Goal: Task Accomplishment & Management: Use online tool/utility

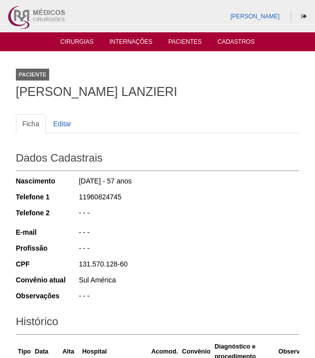
scroll to position [2, 0]
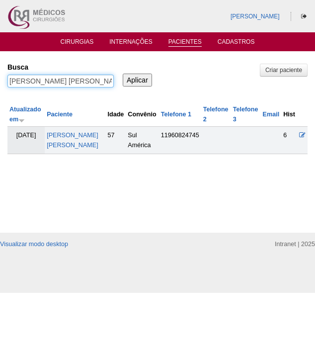
click at [66, 83] on input "MITSUE KITSUNAI LANZIERI" at bounding box center [60, 81] width 106 height 13
paste input "LUANA MELO SOARES"
type input "LUANA MELO SOARES"
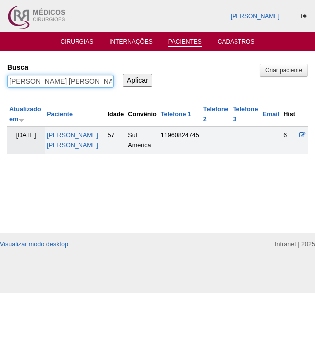
click at [137, 79] on input "Aplicar" at bounding box center [137, 80] width 29 height 13
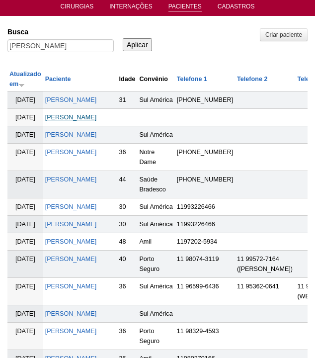
scroll to position [38, 0]
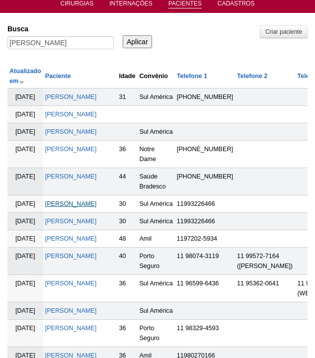
click at [65, 207] on link "[PERSON_NAME]" at bounding box center [71, 203] width 52 height 7
click at [71, 41] on input "LUANA MELO SOARES" at bounding box center [60, 42] width 106 height 13
paste input "RENATA HADDAD ESPER"
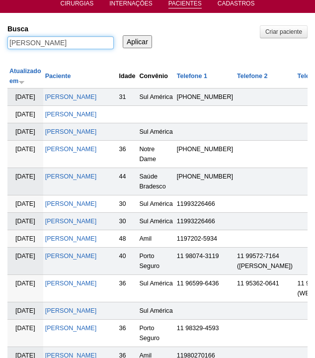
type input "RENATA HADDAD ESPER"
click at [137, 41] on input "Aplicar" at bounding box center [137, 41] width 29 height 13
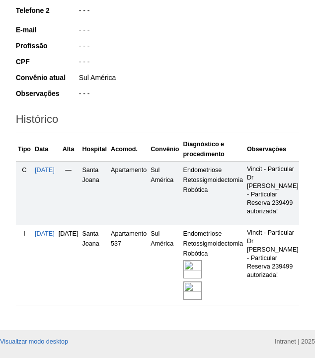
scroll to position [222, 0]
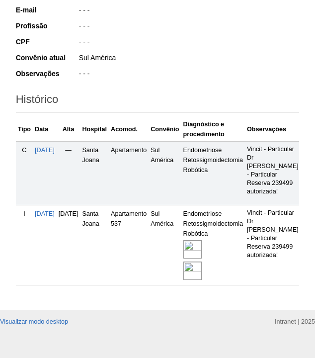
click at [202, 250] on img at bounding box center [192, 249] width 18 height 18
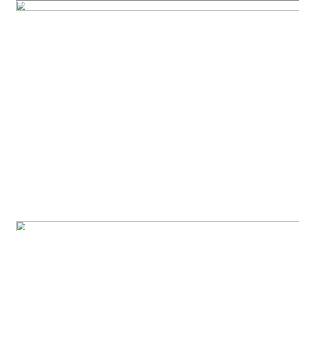
scroll to position [397, 0]
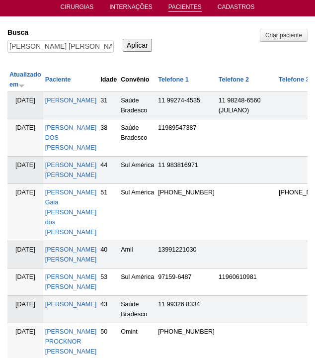
scroll to position [35, 0]
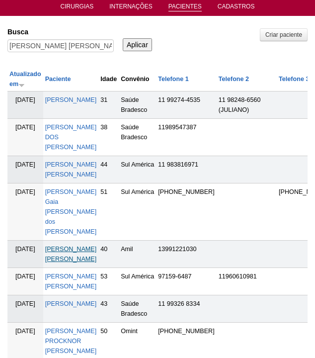
click at [58, 258] on link "[PERSON_NAME] [PERSON_NAME]" at bounding box center [71, 253] width 52 height 17
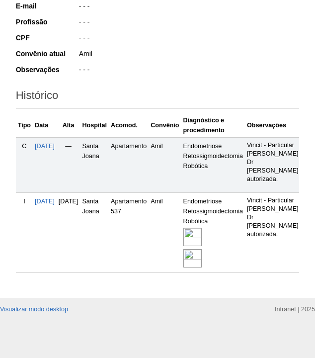
scroll to position [239, 0]
click at [202, 237] on img at bounding box center [192, 236] width 18 height 18
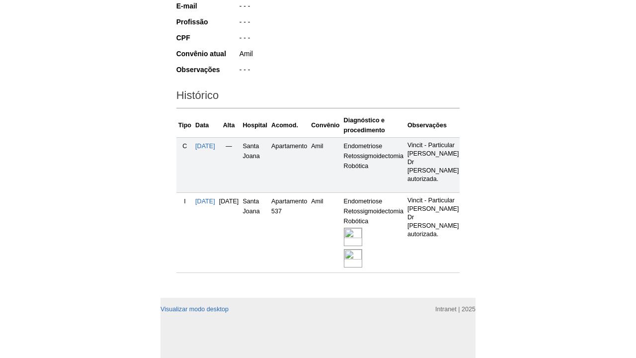
scroll to position [118, 0]
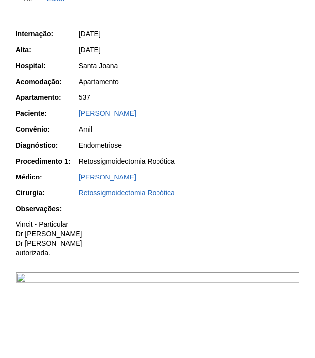
scroll to position [337, 0]
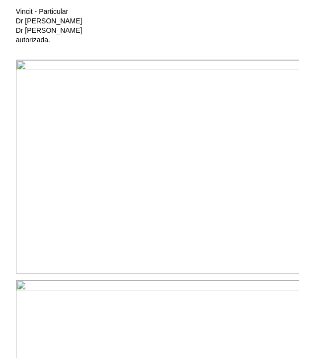
click at [185, 130] on img at bounding box center [158, 167] width 285 height 214
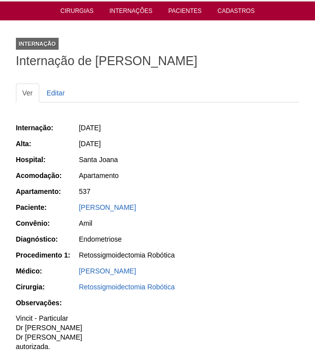
scroll to position [-15, 0]
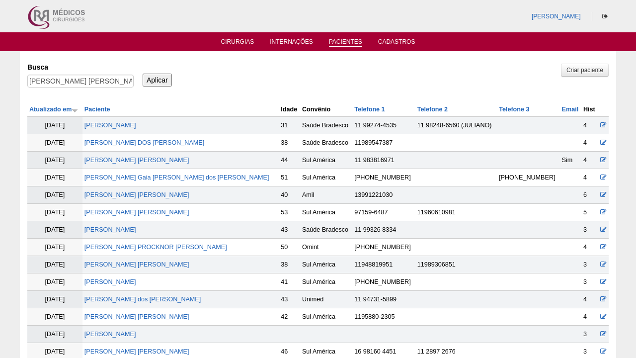
scroll to position [35, 0]
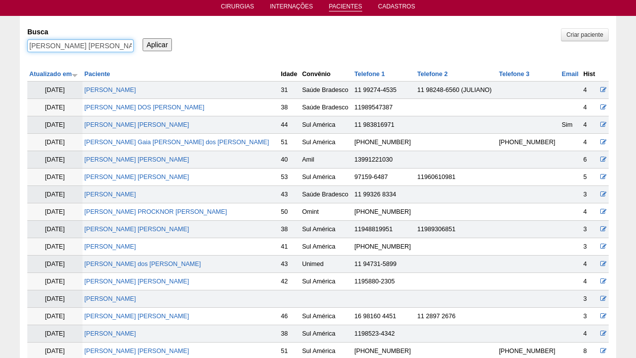
click at [108, 42] on input "[PERSON_NAME]" at bounding box center [80, 45] width 106 height 13
paste input "BRUNA ROCHA PERES"
type input "BRUNA ROCHA PERES"
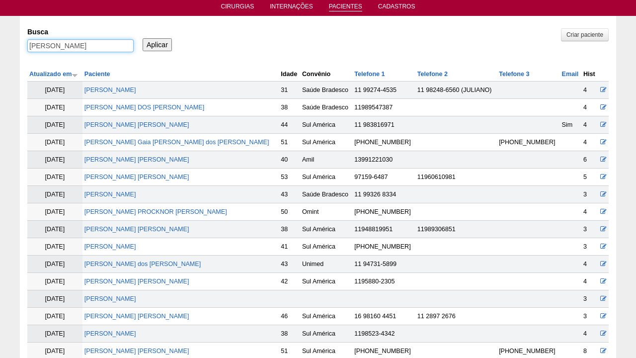
click at [157, 44] on input "Aplicar" at bounding box center [157, 44] width 29 height 13
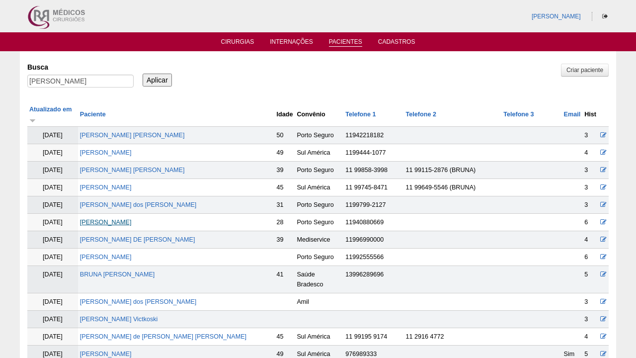
click at [124, 219] on link "[PERSON_NAME]" at bounding box center [106, 222] width 52 height 7
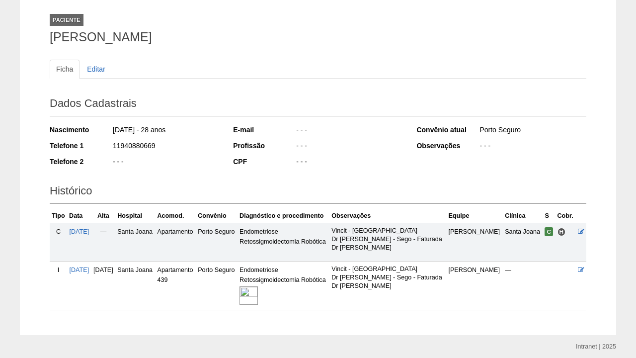
scroll to position [56, 0]
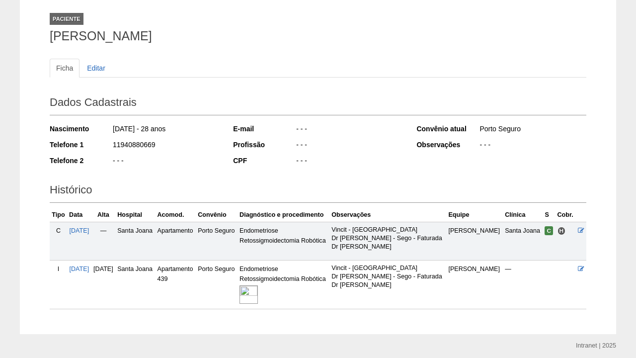
click at [258, 285] on img at bounding box center [248, 294] width 18 height 18
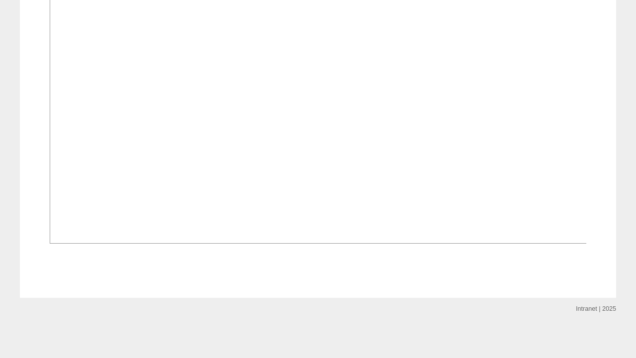
scroll to position [627, 0]
click at [127, 185] on img at bounding box center [318, 41] width 537 height 403
click at [249, 212] on img at bounding box center [318, 41] width 537 height 403
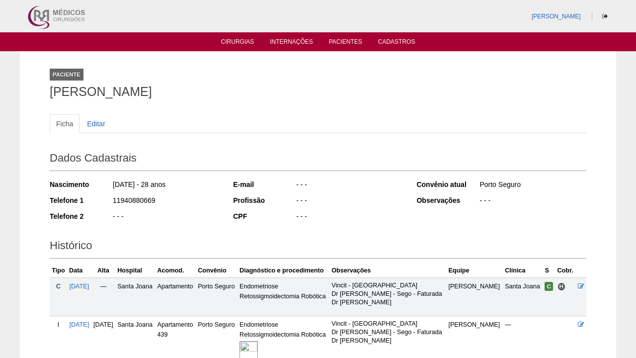
scroll to position [56, 0]
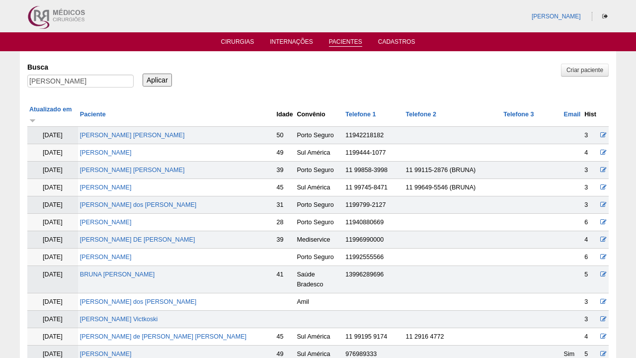
click at [90, 87] on div "BRUNA ROCHA PERES" at bounding box center [80, 84] width 106 height 18
click at [95, 81] on input "BRUNA ROCHA PERES" at bounding box center [80, 81] width 106 height 13
type input "B"
paste input "[PERSON_NAME] [PERSON_NAME]"
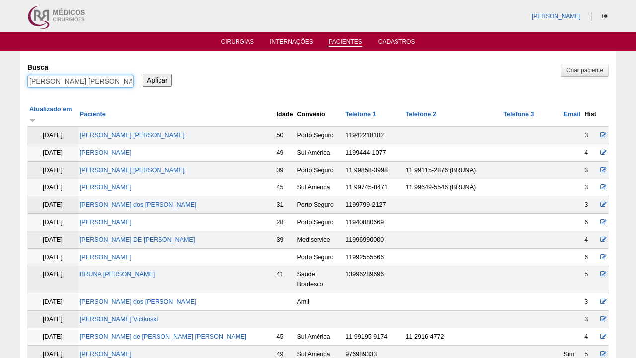
type input "[PERSON_NAME] [PERSON_NAME]"
click at [157, 79] on input "Aplicar" at bounding box center [157, 80] width 29 height 13
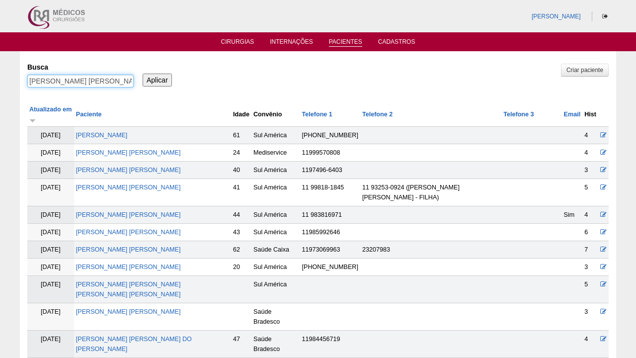
drag, startPoint x: 69, startPoint y: 82, endPoint x: 0, endPoint y: 81, distance: 68.5
type input "[PERSON_NAME]"
click at [157, 79] on input "Aplicar" at bounding box center [157, 80] width 29 height 13
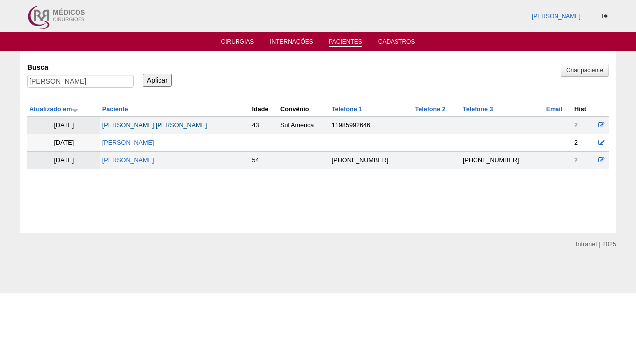
click at [166, 127] on link "[PERSON_NAME] [PERSON_NAME]" at bounding box center [154, 125] width 105 height 7
click at [91, 79] on input "[PERSON_NAME]" at bounding box center [80, 81] width 106 height 13
paste input "DANIELA YATUHARA"
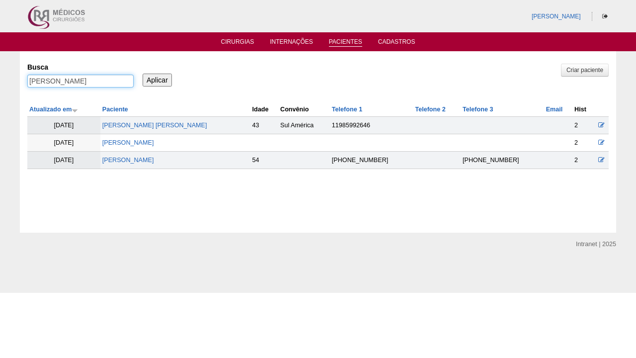
type input "DANIELA YATUHARA"
click at [157, 79] on input "Aplicar" at bounding box center [157, 80] width 29 height 13
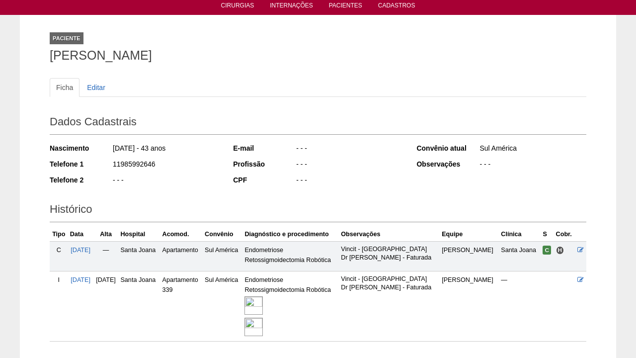
scroll to position [37, 0]
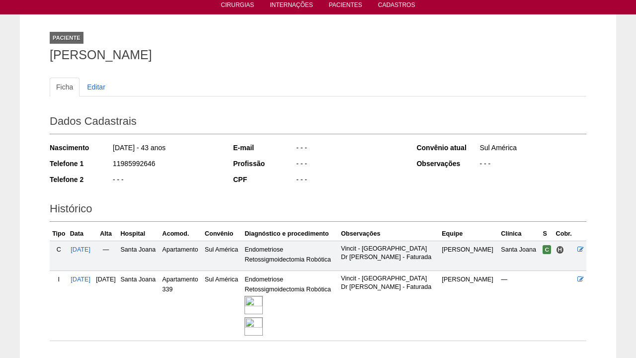
click at [263, 305] on img at bounding box center [253, 305] width 18 height 18
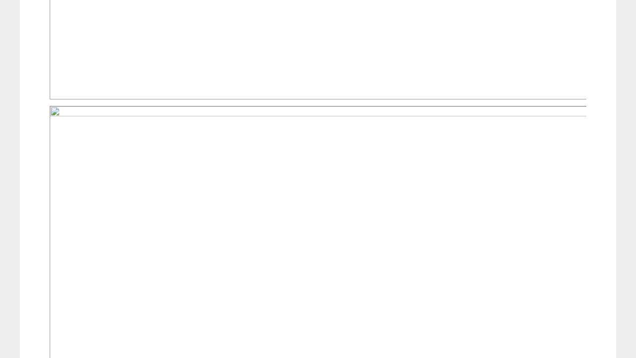
scroll to position [644, 0]
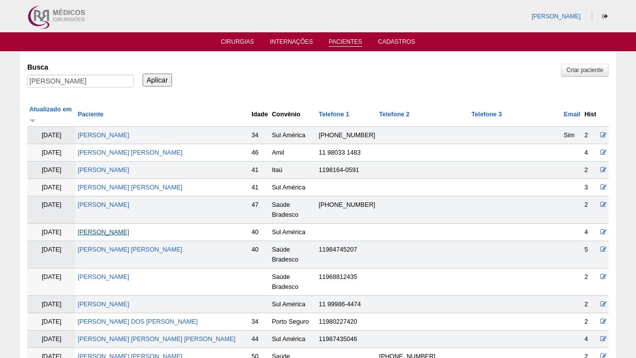
click at [113, 228] on link "DANIELA YATUHARA" at bounding box center [103, 231] width 52 height 7
click at [104, 87] on input "[PERSON_NAME]" at bounding box center [80, 81] width 106 height 13
click at [104, 87] on input "DANIELA YATUHARA" at bounding box center [80, 81] width 106 height 13
paste input "THAIS PAIVA DA ROS"
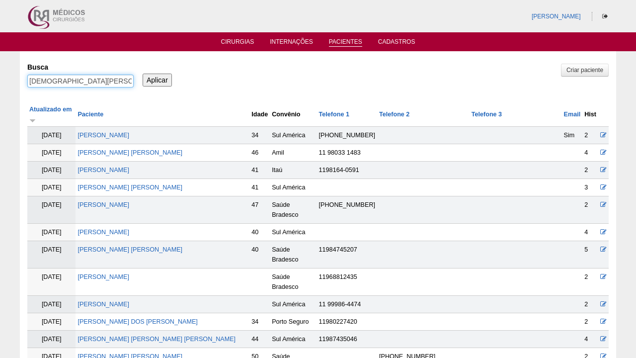
type input "[DEMOGRAPHIC_DATA] PAIVA DA ROSA"
click at [157, 79] on input "Aplicar" at bounding box center [157, 80] width 29 height 13
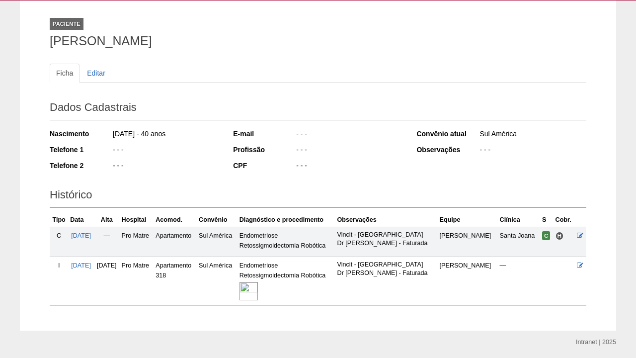
scroll to position [51, 0]
click at [258, 282] on img at bounding box center [248, 291] width 18 height 18
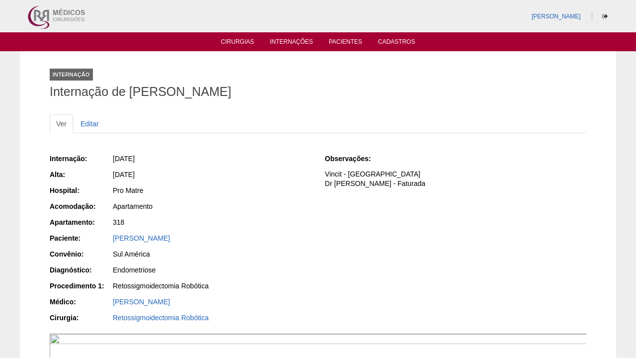
scroll to position [-1, 0]
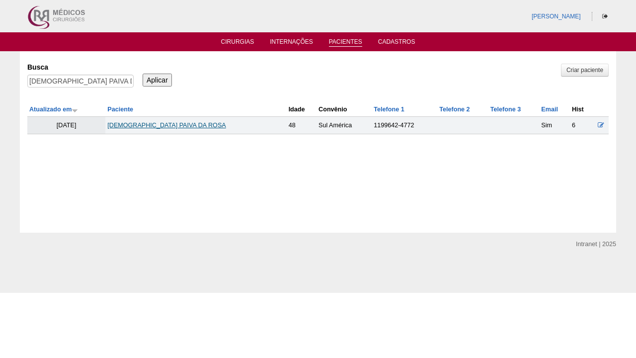
click at [157, 129] on link "[DEMOGRAPHIC_DATA] PAIVA DA ROSA" at bounding box center [166, 125] width 118 height 7
click at [108, 85] on input "[DEMOGRAPHIC_DATA] PAIVA DA ROSA" at bounding box center [80, 81] width 106 height 13
click at [108, 85] on input "THAIS PAIVA DA ROSA" at bounding box center [80, 81] width 106 height 13
paste input "Rosemeire Leite da Silva"
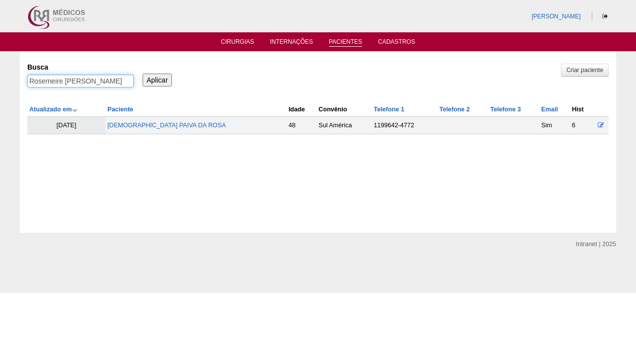
type input "Rosemeire Leite da Silva"
click at [157, 79] on input "Aplicar" at bounding box center [157, 80] width 29 height 13
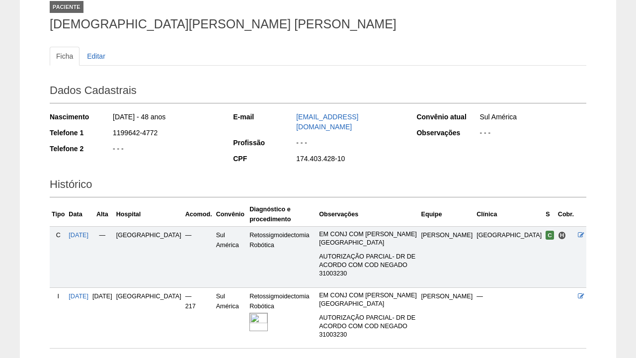
scroll to position [89, 0]
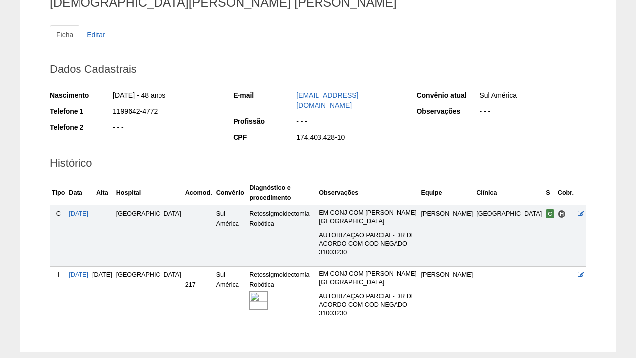
click at [249, 291] on img at bounding box center [258, 300] width 18 height 18
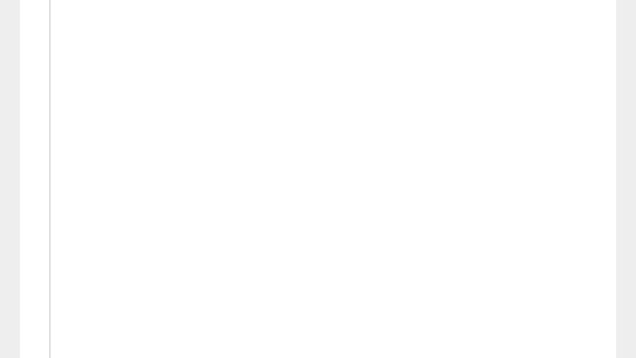
scroll to position [332, 0]
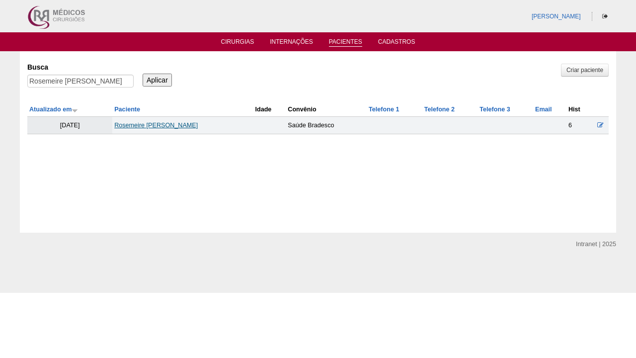
click at [152, 126] on link "Rosemeire Leite da Silva" at bounding box center [155, 125] width 83 height 7
click at [117, 77] on input "Rosemeire Leite da Silva" at bounding box center [80, 81] width 106 height 13
paste input "ALESSANDRA FERREIRA LUZ MATUCHENKO"
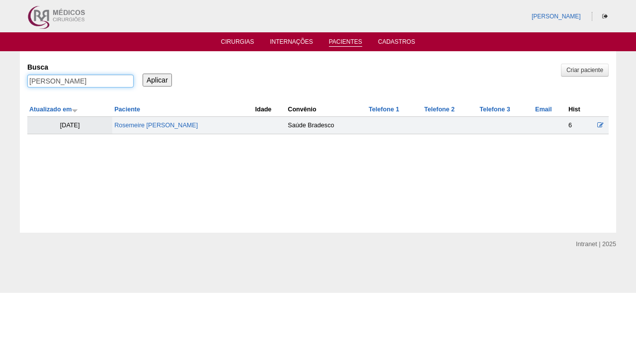
type input "ALESSANDRA FERREIRA LUZ MATUCHENKO"
click at [157, 79] on input "Aplicar" at bounding box center [157, 80] width 29 height 13
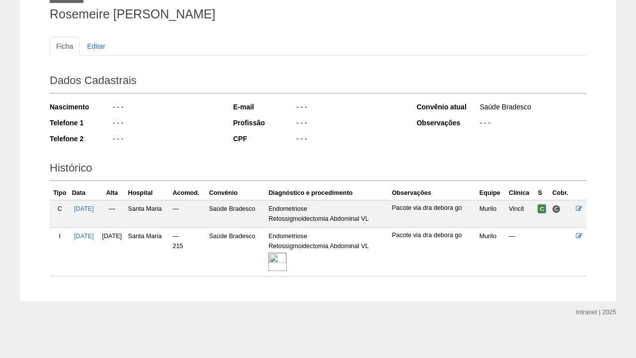
scroll to position [77, 0]
click at [303, 261] on div at bounding box center [327, 261] width 119 height 21
click at [287, 254] on img at bounding box center [277, 262] width 18 height 18
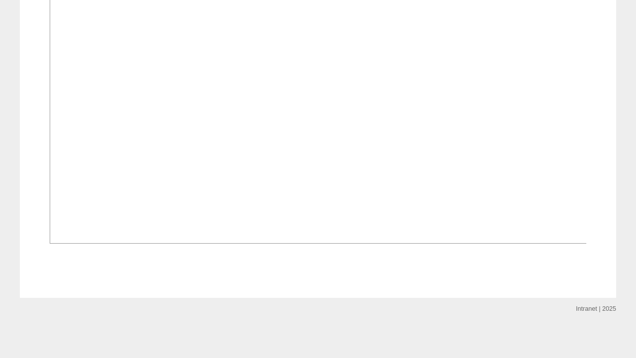
scroll to position [638, 0]
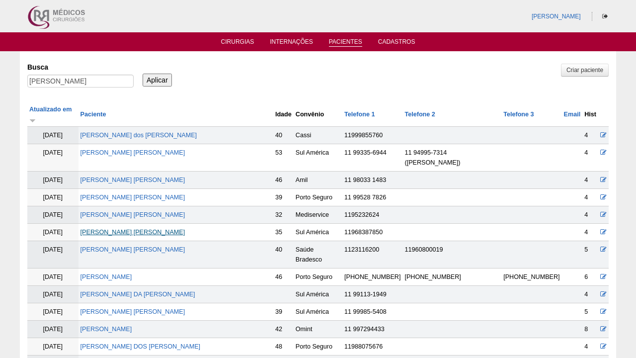
scroll to position [4, 0]
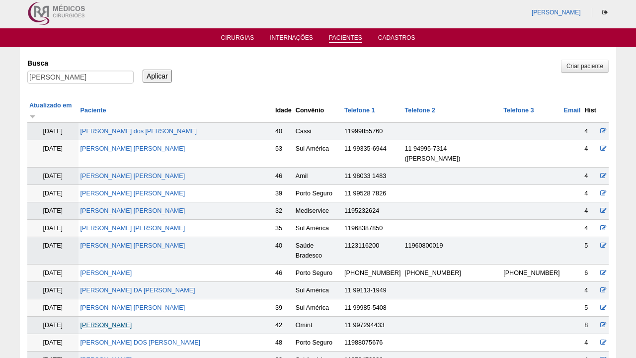
click at [132, 321] on link "ALESSANDRA FERREIRA LUZ MATUCHENKO" at bounding box center [106, 324] width 52 height 7
click at [102, 78] on input "ALESSANDRA FERREIRA LUZ MATUCHENKO" at bounding box center [80, 77] width 106 height 13
paste input "Carla Beatriz Miranda De Lima"
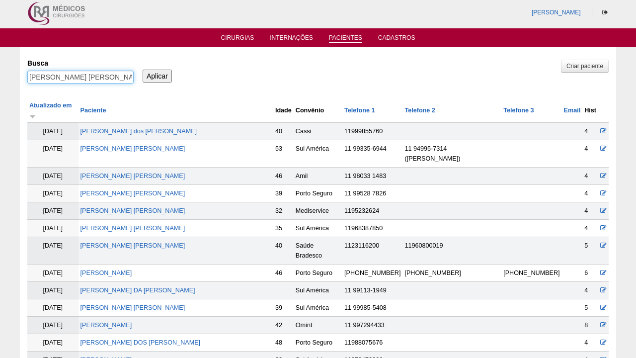
type input "Carla Beatriz Miranda De Lima"
click at [157, 75] on input "Aplicar" at bounding box center [157, 76] width 29 height 13
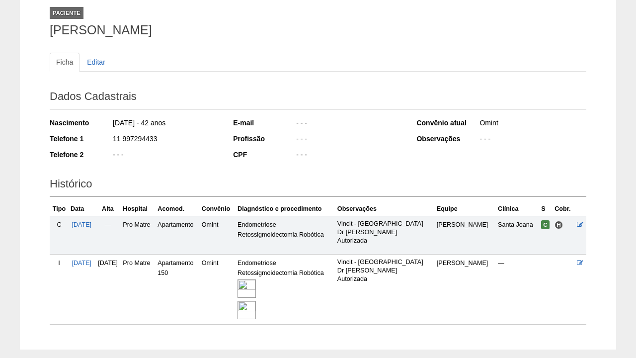
scroll to position [64, 0]
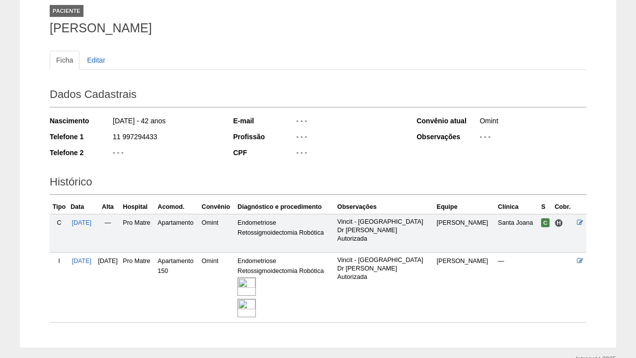
click at [256, 280] on img at bounding box center [246, 286] width 18 height 18
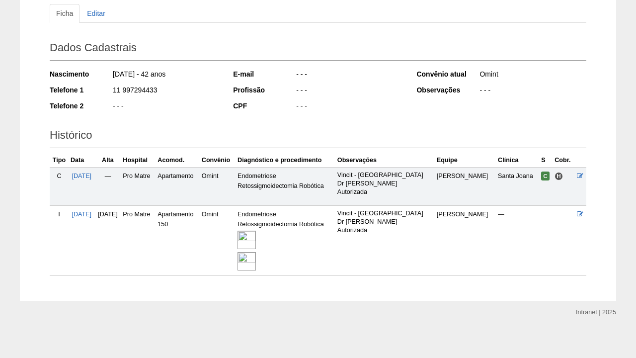
scroll to position [109, 0]
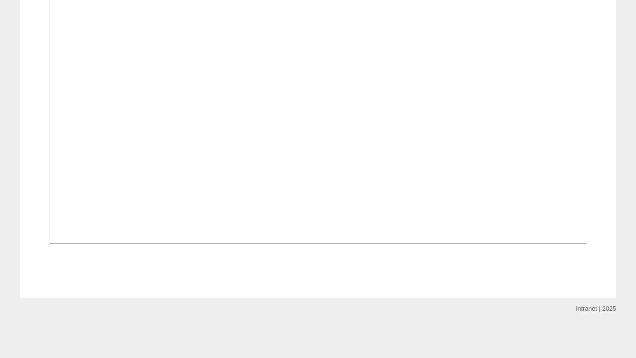
scroll to position [1233, 0]
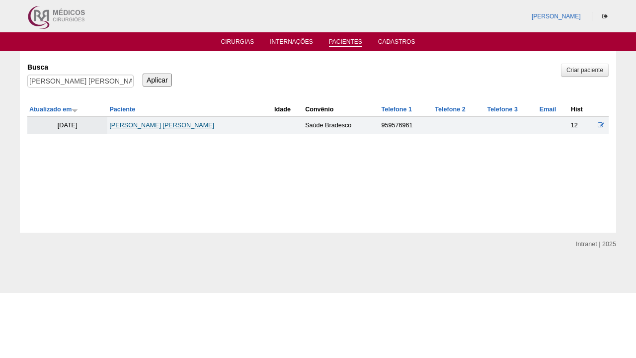
click at [162, 125] on link "[PERSON_NAME]" at bounding box center [161, 125] width 105 height 7
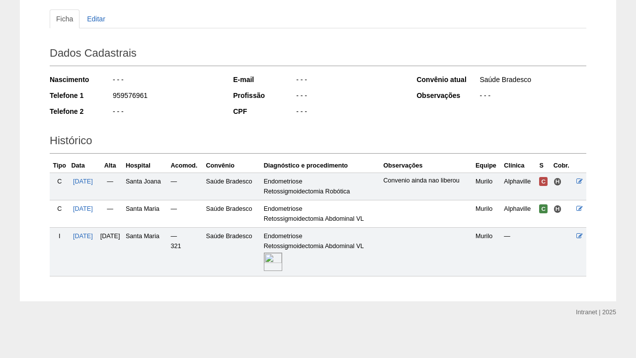
scroll to position [104, 0]
click at [282, 256] on img at bounding box center [273, 262] width 18 height 18
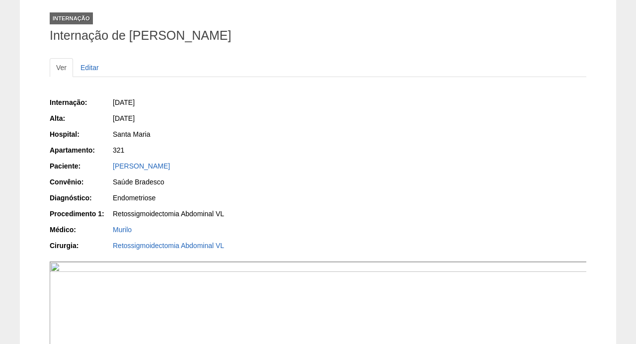
scroll to position [-8, 0]
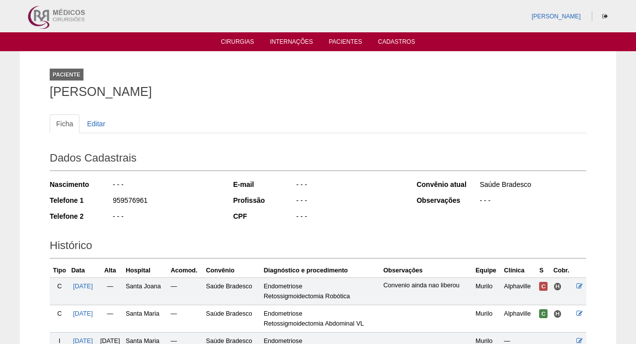
scroll to position [104, 0]
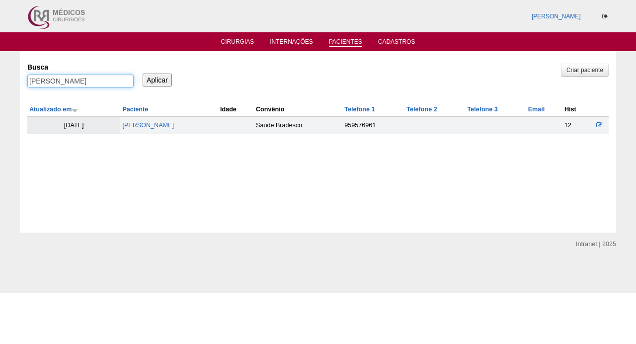
click at [85, 78] on input "Carla Beatriz Miranda De Lima" at bounding box center [80, 81] width 106 height 13
paste input "[PERSON_NAME]"
type input "[PERSON_NAME]"
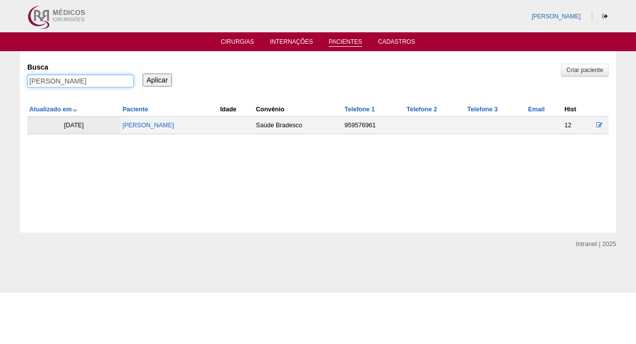
click at [157, 79] on input "Aplicar" at bounding box center [157, 80] width 29 height 13
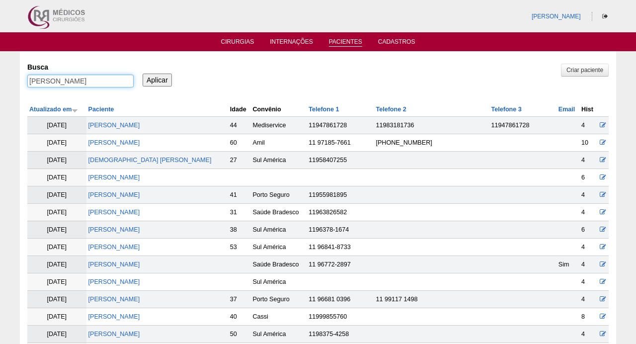
drag, startPoint x: 49, startPoint y: 80, endPoint x: 203, endPoint y: 86, distance: 154.6
type input "ALINE"
click at [157, 79] on input "Aplicar" at bounding box center [157, 80] width 29 height 13
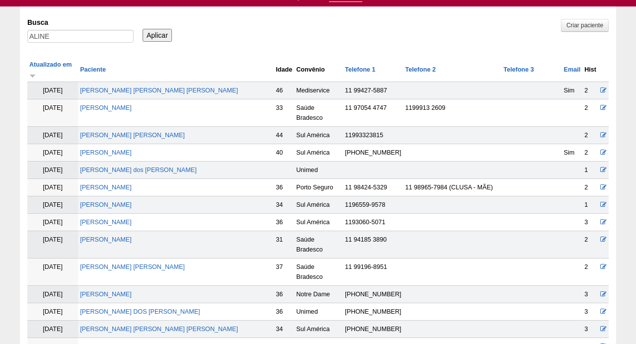
scroll to position [54, 0]
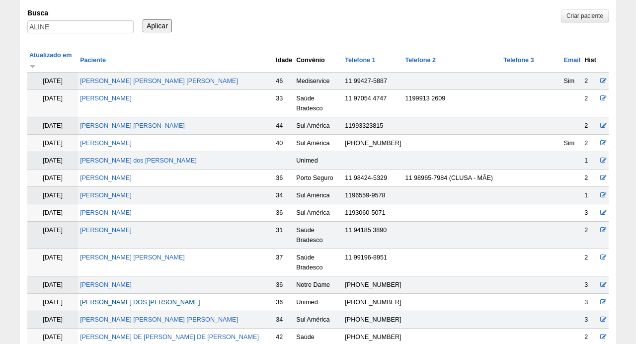
click at [110, 298] on link "ALINE SILVA DOS SANTOS" at bounding box center [140, 301] width 120 height 7
click at [86, 30] on input "ALINE" at bounding box center [80, 26] width 106 height 13
paste input "RENATA AMBRÓSIO GOMES COSTA"
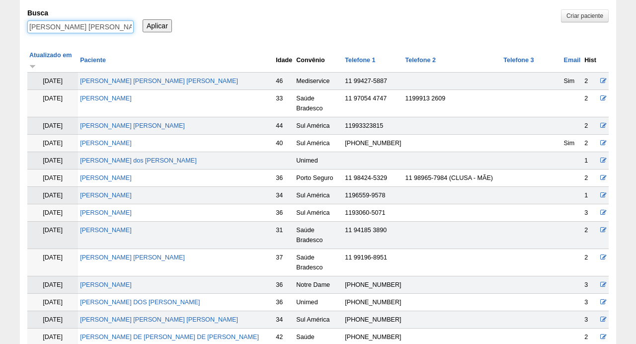
type input "RENATA AMBRÓSIO GOMES COSTA"
click at [157, 25] on input "Aplicar" at bounding box center [157, 25] width 29 height 13
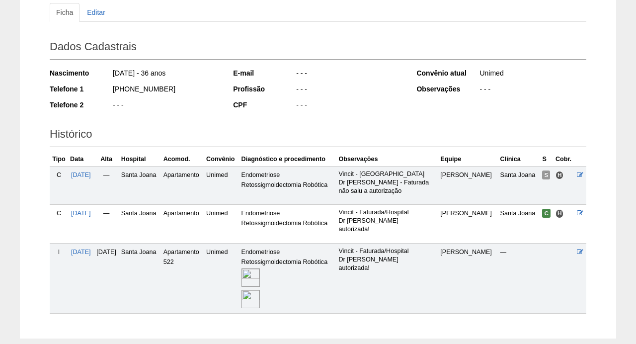
scroll to position [114, 0]
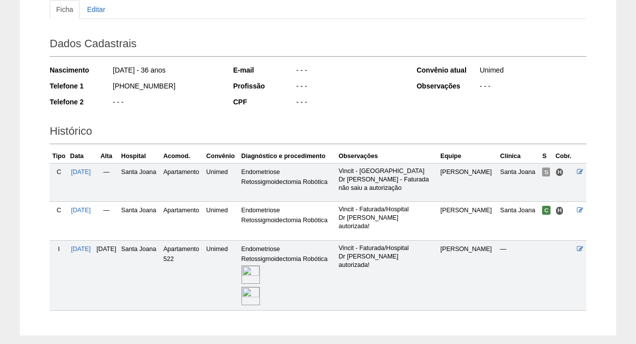
click at [260, 267] on img at bounding box center [250, 274] width 18 height 18
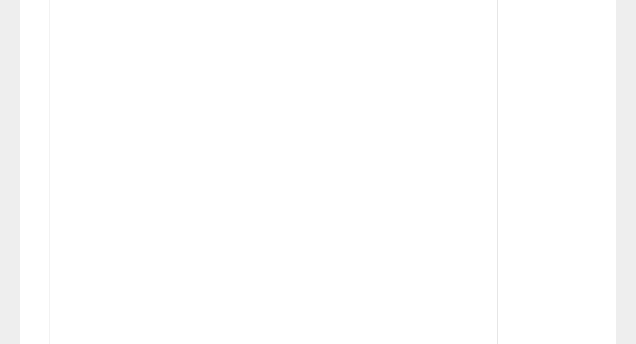
scroll to position [1536, 0]
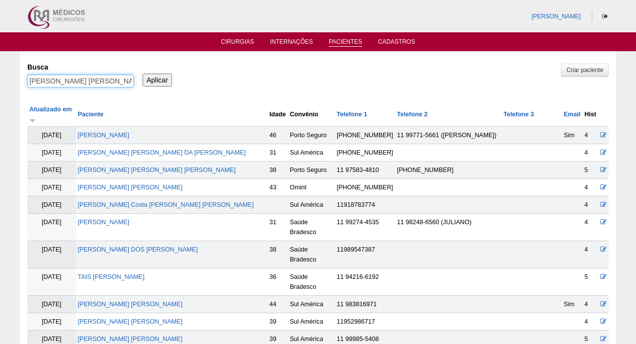
drag, startPoint x: 54, startPoint y: 77, endPoint x: 218, endPoint y: 89, distance: 163.8
type input "[PERSON_NAME]"
click at [157, 79] on input "Aplicar" at bounding box center [157, 80] width 29 height 13
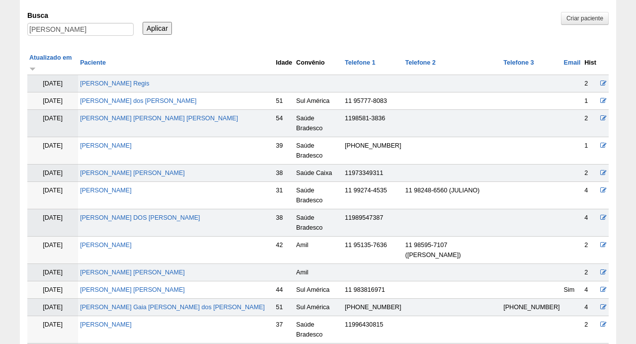
scroll to position [52, 0]
click at [74, 31] on input "[PERSON_NAME]" at bounding box center [80, 28] width 106 height 13
click at [74, 31] on input "RENATA" at bounding box center [80, 28] width 106 height 13
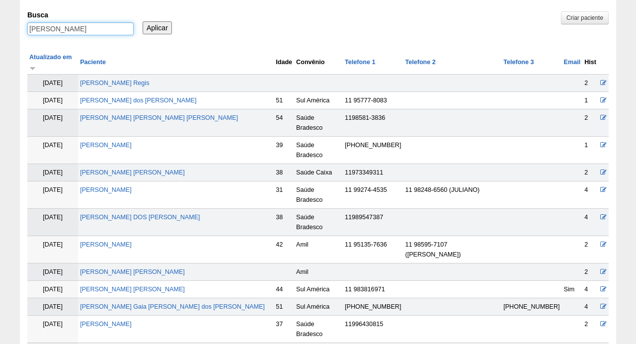
paste input "CLAUDINEIA RODRIGUES DE SOUZ"
type input "CLAUDINEIA RODRIGUES DE SOUZA"
click at [157, 27] on input "Aplicar" at bounding box center [157, 27] width 29 height 13
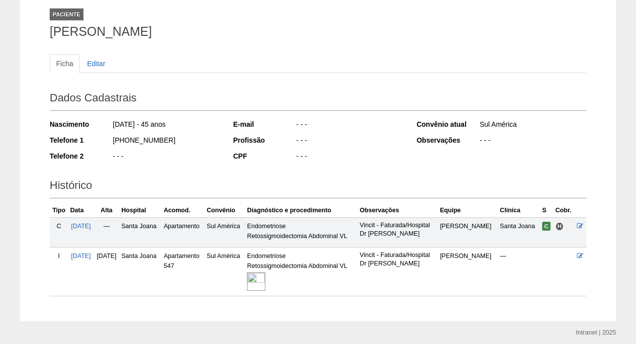
scroll to position [63, 0]
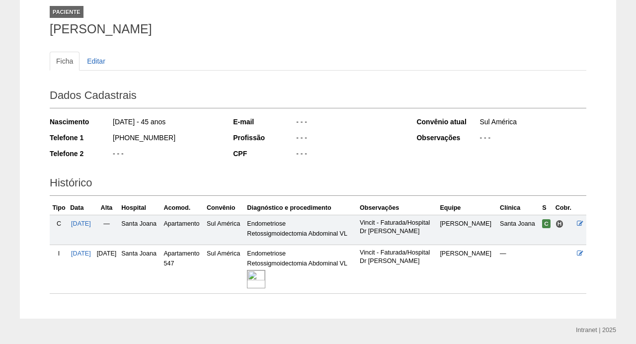
click at [265, 270] on img at bounding box center [256, 279] width 18 height 18
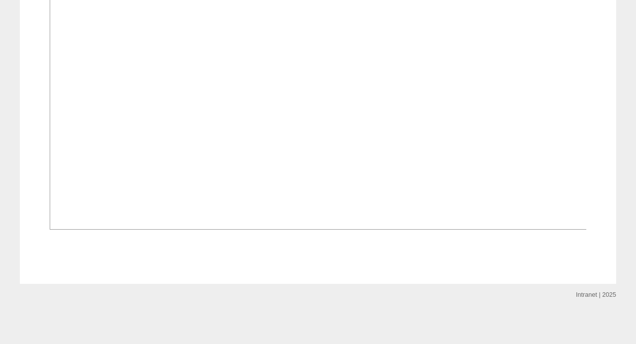
scroll to position [657, 0]
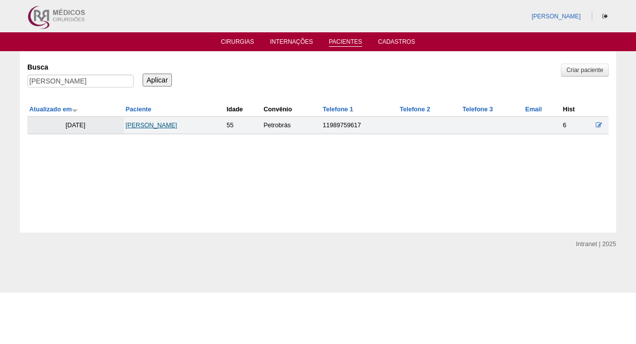
click at [174, 127] on link "CLAUDINEIA RODRIGUES DE SOUZA" at bounding box center [152, 125] width 52 height 7
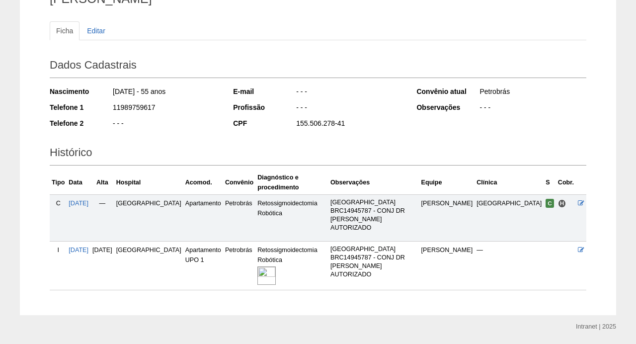
scroll to position [92, 0]
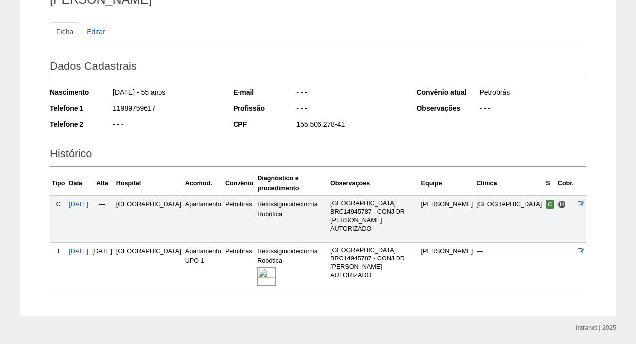
click at [260, 267] on img at bounding box center [266, 276] width 18 height 18
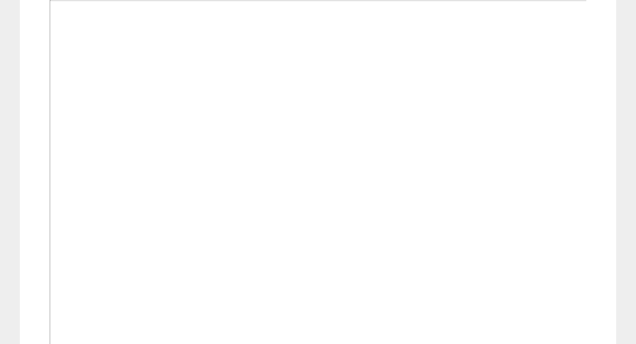
scroll to position [327, 0]
click at [260, 248] on img at bounding box center [318, 192] width 537 height 403
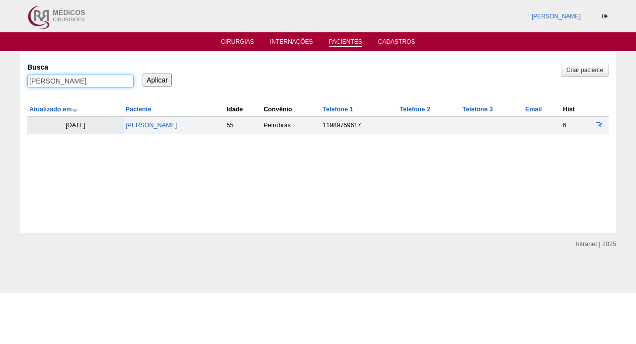
click at [89, 76] on input "[PERSON_NAME]" at bounding box center [80, 81] width 106 height 13
paste input "LUISA VON ZUBEN VEÇOSO"
type input "LUISA VON ZUBEN VEÇOSO"
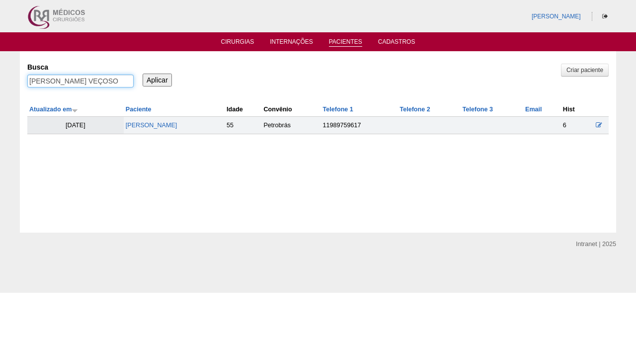
click at [157, 79] on input "Aplicar" at bounding box center [157, 80] width 29 height 13
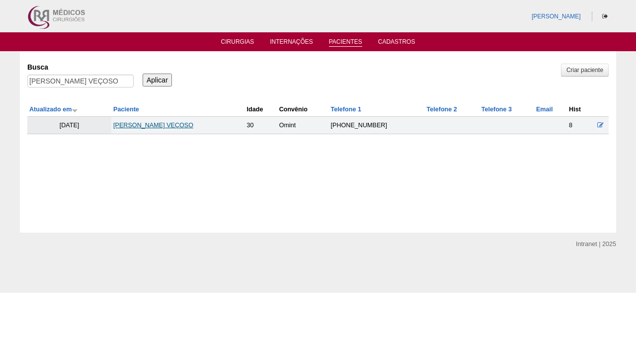
click at [146, 124] on link "LUISA VON ZUBEN VEÇOSO" at bounding box center [153, 125] width 80 height 7
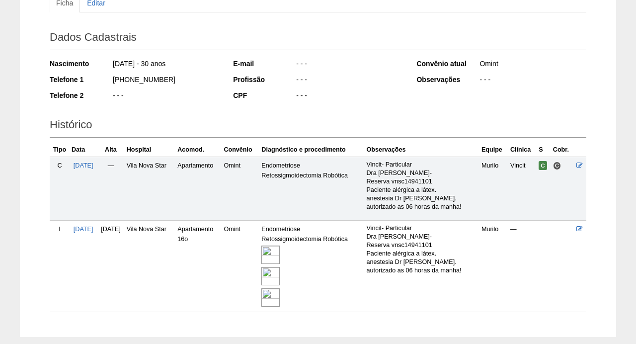
scroll to position [120, 0]
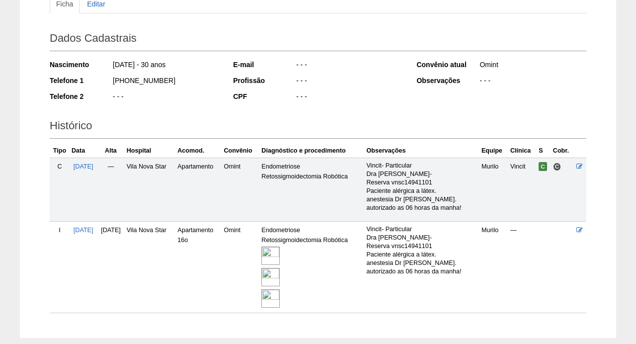
click at [280, 254] on img at bounding box center [270, 255] width 18 height 18
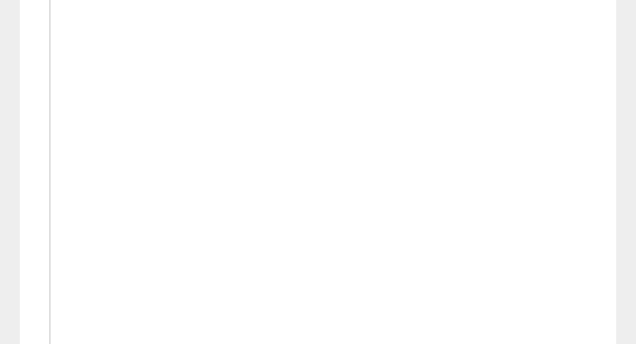
scroll to position [1142, 0]
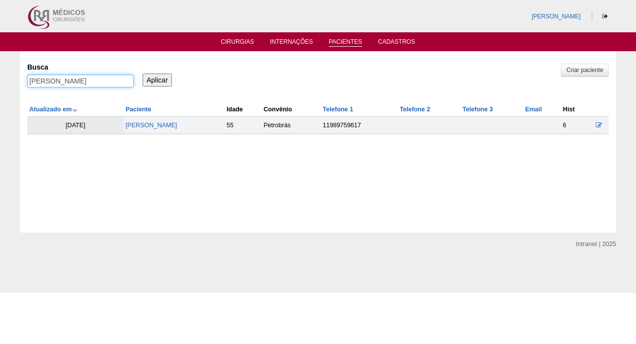
click at [92, 86] on input "[PERSON_NAME]" at bounding box center [80, 81] width 106 height 13
click at [92, 86] on input "CLAUDINEIA RODRIGUES DE SOUZA" at bounding box center [80, 81] width 106 height 13
paste input "MARIANNE LUCILIO DA SILV"
type input "MARIANNE LUCILIO DA SILVA"
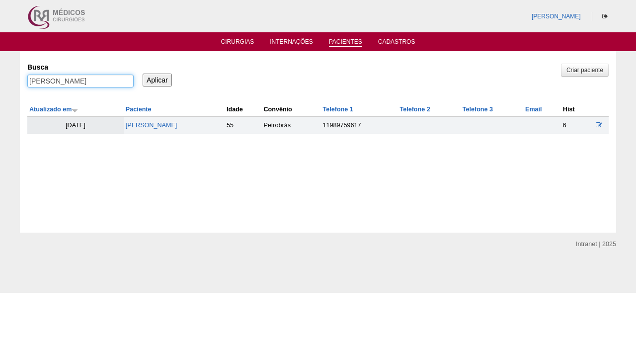
click at [157, 79] on input "Aplicar" at bounding box center [157, 80] width 29 height 13
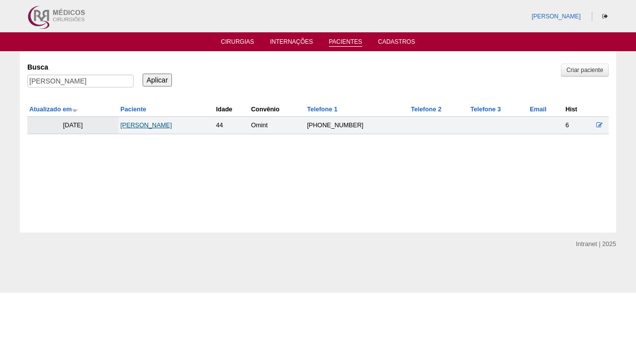
click at [158, 123] on link "MARIANNE LUCILIO DA SILVA" at bounding box center [146, 125] width 52 height 7
click at [91, 82] on input "MARIANNE LUCILIO DA SILVA" at bounding box center [80, 81] width 106 height 13
paste input "GABRIELLI OLIVEIRA SOUZ"
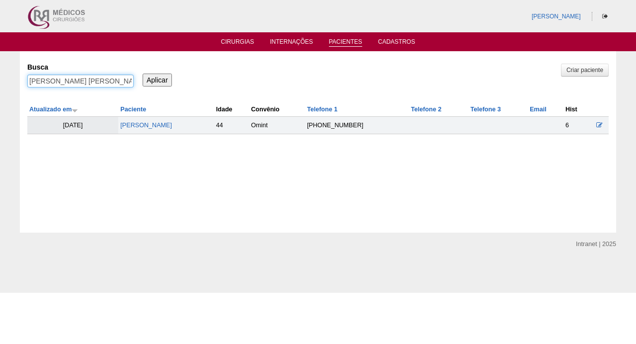
type input "GABRIELLI OLIVEIRA SOUZA"
click at [157, 79] on input "Aplicar" at bounding box center [157, 80] width 29 height 13
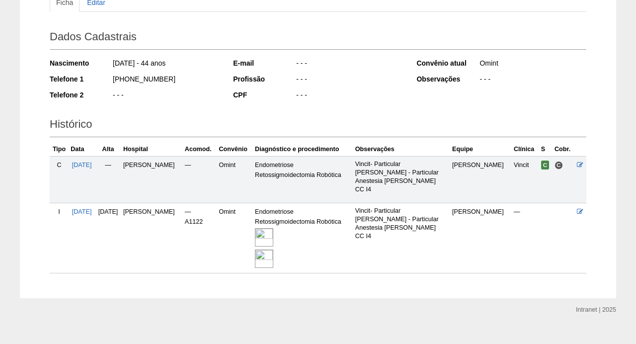
scroll to position [122, 0]
click at [273, 228] on img at bounding box center [264, 236] width 18 height 18
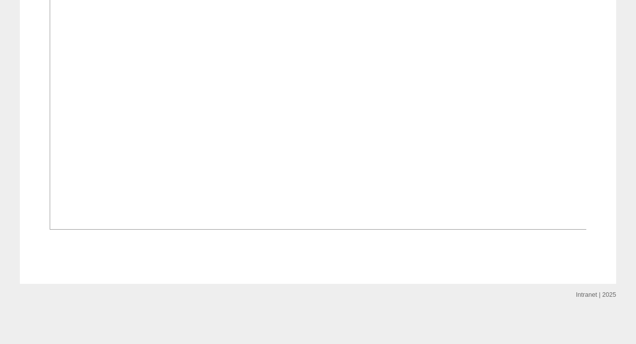
scroll to position [1081, 0]
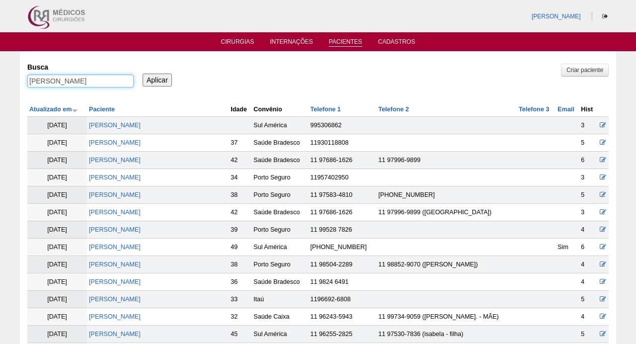
drag, startPoint x: 0, startPoint y: 0, endPoint x: 196, endPoint y: 78, distance: 210.7
type input "[PERSON_NAME]"
click at [157, 79] on input "Aplicar" at bounding box center [157, 80] width 29 height 13
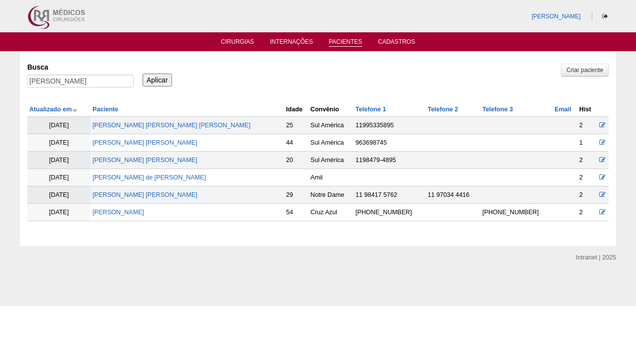
click at [154, 121] on td "[PERSON_NAME]" at bounding box center [187, 125] width 194 height 17
click at [151, 128] on link "[PERSON_NAME]" at bounding box center [171, 125] width 158 height 7
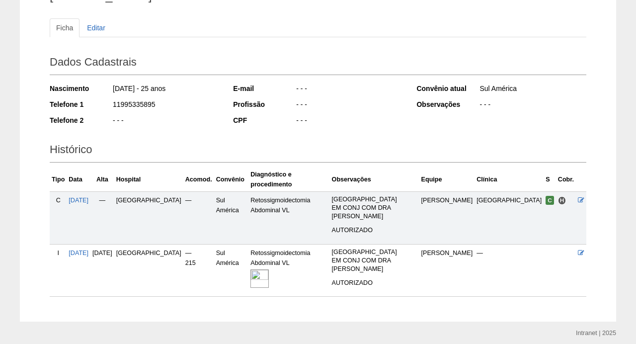
scroll to position [98, 0]
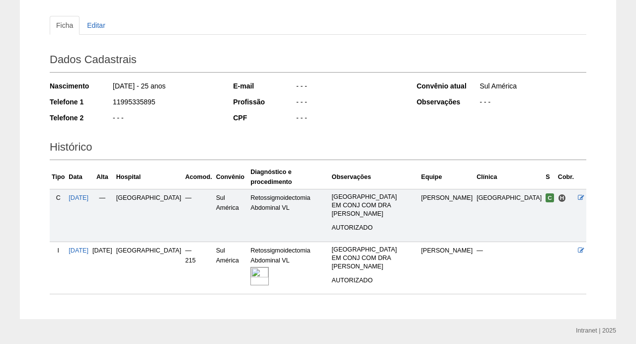
click at [269, 267] on img at bounding box center [259, 276] width 18 height 18
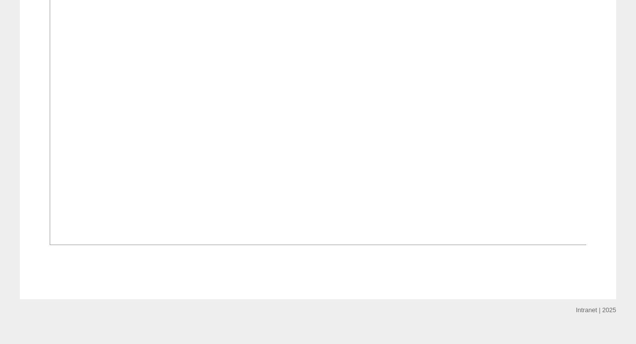
scroll to position [475, 0]
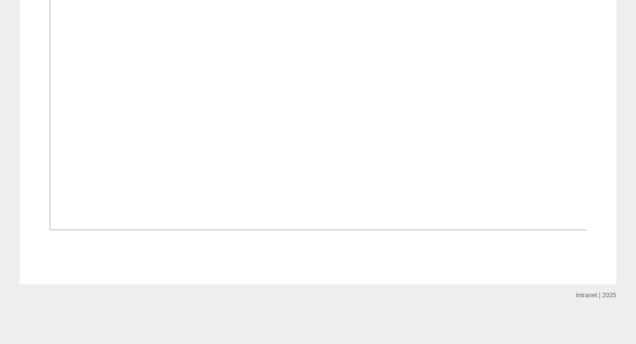
click at [191, 171] on img at bounding box center [318, 28] width 537 height 403
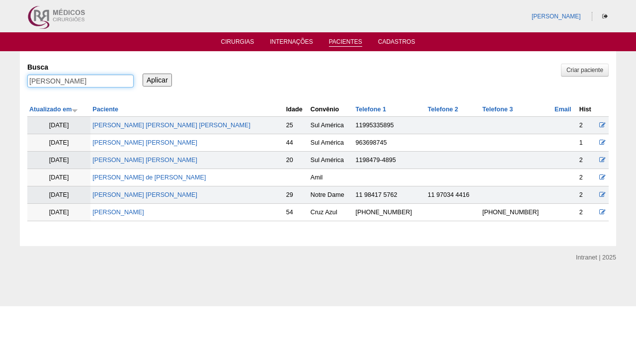
click at [84, 75] on input "GABRIELLI" at bounding box center [80, 81] width 106 height 13
paste input "[PERSON_NAME] Do [PERSON_NAME]"
type input "[PERSON_NAME] Do [PERSON_NAME]"
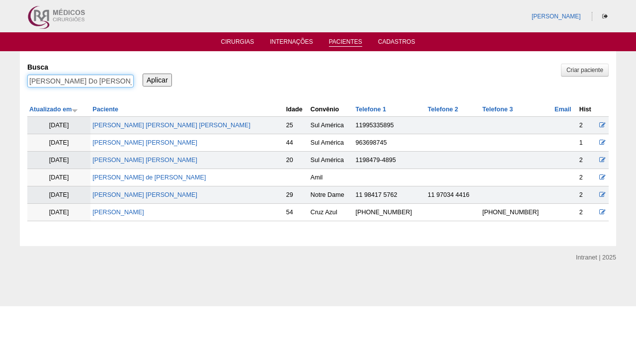
click at [157, 79] on input "Aplicar" at bounding box center [157, 80] width 29 height 13
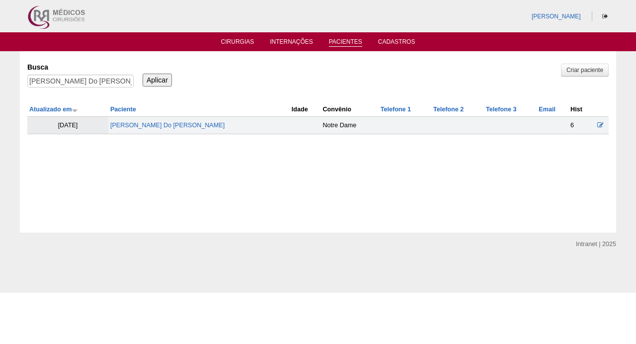
click at [158, 121] on td "[PERSON_NAME] Do [PERSON_NAME]" at bounding box center [198, 125] width 181 height 17
click at [157, 124] on link "[PERSON_NAME] Do [PERSON_NAME]" at bounding box center [167, 125] width 114 height 7
click at [97, 81] on input "[PERSON_NAME] Do [PERSON_NAME]" at bounding box center [80, 81] width 106 height 13
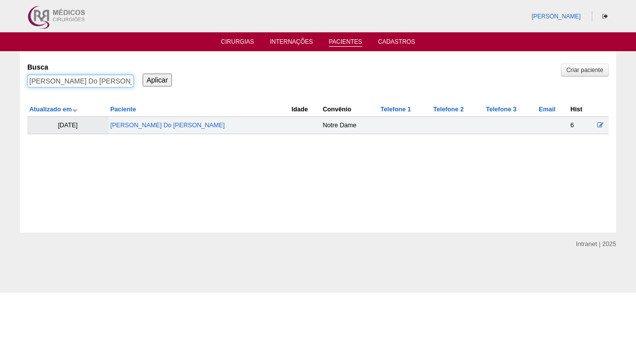
paste input "[PERSON_NAME]"
type input "[PERSON_NAME]"
click at [157, 79] on input "Aplicar" at bounding box center [157, 80] width 29 height 13
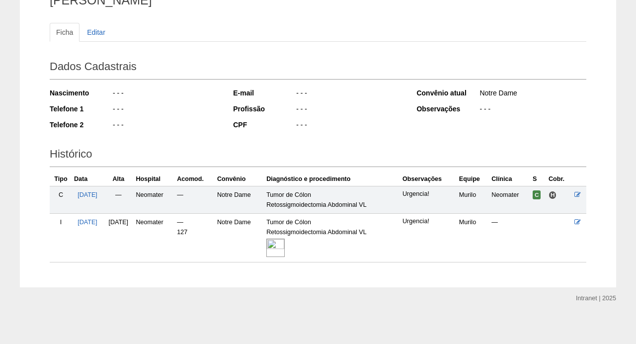
scroll to position [91, 0]
click at [285, 246] on img at bounding box center [275, 248] width 18 height 18
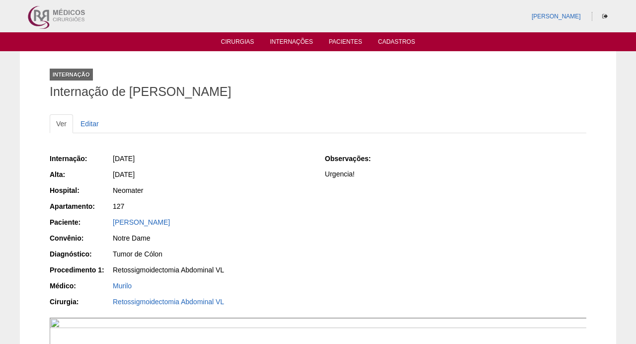
click at [292, 246] on div "Internação: [DATE] [GEOGRAPHIC_DATA]: [DATE] Hospital: Neomater Apartamento: 12…" at bounding box center [180, 231] width 261 height 162
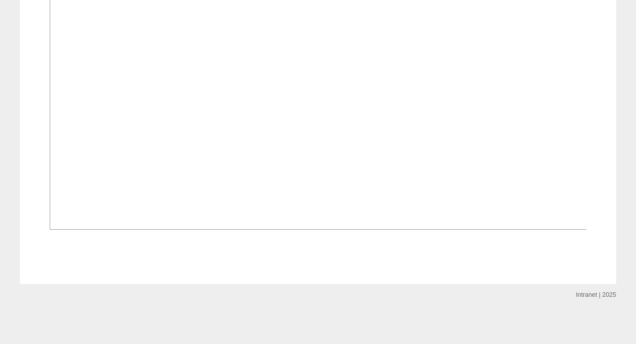
scroll to position [615, 0]
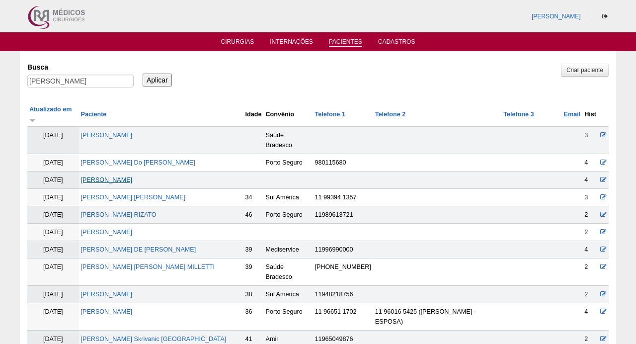
click at [106, 176] on link "Talita Moretti" at bounding box center [107, 179] width 52 height 7
click at [101, 83] on input "Talita Moretti" at bounding box center [80, 81] width 106 height 13
click at [101, 83] on input "[PERSON_NAME]" at bounding box center [80, 81] width 106 height 13
paste input "MAYSA FERNANDA DA SILVA CORREA"
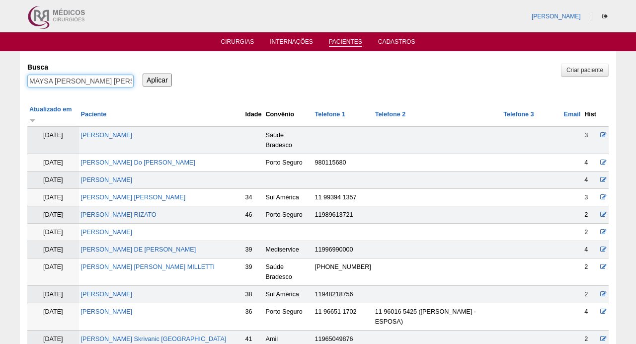
type input "MAYSA FERNANDA DA SILVA CORREA"
click at [157, 79] on input "Aplicar" at bounding box center [157, 80] width 29 height 13
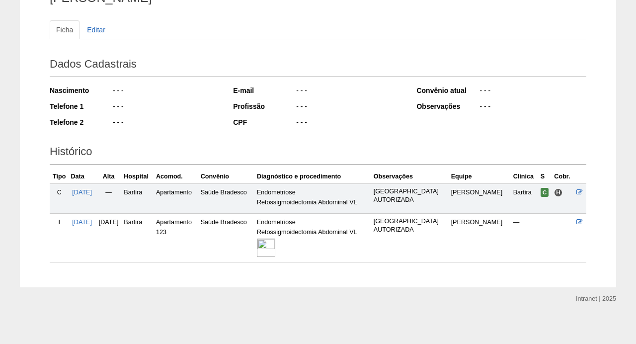
scroll to position [93, 0]
click at [275, 243] on img at bounding box center [266, 248] width 18 height 18
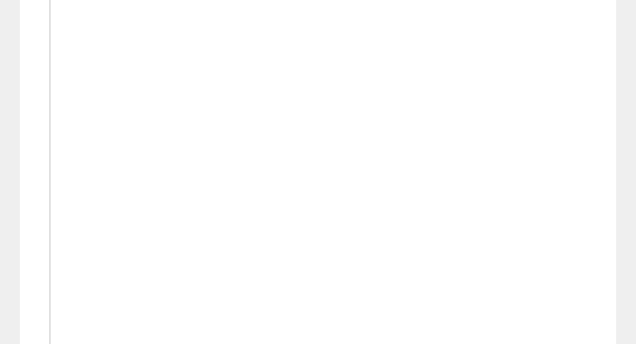
scroll to position [365, 0]
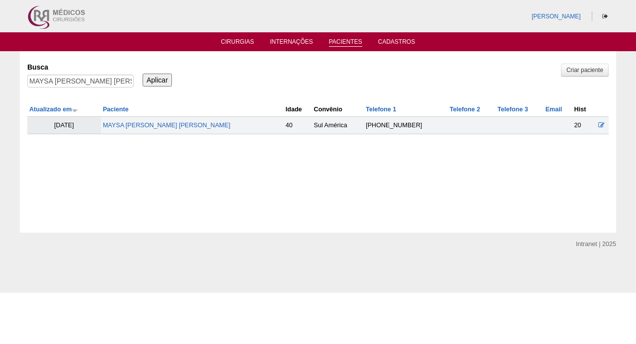
click at [157, 125] on link "MAYSA [PERSON_NAME] [PERSON_NAME]" at bounding box center [167, 125] width 128 height 7
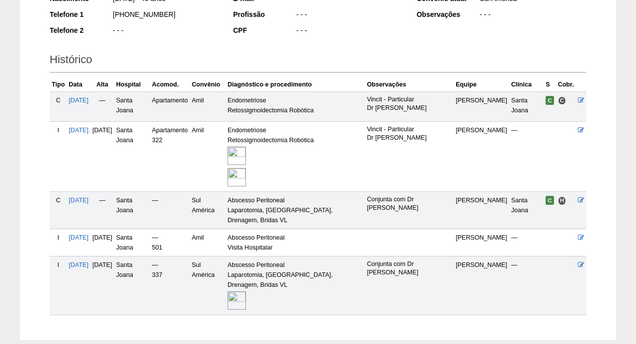
scroll to position [185, 0]
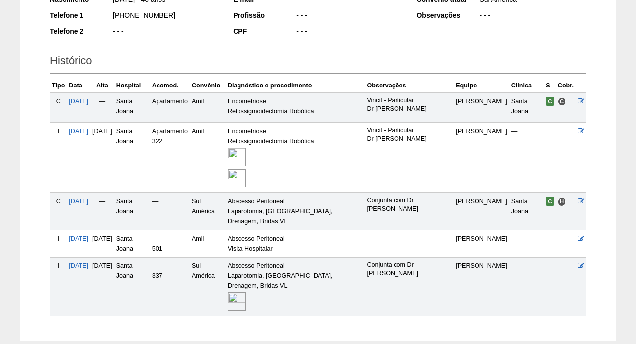
click at [246, 153] on img at bounding box center [236, 157] width 18 height 18
click at [246, 297] on img at bounding box center [236, 301] width 18 height 18
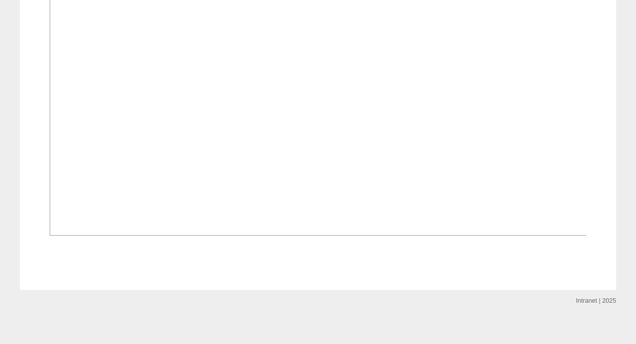
scroll to position [805, 0]
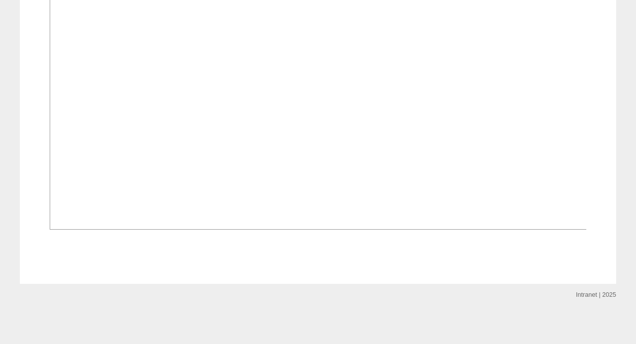
scroll to position [665, 0]
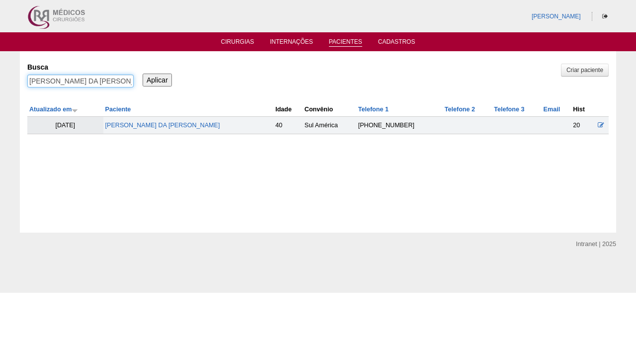
click at [95, 80] on input "MAYSA FERNANDA DA SILVA CORREA" at bounding box center [80, 81] width 106 height 13
paste input "[PERSON_NAME] [PERSON_NAME]"
type input "[PERSON_NAME] [PERSON_NAME]"
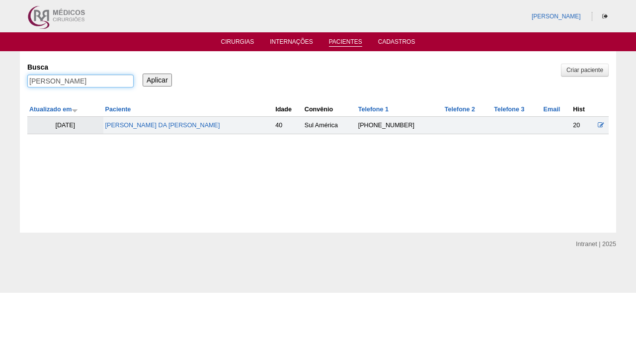
click at [157, 79] on input "Aplicar" at bounding box center [157, 80] width 29 height 13
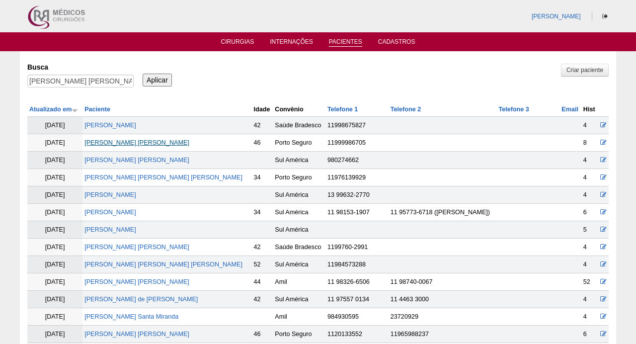
click at [128, 140] on link "[PERSON_NAME] [PERSON_NAME]" at bounding box center [136, 142] width 105 height 7
click at [88, 80] on input "[PERSON_NAME] [PERSON_NAME]" at bounding box center [80, 81] width 106 height 13
paste input "TATIANA DOS SANTOS KAMIKOGA"
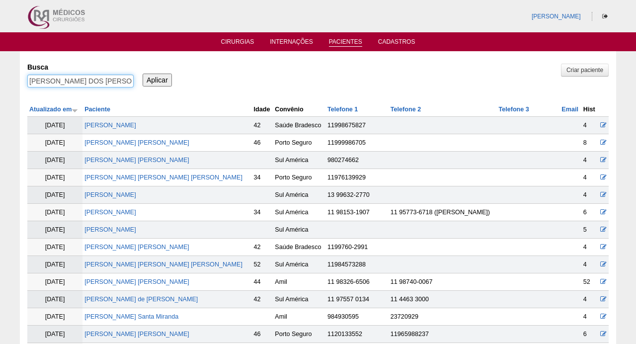
type input "TATIANA DOS SANTOS KAMIKOGA"
click at [157, 79] on input "Aplicar" at bounding box center [157, 80] width 29 height 13
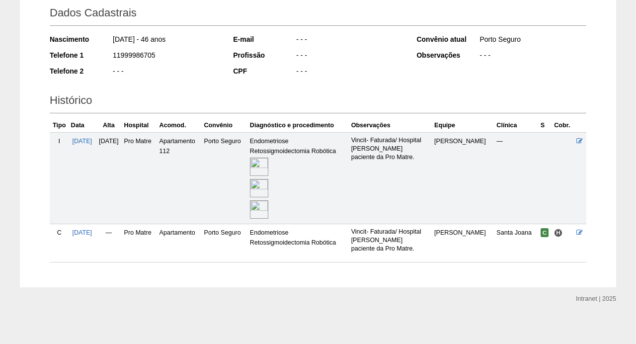
scroll to position [145, 0]
click at [268, 164] on img at bounding box center [259, 167] width 18 height 18
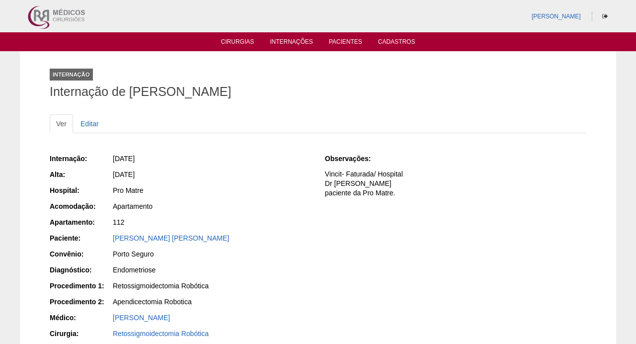
scroll to position [-1, 0]
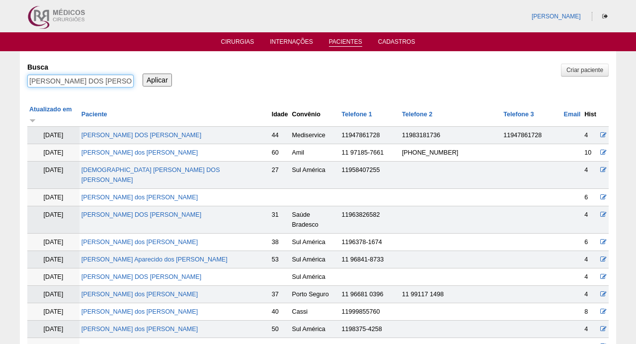
drag, startPoint x: 104, startPoint y: 80, endPoint x: 0, endPoint y: 71, distance: 104.7
type input "KAMIKOGA"
click at [157, 79] on input "Aplicar" at bounding box center [157, 80] width 29 height 13
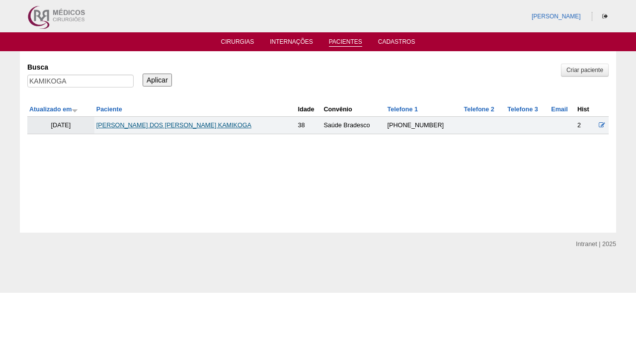
click at [178, 123] on link "[PERSON_NAME] DOS [PERSON_NAME] KAMIKOGA" at bounding box center [173, 125] width 155 height 7
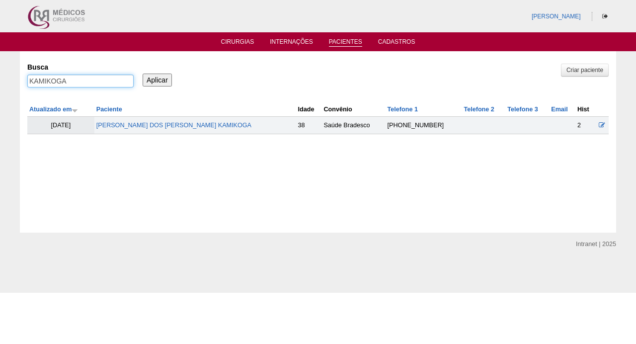
click at [90, 81] on input "KAMIKOGA" at bounding box center [80, 81] width 106 height 13
paste input "BIANCA ZANFERRARI OKAD"
type input "BIANCA ZANFERRARI OKADA"
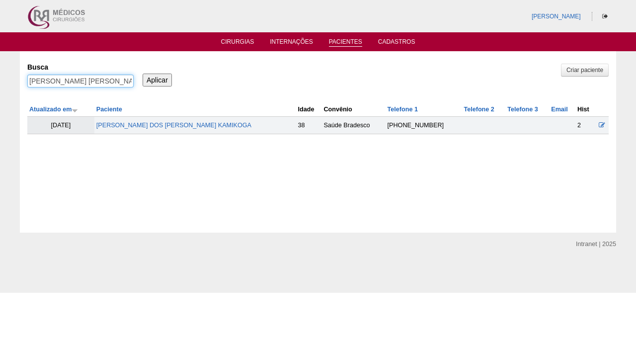
click at [157, 79] on input "Aplicar" at bounding box center [157, 80] width 29 height 13
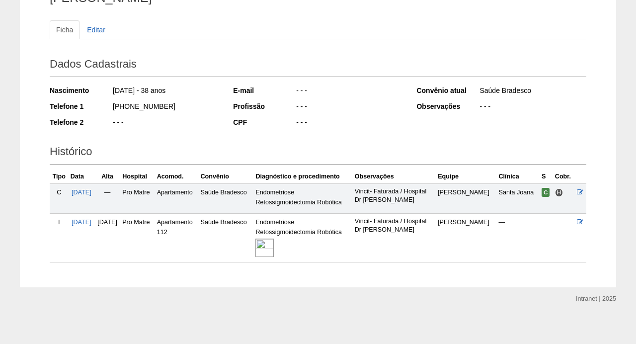
scroll to position [93, 0]
click at [274, 239] on img at bounding box center [264, 248] width 18 height 18
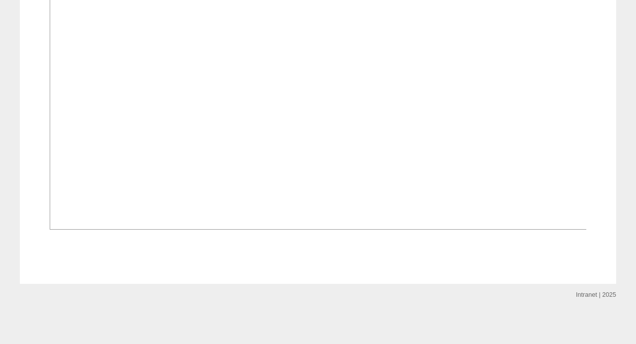
scroll to position [653, 0]
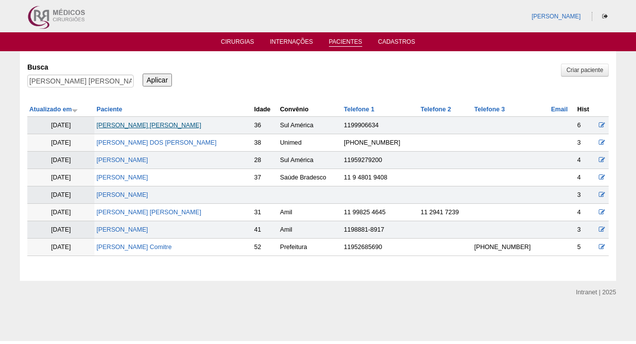
click at [151, 126] on link "BIANCA ZANFERRARI OKADA" at bounding box center [148, 125] width 105 height 7
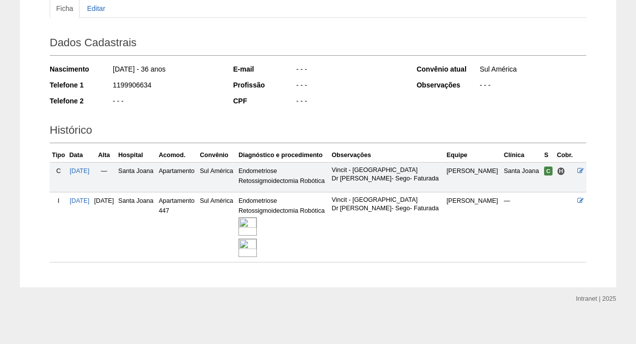
scroll to position [115, 0]
click at [257, 223] on img at bounding box center [247, 227] width 18 height 18
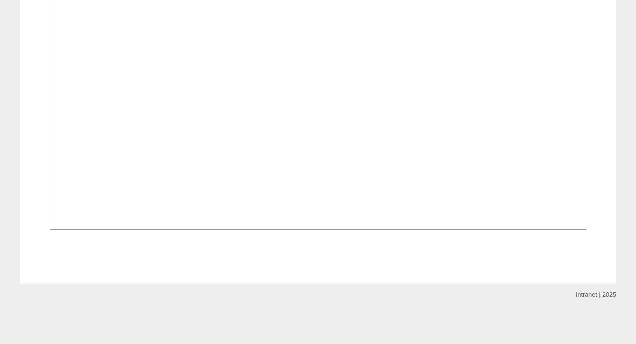
scroll to position [919, 0]
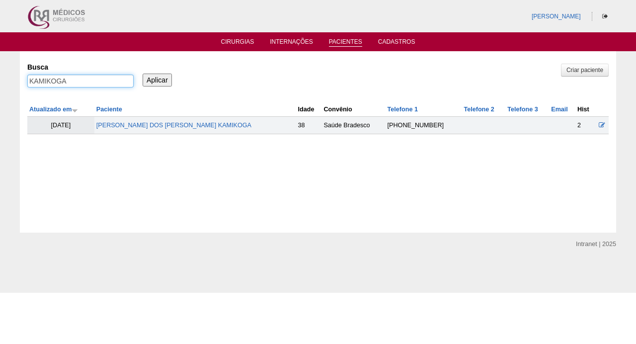
click at [98, 81] on input "KAMIKOGA" at bounding box center [80, 81] width 106 height 13
paste input "[PERSON_NAME] [PERSON_NAME] [PERSON_NAME]"
type input "[PERSON_NAME] [PERSON_NAME] [PERSON_NAME]"
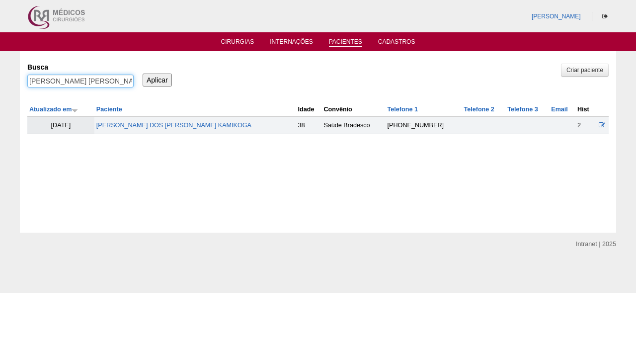
click at [157, 79] on input "Aplicar" at bounding box center [157, 80] width 29 height 13
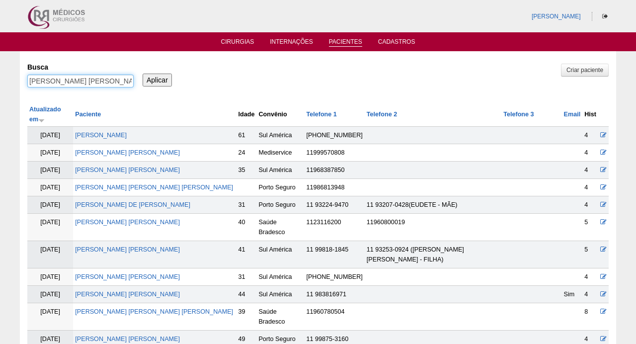
drag, startPoint x: 112, startPoint y: 81, endPoint x: 0, endPoint y: 82, distance: 112.2
type input "FIORE"
click at [157, 79] on input "Aplicar" at bounding box center [157, 80] width 29 height 13
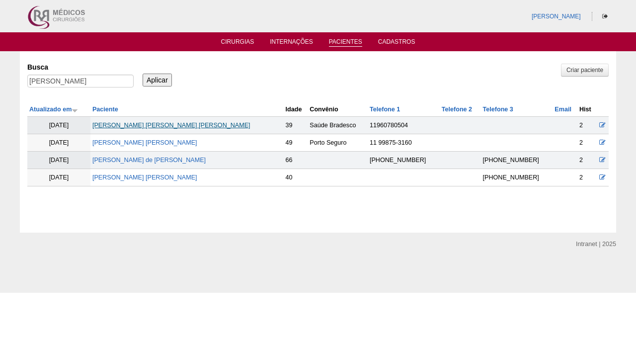
click at [153, 127] on link "[PERSON_NAME] [PERSON_NAME] [PERSON_NAME]" at bounding box center [171, 125] width 158 height 7
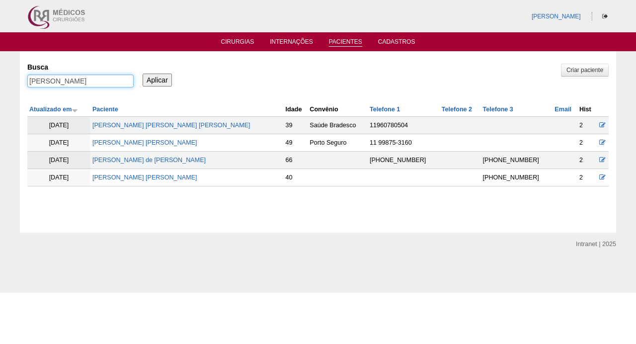
click at [86, 85] on input "[PERSON_NAME]" at bounding box center [80, 81] width 106 height 13
click at [86, 85] on input "FIORE" at bounding box center [80, 81] width 106 height 13
paste input "SEMILAMINS QUEIROZ DA SILVA"
type input "SEMILAMINS [PERSON_NAME]"
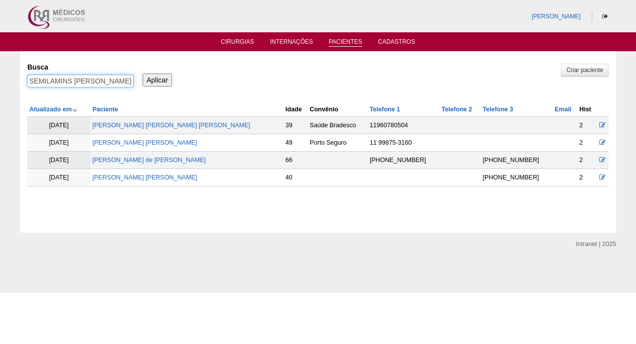
click at [157, 79] on input "Aplicar" at bounding box center [157, 80] width 29 height 13
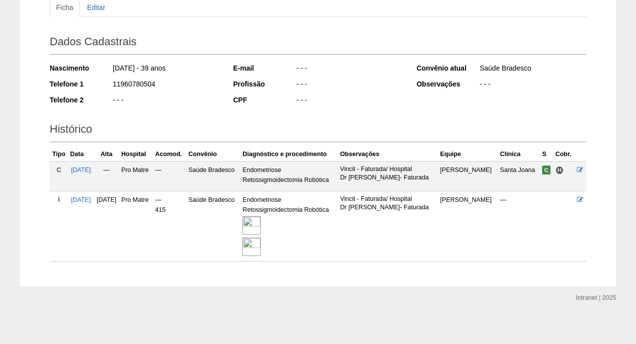
scroll to position [115, 0]
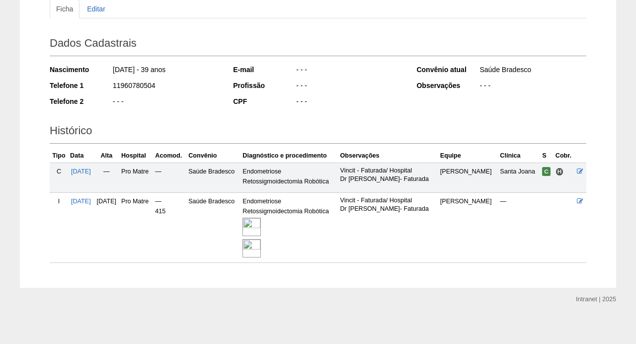
click at [261, 224] on img at bounding box center [251, 227] width 18 height 18
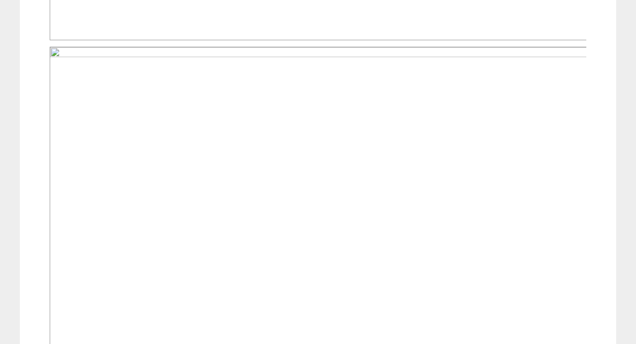
scroll to position [697, 0]
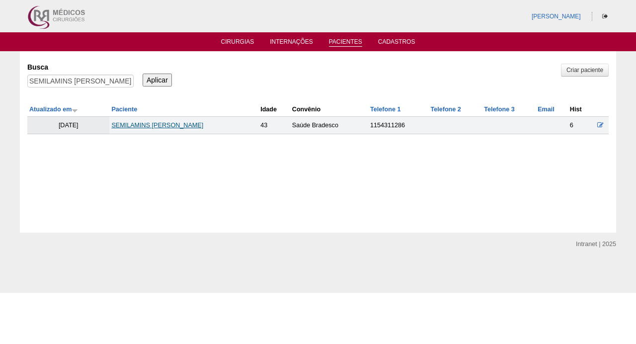
click at [155, 126] on link "SEMILAMINS [PERSON_NAME]" at bounding box center [157, 125] width 92 height 7
click at [79, 82] on input "SEMILAMINS [PERSON_NAME]" at bounding box center [80, 81] width 106 height 13
paste input "[PERSON_NAME]"
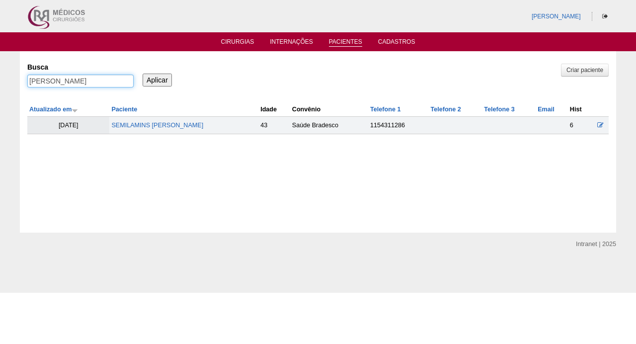
type input "[PERSON_NAME]"
click at [157, 79] on input "Aplicar" at bounding box center [157, 80] width 29 height 13
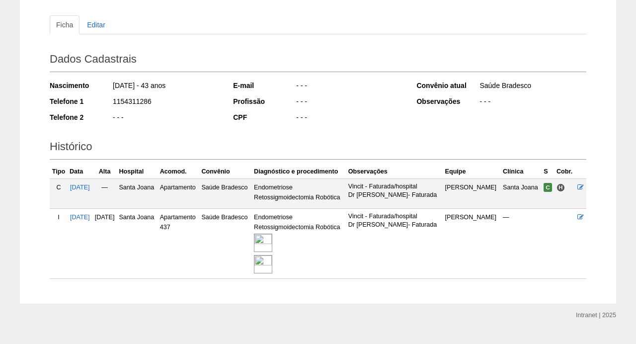
scroll to position [100, 0]
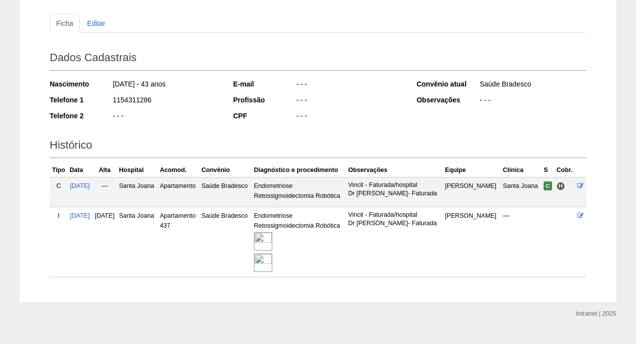
click at [272, 237] on img at bounding box center [263, 241] width 18 height 18
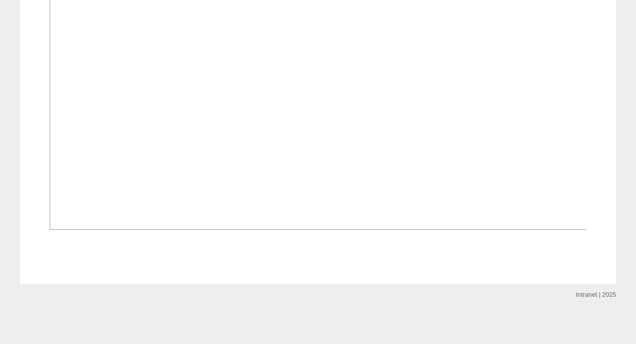
scroll to position [1222, 0]
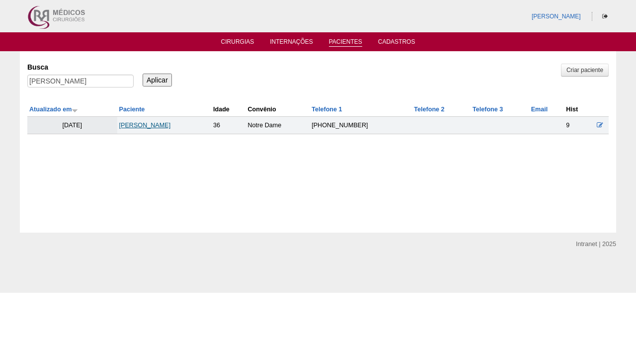
click at [147, 125] on link "[PERSON_NAME]" at bounding box center [145, 125] width 52 height 7
click at [112, 76] on input "ALINE GONÇALVES DE MELO" at bounding box center [80, 81] width 106 height 13
paste input "TASSIA LUIZA SAMPAIO SPADONE"
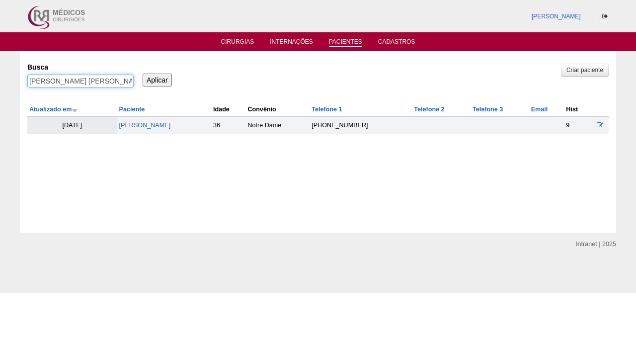
type input "TASSIA LUIZA SAMPAIO SPADONE"
click at [157, 79] on input "Aplicar" at bounding box center [157, 80] width 29 height 13
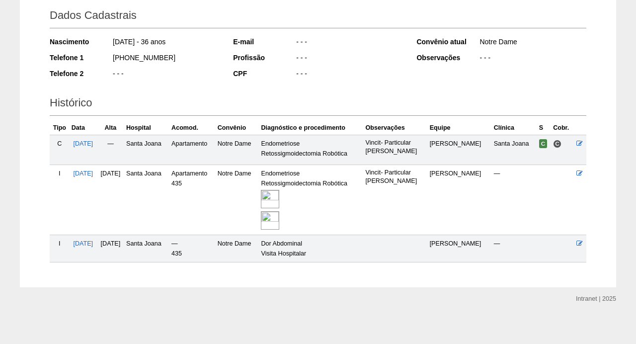
scroll to position [142, 0]
click at [279, 198] on img at bounding box center [270, 199] width 18 height 18
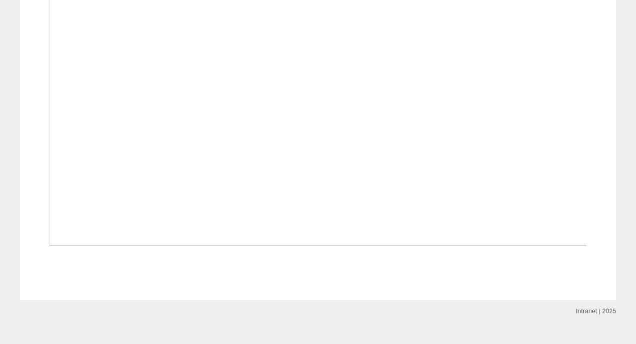
scroll to position [1134, 0]
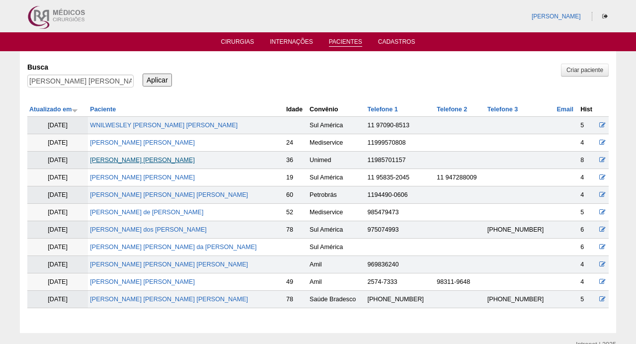
click at [167, 160] on link "TASSIA LUIZA SAMPAIO SPADONE" at bounding box center [142, 159] width 105 height 7
click at [68, 77] on input "TASSIA LUIZA SAMPAIO SPADONE" at bounding box center [80, 81] width 106 height 13
paste input "GISELE LUCIANO DO NASCIMENTO"
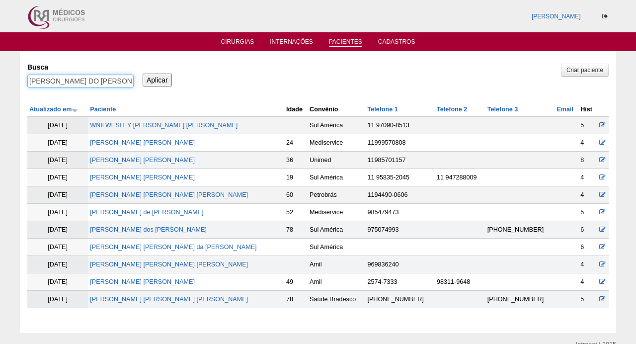
type input "GISELE LUCIANO DO NASCIMENTO"
click at [157, 79] on input "Aplicar" at bounding box center [157, 80] width 29 height 13
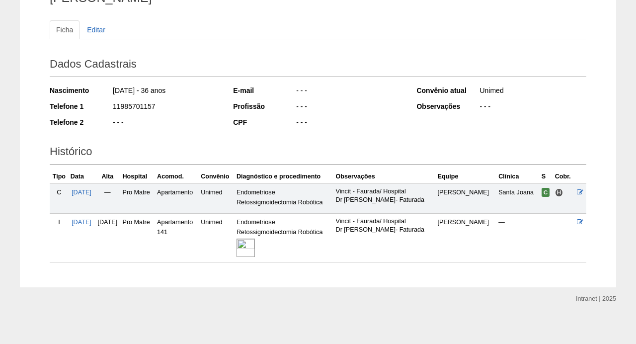
scroll to position [93, 0]
click at [255, 246] on img at bounding box center [245, 248] width 18 height 18
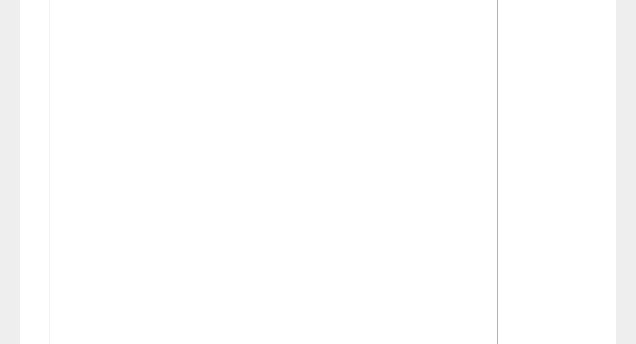
scroll to position [582, 0]
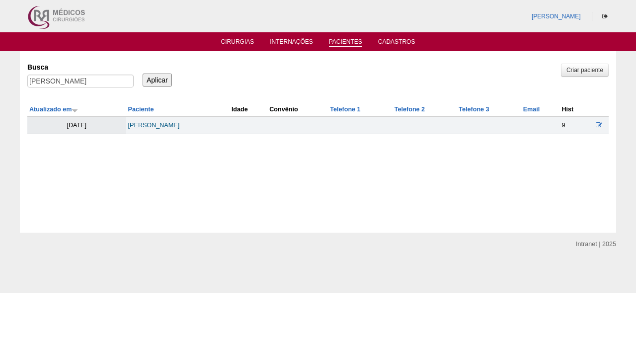
click at [180, 124] on link "[PERSON_NAME]" at bounding box center [154, 125] width 52 height 7
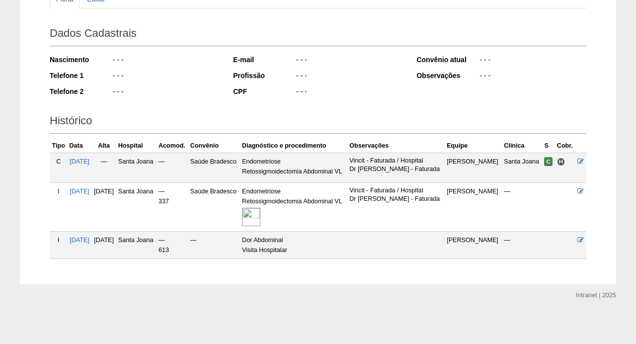
scroll to position [139, 0]
click at [260, 214] on img at bounding box center [251, 217] width 18 height 18
click at [260, 212] on img at bounding box center [251, 217] width 18 height 18
click at [260, 225] on img at bounding box center [251, 217] width 18 height 18
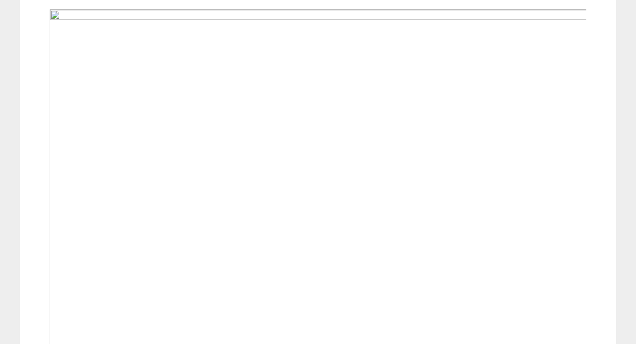
scroll to position [308, 0]
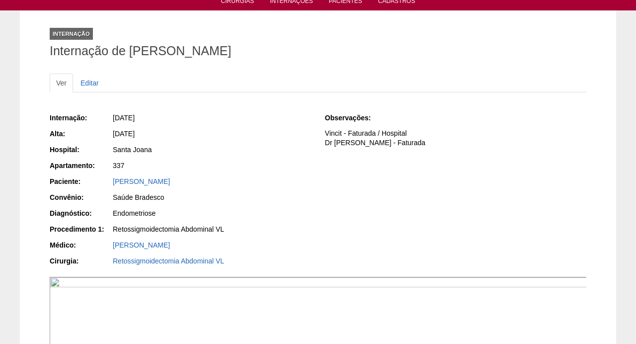
scroll to position [49, 0]
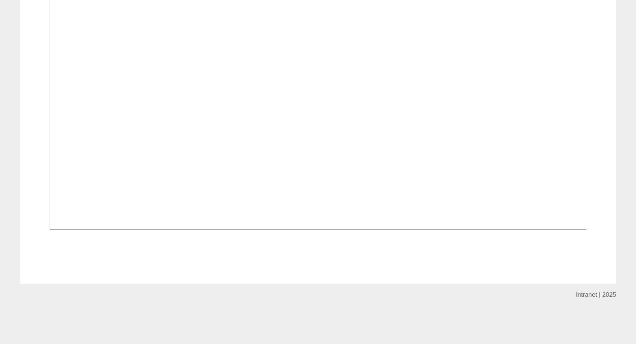
scroll to position [725, 0]
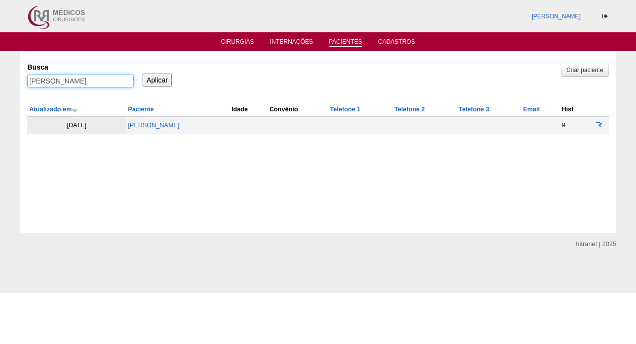
click at [97, 78] on input "GISELE LUCIANO DO NASCIMENTO" at bounding box center [80, 81] width 106 height 13
paste input "CRISTIANE BERNANDO SILVA BARRE"
type input "[PERSON_NAME] [PERSON_NAME]"
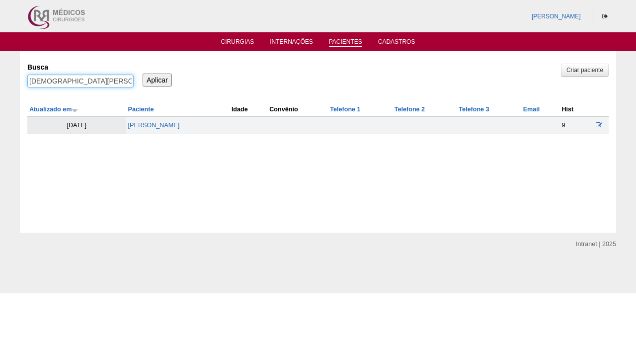
click at [157, 79] on input "Aplicar" at bounding box center [157, 80] width 29 height 13
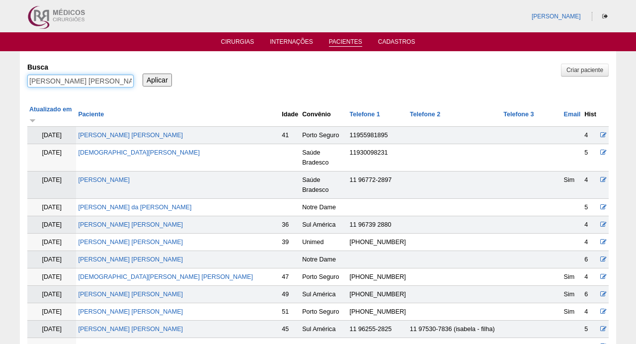
drag, startPoint x: 66, startPoint y: 81, endPoint x: 210, endPoint y: 90, distance: 144.8
type input "[DEMOGRAPHIC_DATA]"
click at [157, 79] on input "Aplicar" at bounding box center [157, 80] width 29 height 13
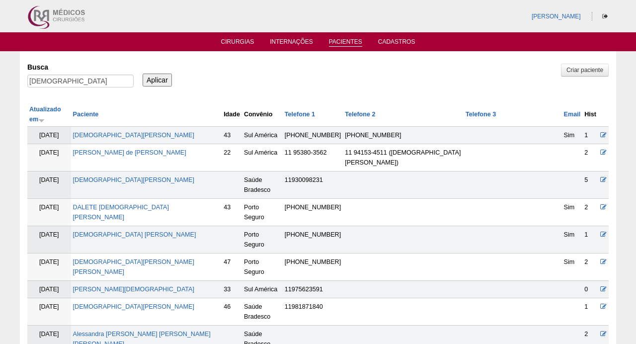
click at [82, 80] on input "[DEMOGRAPHIC_DATA]" at bounding box center [80, 81] width 106 height 13
click at [82, 80] on input "CRISTIANE" at bounding box center [80, 81] width 106 height 13
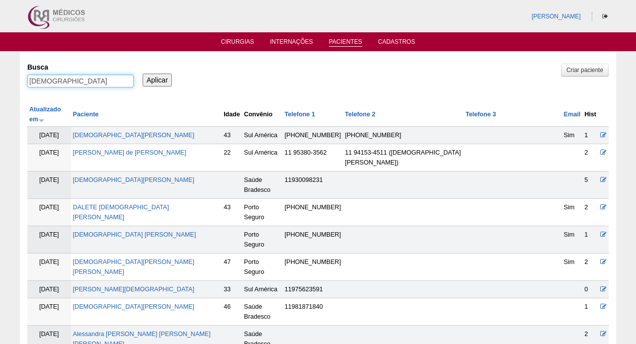
click at [82, 80] on input "CRISTIANE" at bounding box center [80, 81] width 106 height 13
click at [75, 80] on input "CRISTIANE" at bounding box center [80, 81] width 106 height 13
paste input "LAUDIA LIMA SILVA OLIVEIRA"
type input "[PERSON_NAME] [PERSON_NAME]"
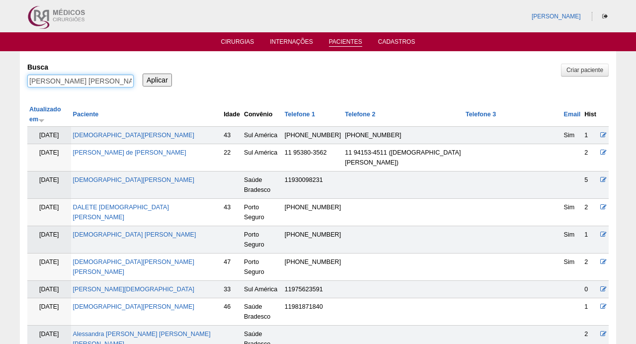
click at [157, 79] on input "Aplicar" at bounding box center [157, 80] width 29 height 13
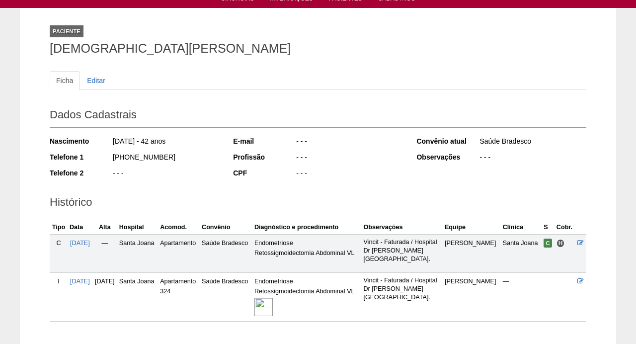
scroll to position [105, 0]
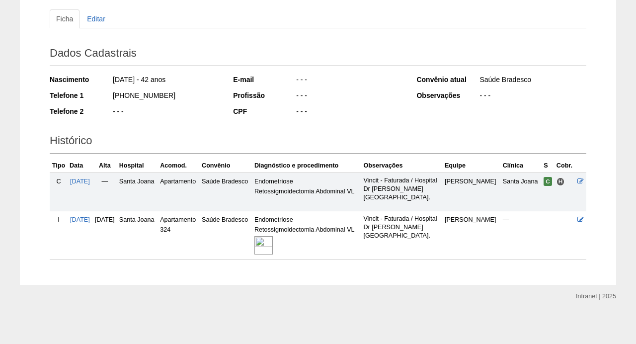
click at [273, 254] on img at bounding box center [263, 245] width 18 height 18
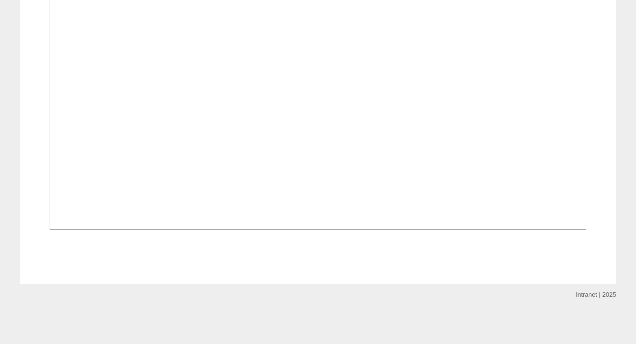
scroll to position [706, 0]
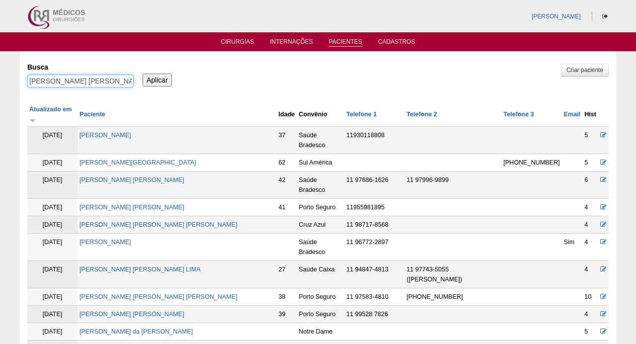
drag, startPoint x: 58, startPoint y: 79, endPoint x: 221, endPoint y: 85, distance: 162.5
type input "[PERSON_NAME]"
click at [157, 79] on input "Aplicar" at bounding box center [157, 80] width 29 height 13
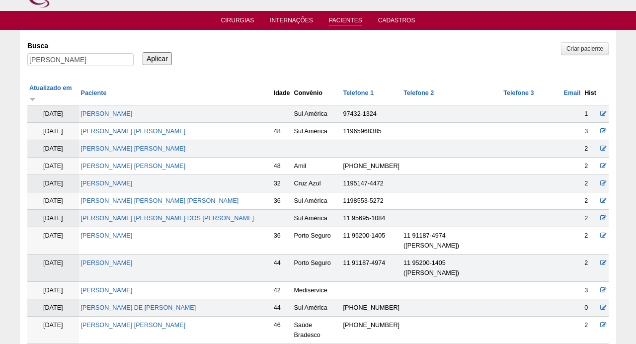
scroll to position [31, 0]
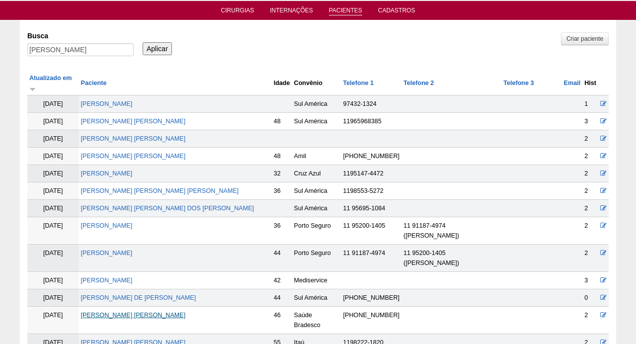
click at [134, 311] on link "[PERSON_NAME]" at bounding box center [133, 314] width 105 height 7
click at [85, 48] on input "CLAUDIA" at bounding box center [80, 49] width 106 height 13
paste input "ZENAIDE SANTOS SILV"
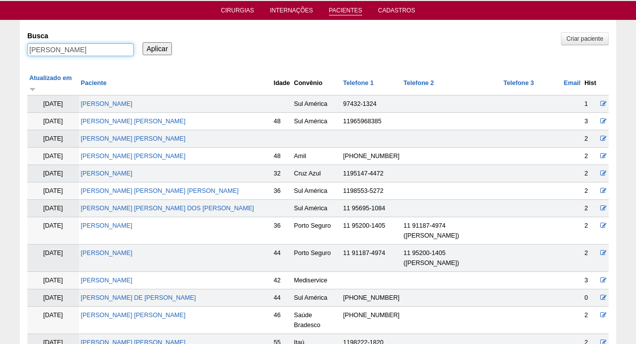
type input "[PERSON_NAME]"
click at [157, 48] on input "Aplicar" at bounding box center [157, 48] width 29 height 13
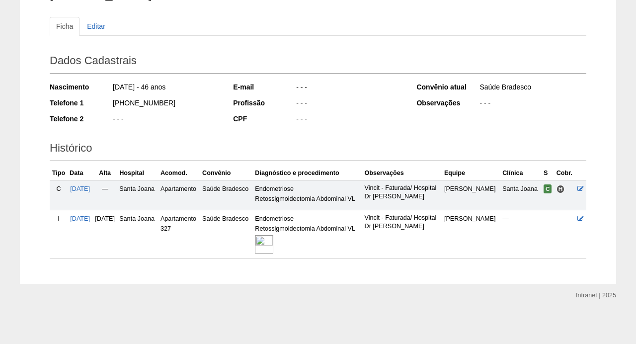
scroll to position [120, 0]
click at [273, 244] on img at bounding box center [264, 244] width 18 height 18
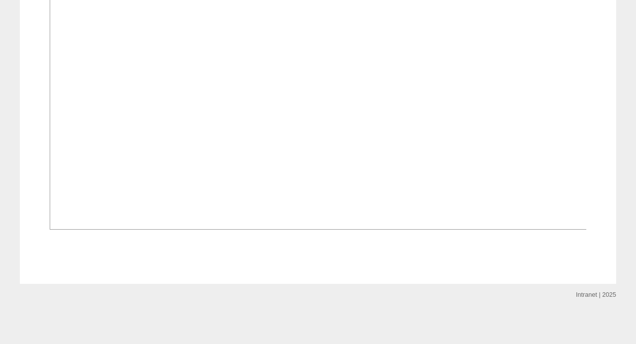
scroll to position [678, 0]
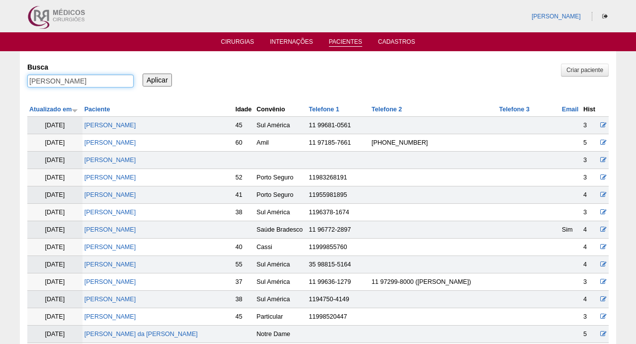
drag, startPoint x: 60, startPoint y: 78, endPoint x: 176, endPoint y: 73, distance: 116.3
type input "SANTOS SILVA"
click at [157, 79] on input "Aplicar" at bounding box center [157, 80] width 29 height 13
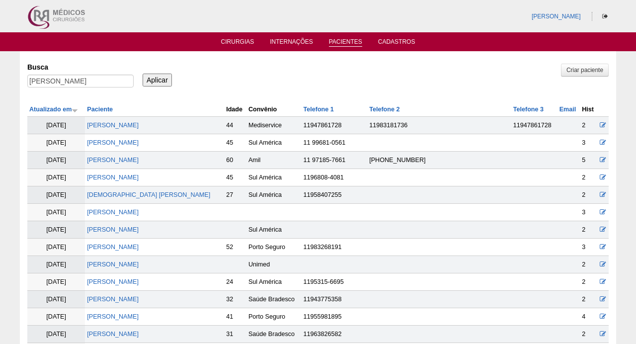
drag, startPoint x: 86, startPoint y: 80, endPoint x: 0, endPoint y: 72, distance: 86.3
drag, startPoint x: 61, startPoint y: 79, endPoint x: 117, endPoint y: 77, distance: 56.2
click at [117, 77] on input "[PERSON_NAME]" at bounding box center [80, 81] width 106 height 13
type input "ZENAIDE"
click at [157, 79] on input "Aplicar" at bounding box center [157, 80] width 29 height 13
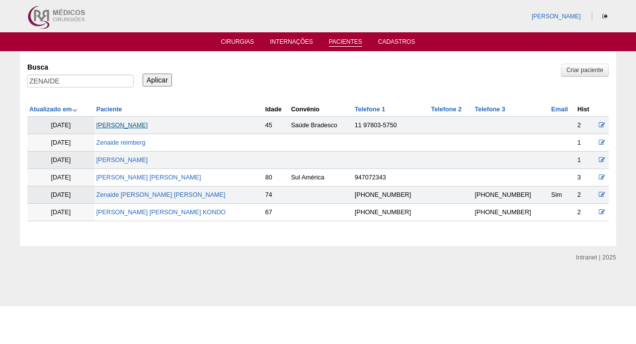
click at [148, 128] on link "[PERSON_NAME]" at bounding box center [122, 125] width 52 height 7
click at [77, 84] on input "ZENAIDE" at bounding box center [80, 81] width 106 height 13
paste input "[PERSON_NAME] DOS [PERSON_NAME]"
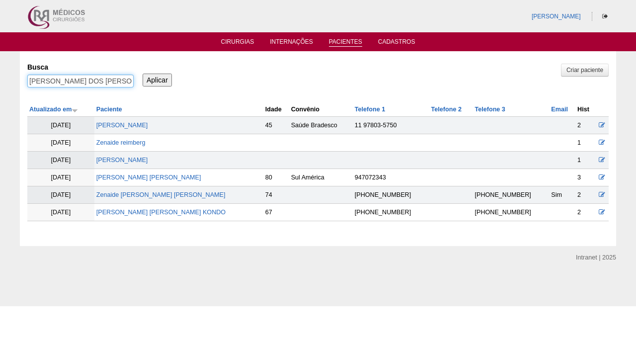
type input "[PERSON_NAME] DOS [PERSON_NAME]"
click at [157, 79] on input "Aplicar" at bounding box center [157, 80] width 29 height 13
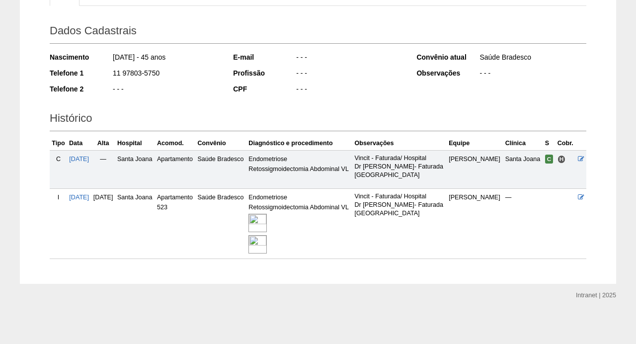
scroll to position [150, 0]
click at [267, 222] on img at bounding box center [257, 223] width 18 height 18
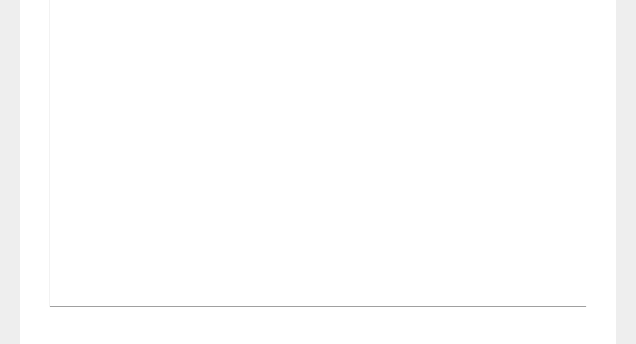
scroll to position [840, 0]
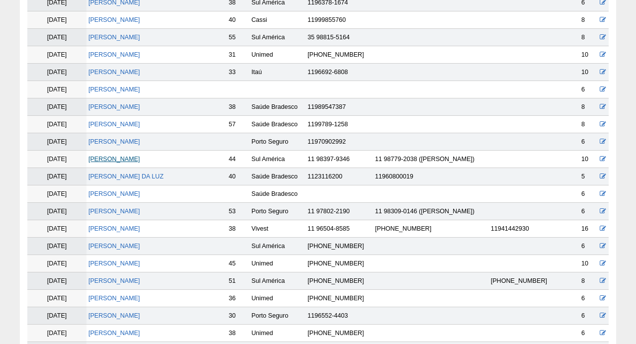
scroll to position [169, 0]
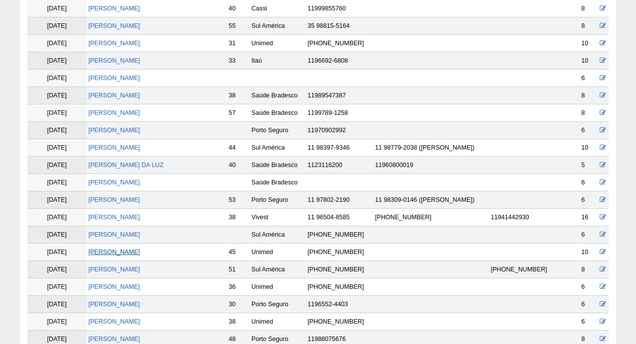
click at [108, 250] on link "[PERSON_NAME]" at bounding box center [114, 251] width 52 height 7
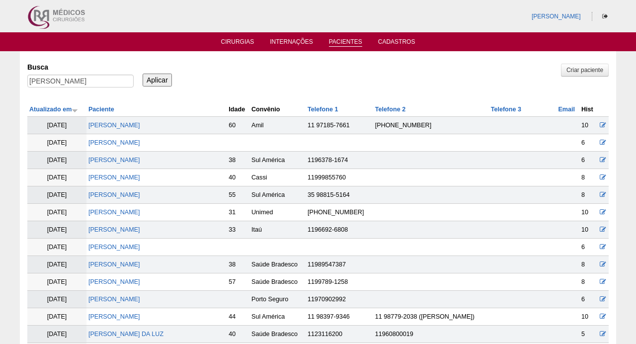
scroll to position [0, 0]
click at [83, 78] on input "[PERSON_NAME]" at bounding box center [80, 81] width 106 height 13
click at [83, 78] on input "NATALIA SGARBI DOS SANTOS MAGALHÃES" at bounding box center [80, 81] width 106 height 13
paste input "[PERSON_NAME]"
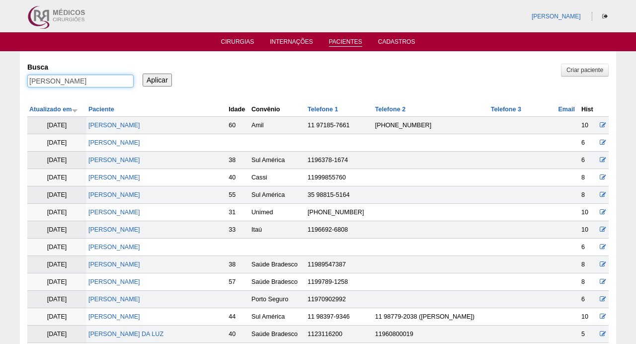
type input "[PERSON_NAME]"
click at [157, 79] on input "Aplicar" at bounding box center [157, 80] width 29 height 13
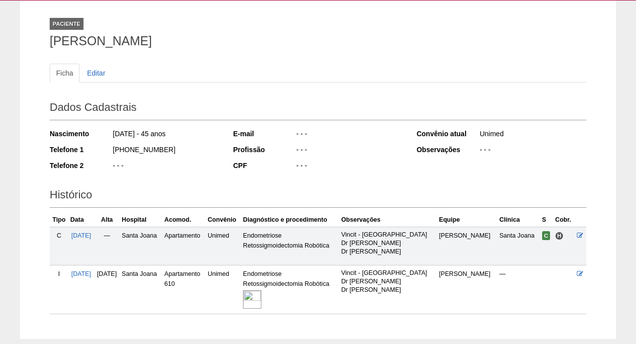
scroll to position [64, 0]
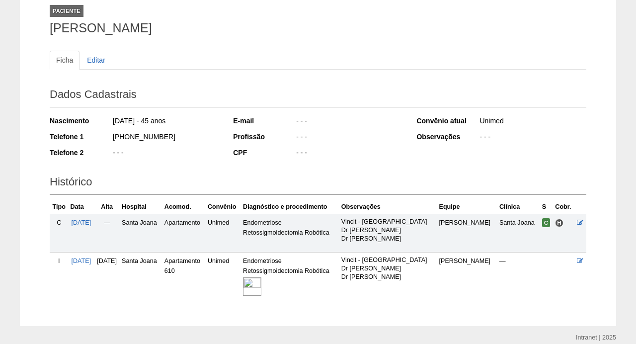
click at [261, 280] on img at bounding box center [252, 286] width 18 height 18
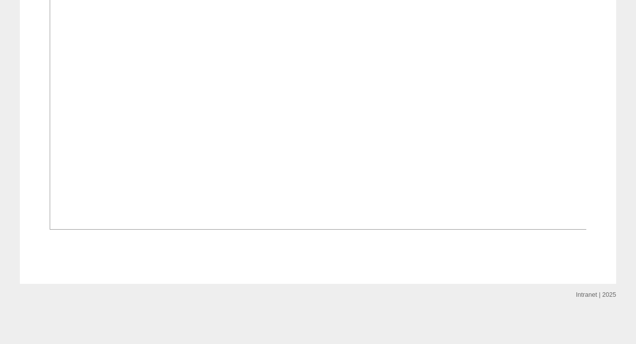
scroll to position [820, 0]
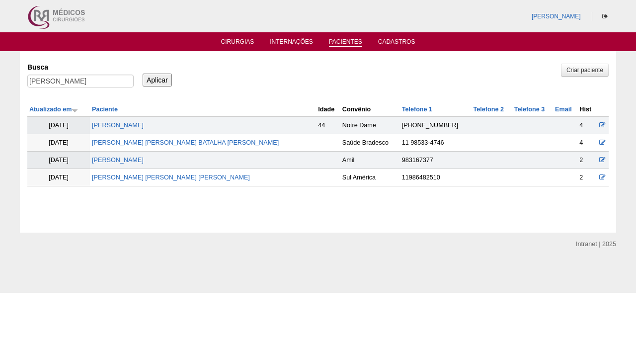
click at [150, 119] on td "[PERSON_NAME]" at bounding box center [203, 125] width 226 height 17
click at [144, 124] on link "[PERSON_NAME]" at bounding box center [118, 125] width 52 height 7
click at [101, 85] on input "[PERSON_NAME]" at bounding box center [80, 81] width 106 height 13
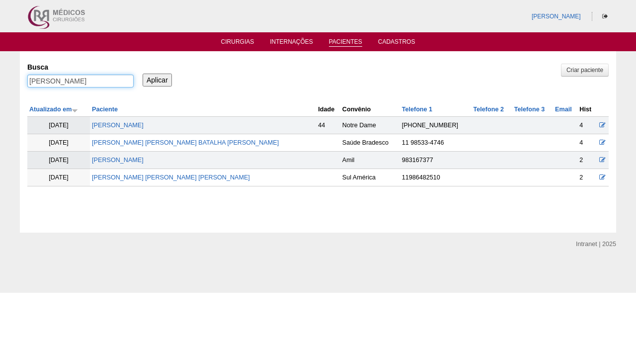
paste input "LINE [PERSON_NAME]"
type input "[PERSON_NAME] [PERSON_NAME]"
click at [157, 79] on input "Aplicar" at bounding box center [157, 80] width 29 height 13
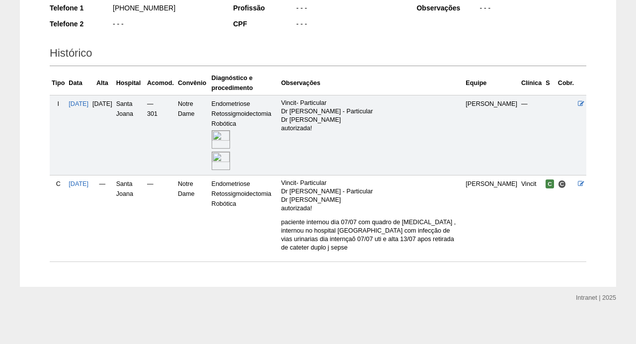
scroll to position [191, 0]
click at [230, 138] on img at bounding box center [221, 140] width 18 height 18
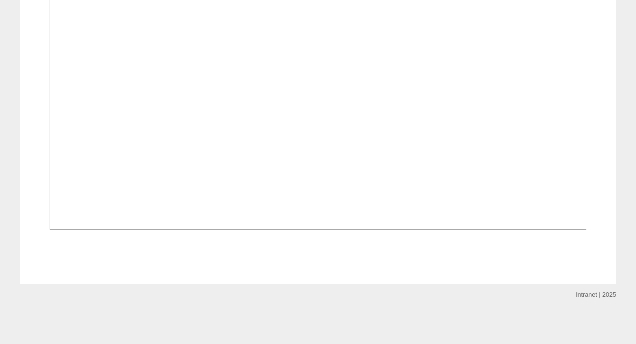
scroll to position [1188, 0]
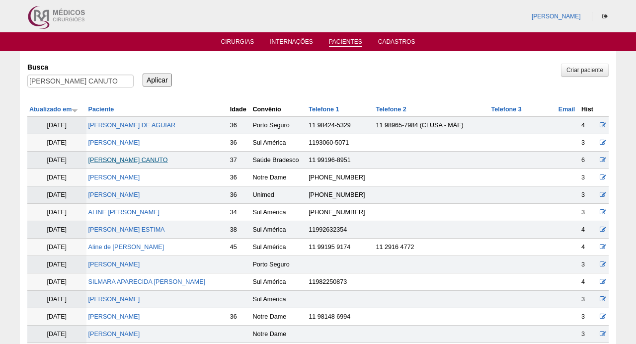
click at [124, 161] on link "ALINE AGUIAR CANUTO" at bounding box center [127, 159] width 79 height 7
click at [104, 82] on input "[PERSON_NAME] CANUTO" at bounding box center [80, 81] width 106 height 13
click at [104, 82] on input "ALINE AGUIAR CANUTO" at bounding box center [80, 81] width 106 height 13
paste input "[PERSON_NAME] [PERSON_NAME]"
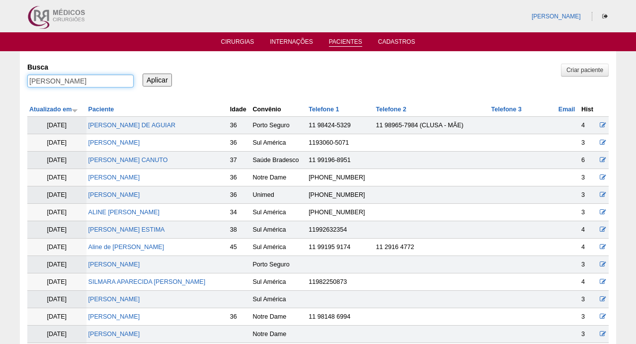
type input "[PERSON_NAME] [PERSON_NAME]"
click at [157, 79] on input "Aplicar" at bounding box center [157, 80] width 29 height 13
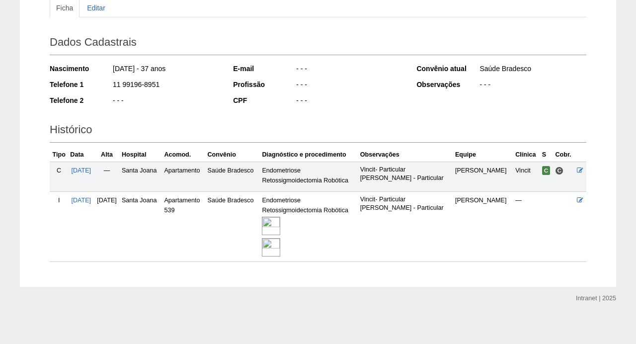
scroll to position [115, 0]
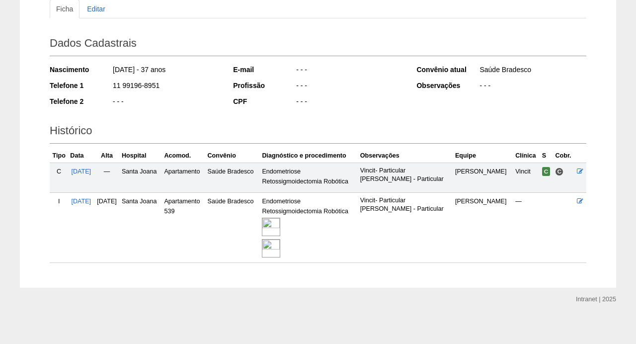
click at [280, 224] on img at bounding box center [271, 227] width 18 height 18
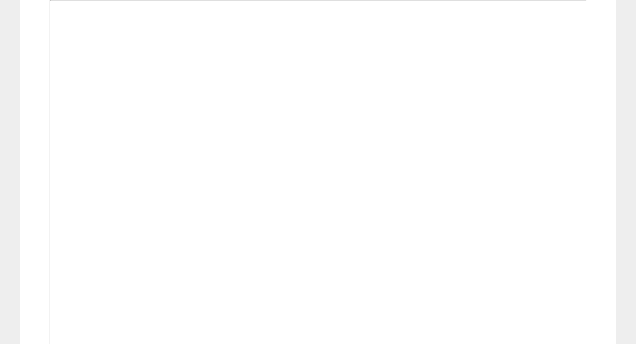
scroll to position [754, 0]
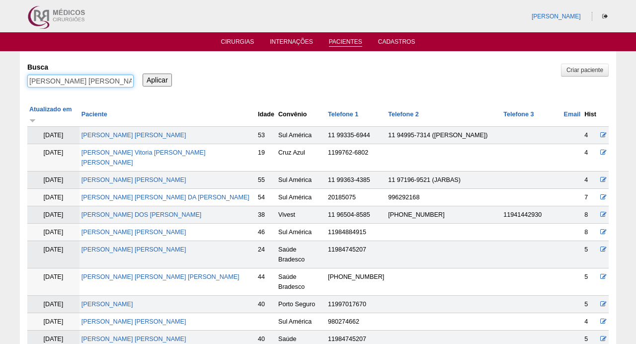
drag, startPoint x: 55, startPoint y: 78, endPoint x: 187, endPoint y: 78, distance: 131.6
type input "[PERSON_NAME]"
click at [157, 79] on input "Aplicar" at bounding box center [157, 80] width 29 height 13
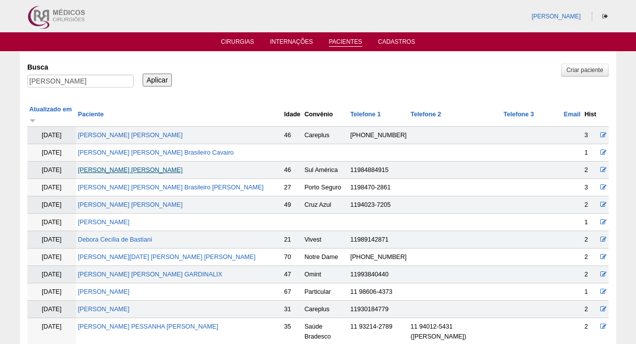
click at [121, 166] on link "[PERSON_NAME]" at bounding box center [130, 169] width 105 height 7
click at [86, 81] on input "CECILIA" at bounding box center [80, 81] width 106 height 13
click at [84, 81] on input "CECILIA" at bounding box center [80, 81] width 106 height 13
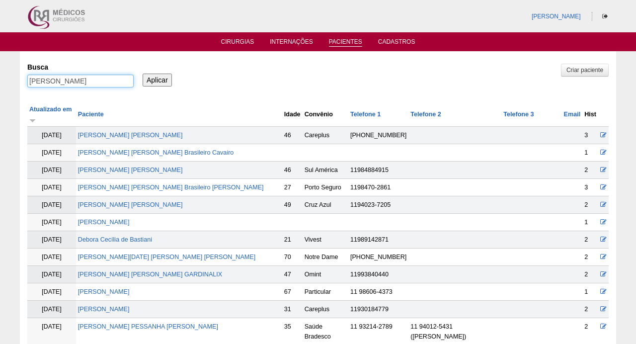
click at [84, 81] on input "CECILIA" at bounding box center [80, 81] width 106 height 13
paste input "VIVIANE SILVEIRA DE SOUZ"
type input "[PERSON_NAME]"
click at [157, 79] on input "Aplicar" at bounding box center [157, 80] width 29 height 13
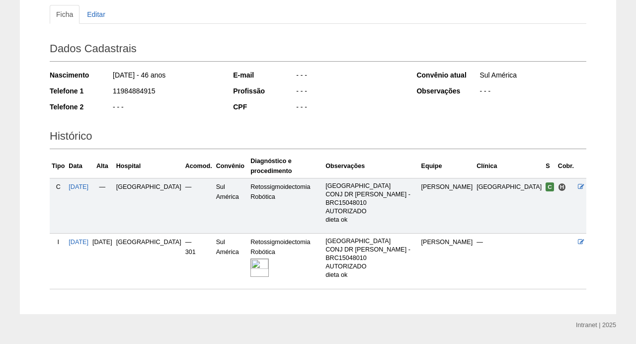
scroll to position [109, 0]
click at [269, 259] on img at bounding box center [259, 268] width 18 height 18
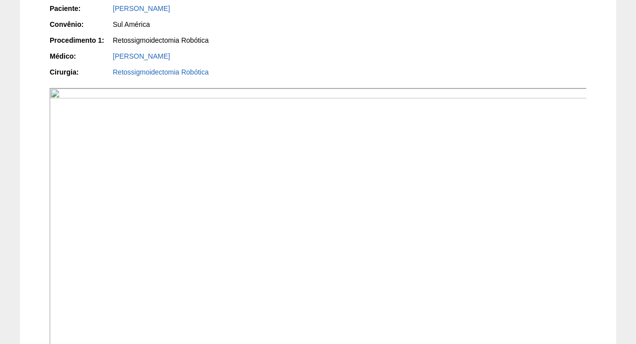
scroll to position [226, 0]
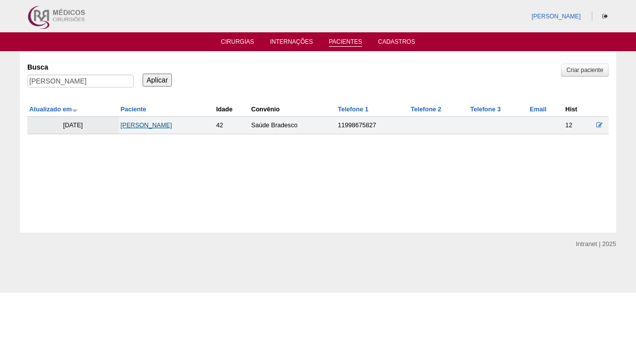
click at [138, 122] on link "[PERSON_NAME]" at bounding box center [147, 125] width 52 height 7
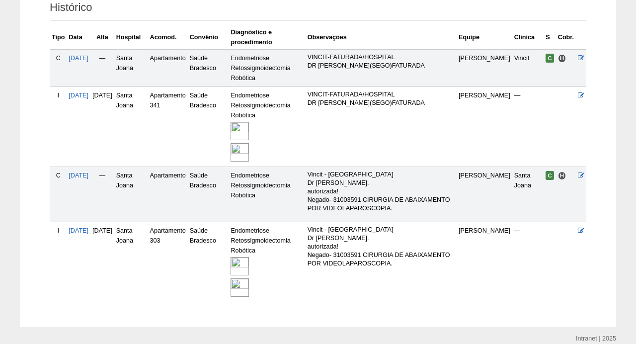
scroll to position [224, 0]
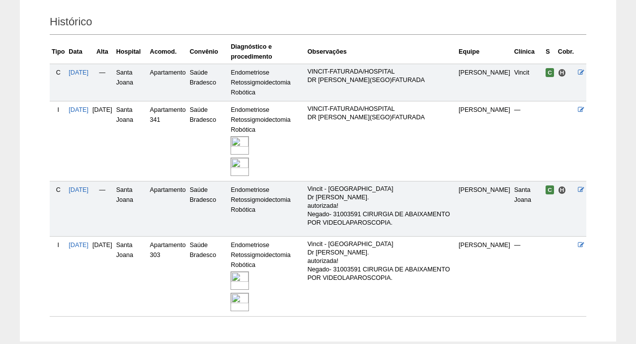
click at [249, 142] on img at bounding box center [239, 145] width 18 height 18
click at [249, 277] on img at bounding box center [239, 280] width 18 height 18
click at [249, 144] on img at bounding box center [239, 145] width 18 height 18
click at [249, 274] on img at bounding box center [239, 280] width 18 height 18
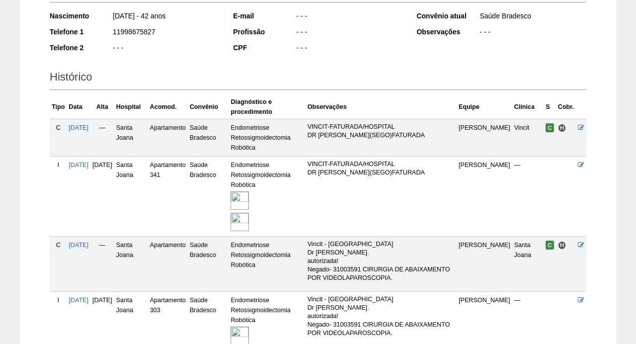
scroll to position [172, 0]
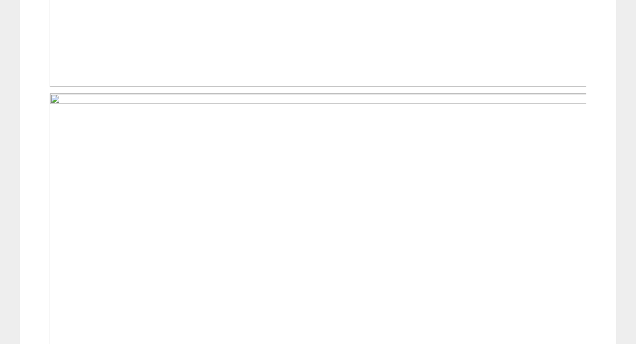
scroll to position [650, 0]
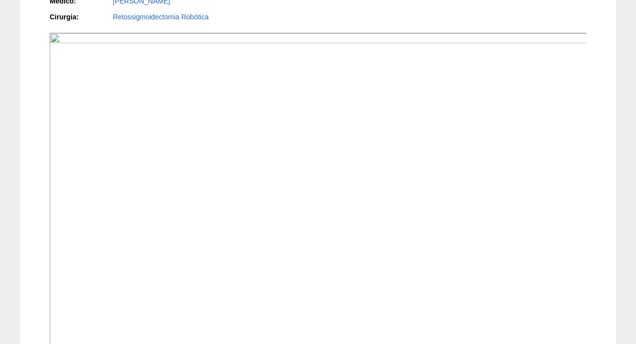
scroll to position [278, 0]
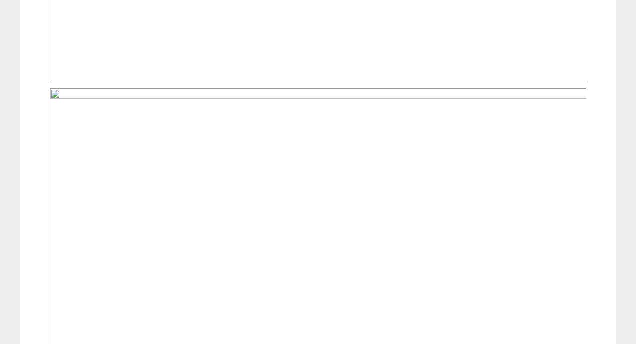
scroll to position [657, 0]
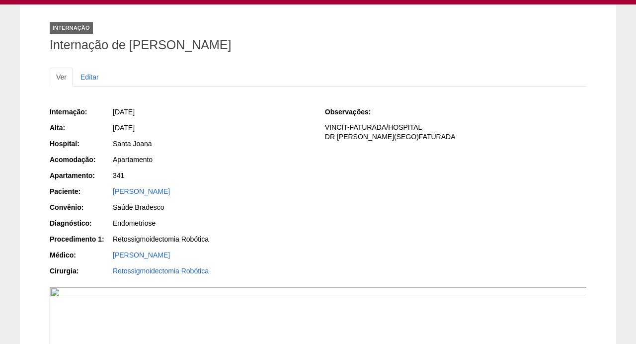
scroll to position [123, 0]
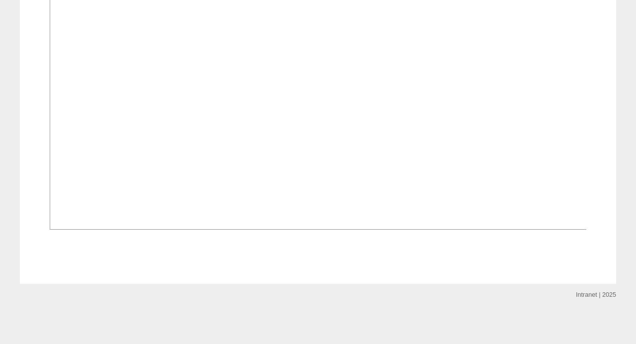
scroll to position [952, 0]
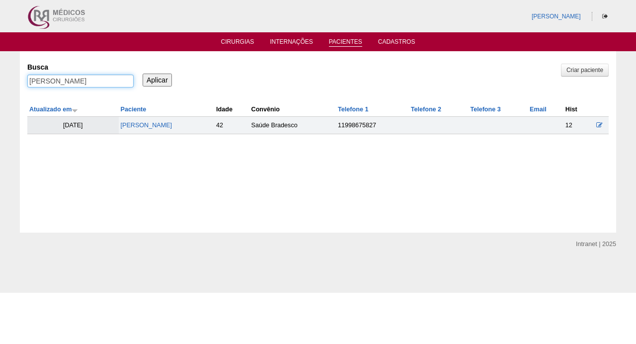
click at [115, 80] on input "[PERSON_NAME]" at bounding box center [80, 81] width 106 height 13
paste input "ADRIANA DE SOUZA SAPI"
type input "ADRIANA DE SOUZA SAPIA"
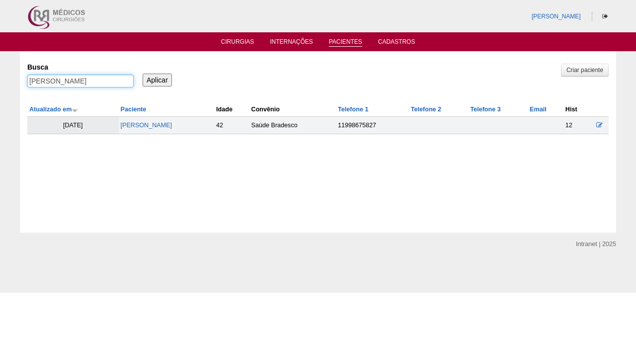
click at [157, 79] on input "Aplicar" at bounding box center [157, 80] width 29 height 13
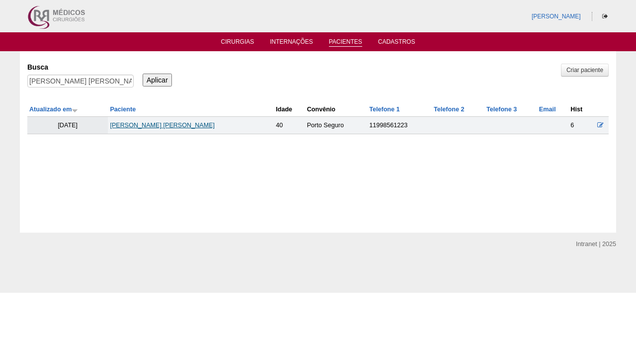
click at [183, 123] on link "[PERSON_NAME] [PERSON_NAME]" at bounding box center [162, 125] width 105 height 7
click at [93, 85] on input "[PERSON_NAME]" at bounding box center [80, 81] width 106 height 13
paste input "ROSEMEIRY SCARPINATTI CARMO DE CAMPOS"
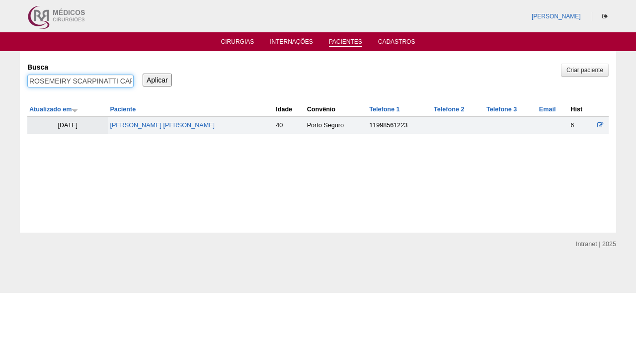
type input "ROSEMEIRY SCARPINATTI CARMO DE CAMPOS"
click at [157, 79] on input "Aplicar" at bounding box center [157, 80] width 29 height 13
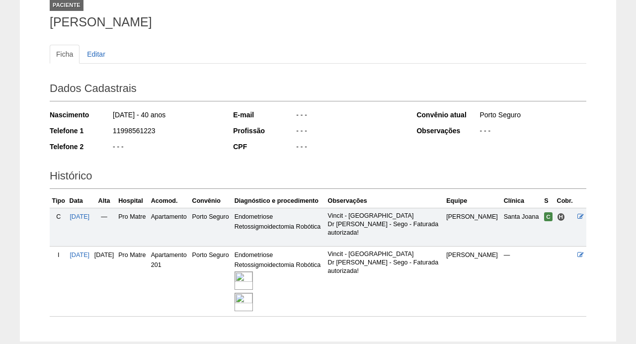
scroll to position [70, 0]
click at [253, 279] on img at bounding box center [243, 280] width 18 height 18
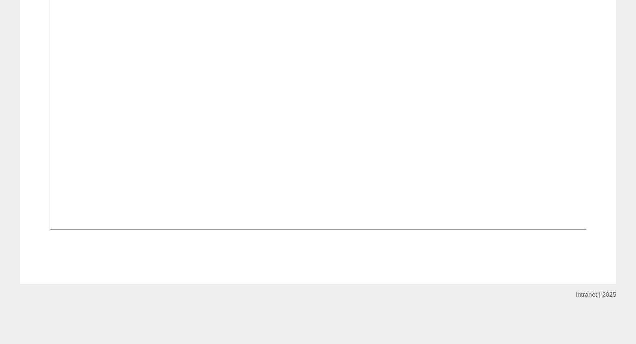
scroll to position [1444, 0]
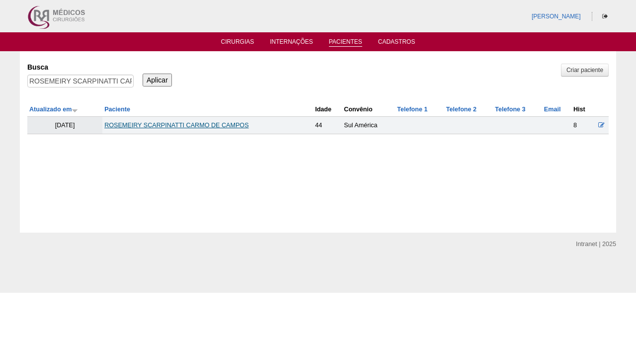
click at [147, 122] on link "ROSEMEIRY SCARPINATTI CARMO DE CAMPOS" at bounding box center [176, 125] width 144 height 7
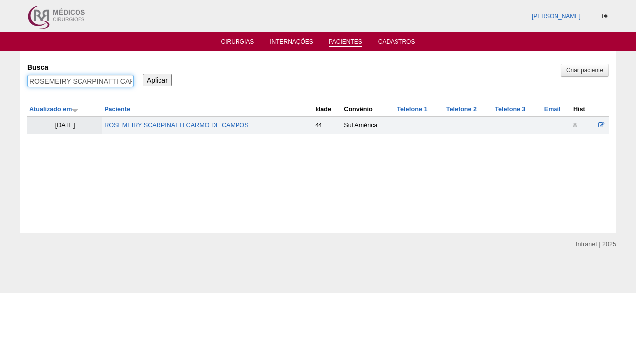
click at [109, 81] on input "ROSEMEIRY SCARPINATTI CARMO DE CAMPOS" at bounding box center [80, 81] width 106 height 13
paste input "DAYANE GUIZE LOPE"
type input "[PERSON_NAME] [PERSON_NAME]"
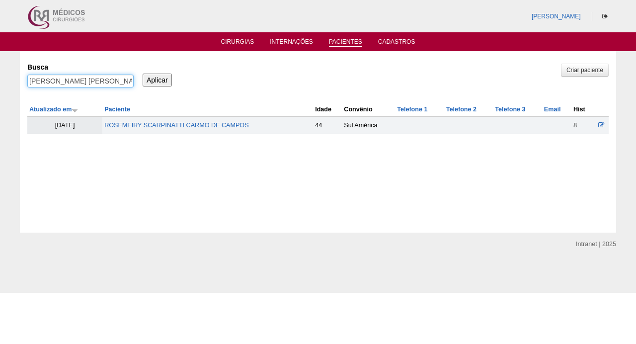
click at [157, 79] on input "Aplicar" at bounding box center [157, 80] width 29 height 13
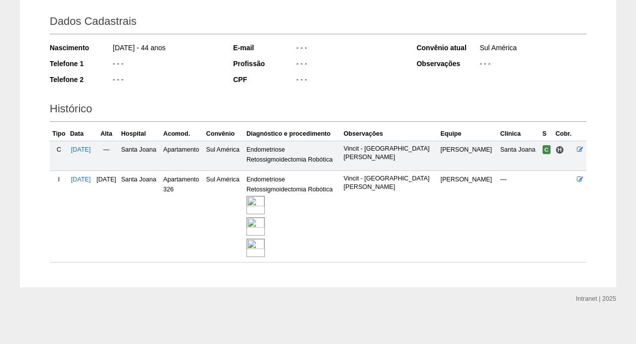
scroll to position [136, 0]
click at [265, 196] on img at bounding box center [255, 205] width 18 height 18
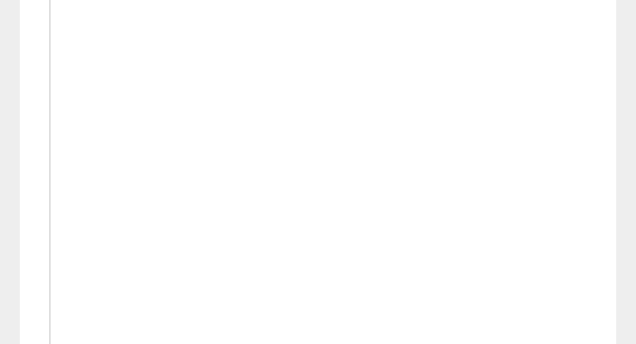
scroll to position [363, 0]
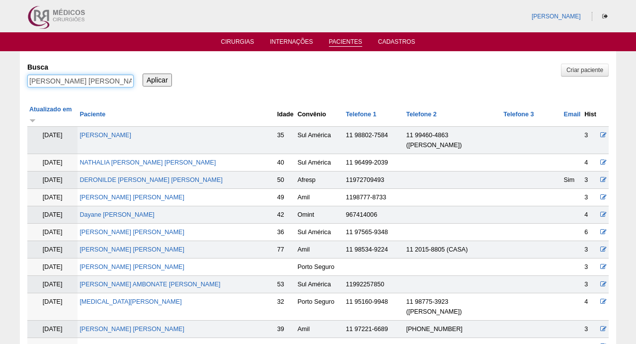
drag, startPoint x: 81, startPoint y: 80, endPoint x: 164, endPoint y: 78, distance: 83.0
type input "[PERSON_NAME]"
click at [157, 79] on input "Aplicar" at bounding box center [157, 80] width 29 height 13
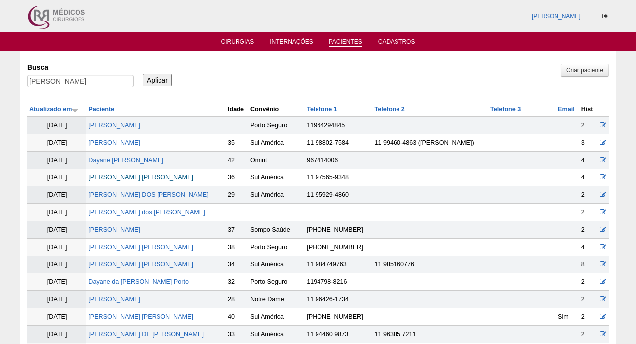
click at [155, 176] on link "[PERSON_NAME] [PERSON_NAME]" at bounding box center [140, 177] width 105 height 7
click at [94, 85] on input "DAYANE GUIZE" at bounding box center [80, 81] width 106 height 13
paste input "SILMARA APARECIDA SANTOS GASBARRO"
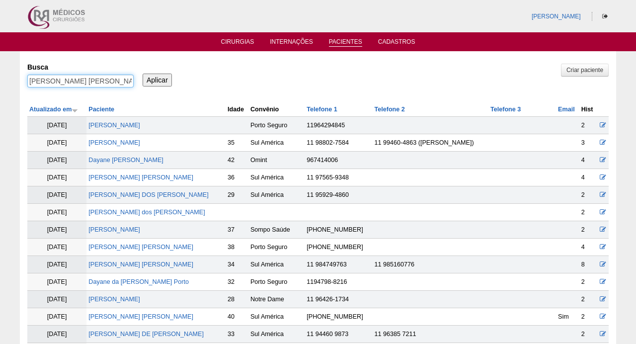
type input "SILMARA APARECIDA SANTOS GASBARRO"
click at [157, 79] on input "Aplicar" at bounding box center [157, 80] width 29 height 13
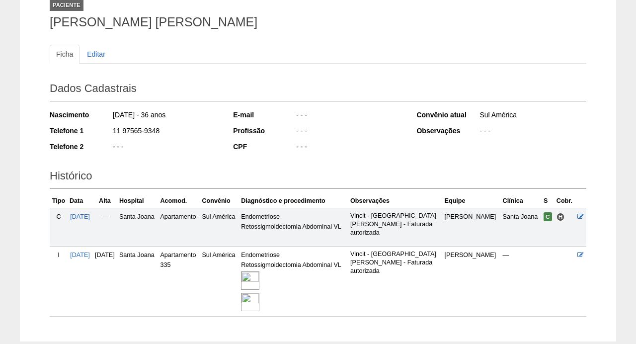
scroll to position [73, 0]
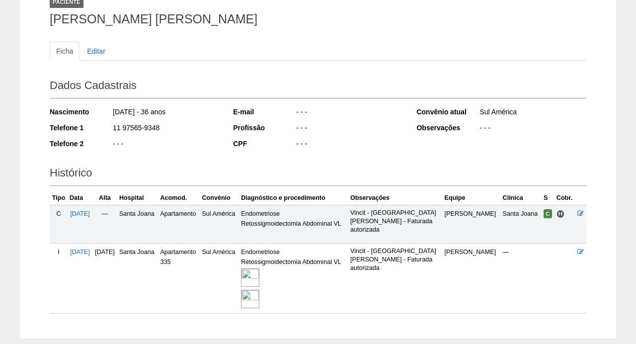
click at [259, 275] on img at bounding box center [250, 277] width 18 height 18
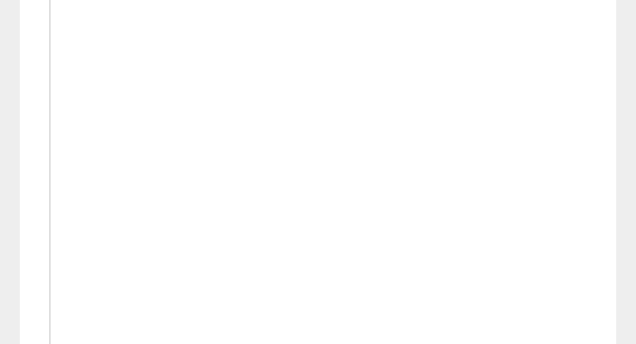
scroll to position [807, 0]
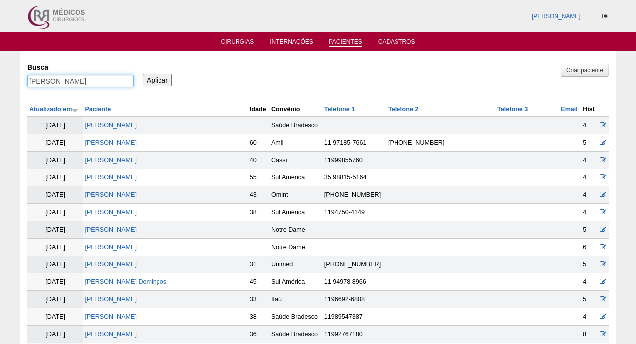
drag, startPoint x: 60, startPoint y: 79, endPoint x: 189, endPoint y: 73, distance: 129.3
drag, startPoint x: 95, startPoint y: 77, endPoint x: 0, endPoint y: 84, distance: 95.6
type input "GASBARRO"
click at [157, 79] on input "Aplicar" at bounding box center [157, 80] width 29 height 13
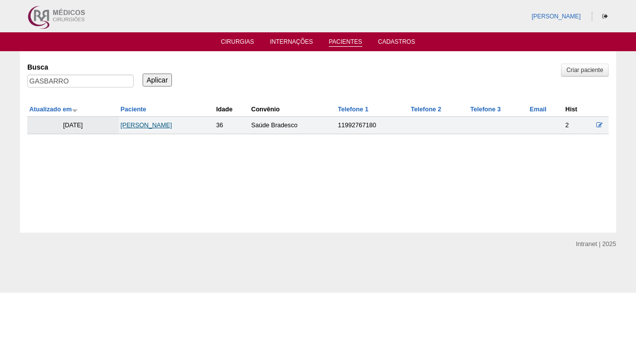
click at [172, 126] on link "[PERSON_NAME]" at bounding box center [147, 125] width 52 height 7
click at [111, 81] on input "GASBARRO" at bounding box center [80, 81] width 106 height 13
paste input "MISLENE ALVES DA SILVA"
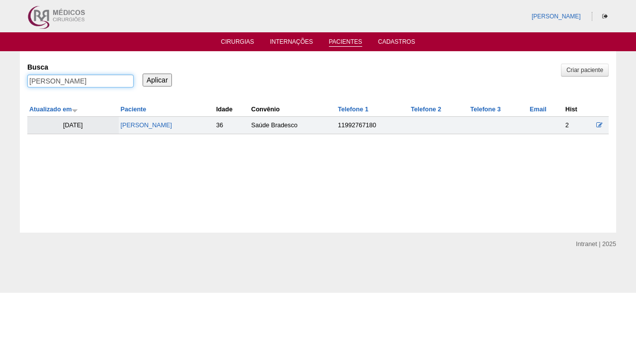
type input "MISLENE ALVES DA SILVA"
click at [157, 79] on input "Aplicar" at bounding box center [157, 80] width 29 height 13
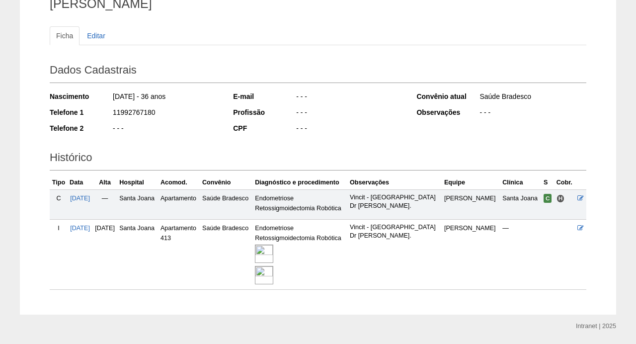
scroll to position [95, 0]
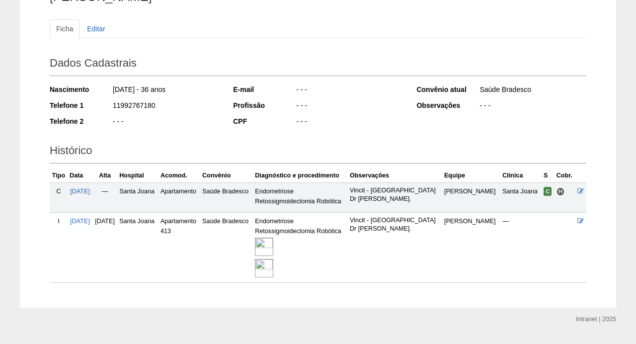
click at [273, 241] on img at bounding box center [264, 246] width 18 height 18
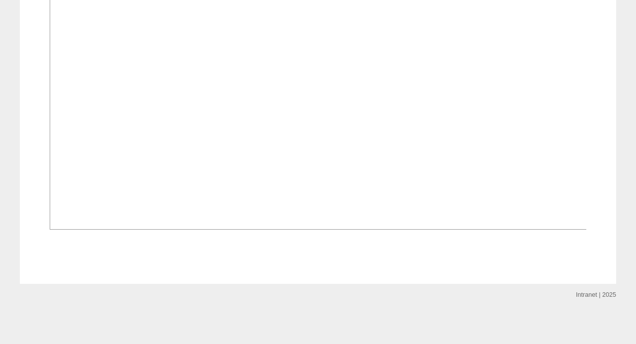
scroll to position [1281, 0]
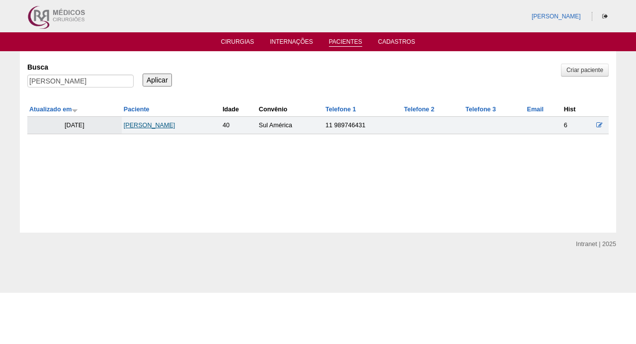
click at [130, 128] on link "[PERSON_NAME]" at bounding box center [150, 125] width 52 height 7
click at [112, 82] on input "MISLENE ALVES DA SILVA" at bounding box center [80, 81] width 106 height 13
paste input "RENATA LOPES MACEDO ROMAO"
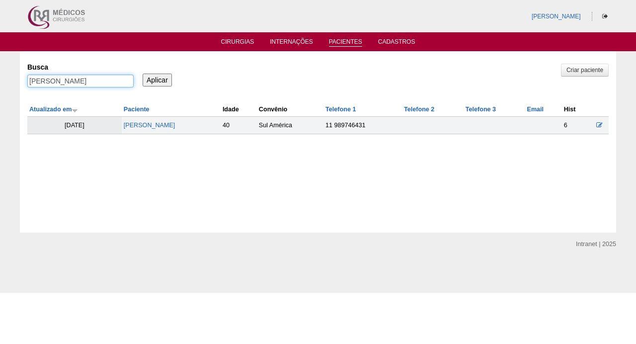
type input "RENATA LOPES MACEDO ROMAO"
click at [157, 79] on input "Aplicar" at bounding box center [157, 80] width 29 height 13
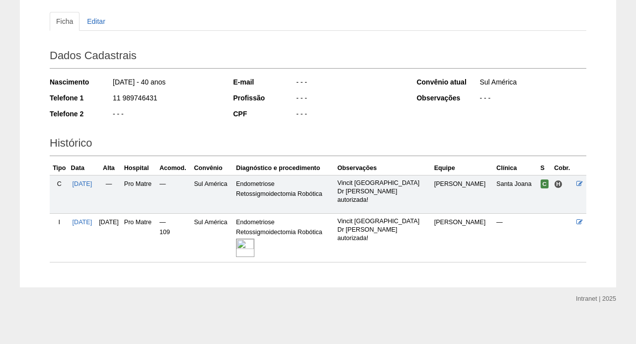
scroll to position [102, 0]
click at [254, 243] on img at bounding box center [245, 248] width 18 height 18
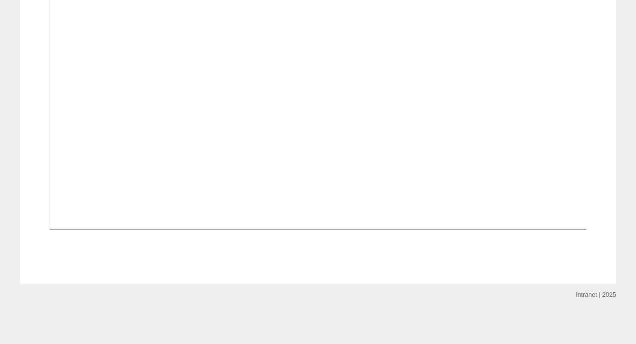
scroll to position [697, 0]
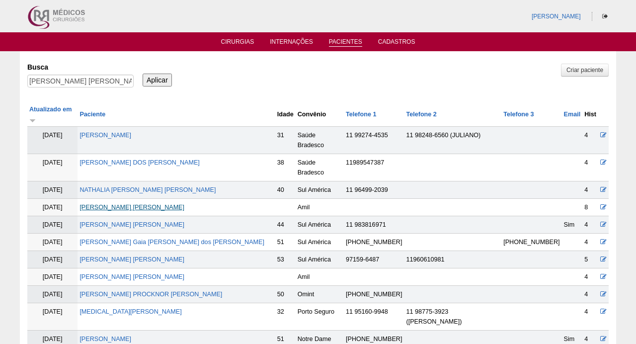
click at [146, 204] on link "RENATA LOPES MACEDO ROMAO" at bounding box center [131, 207] width 105 height 7
click at [107, 78] on input "RENATA LOPES MACEDO ROMAO" at bounding box center [80, 81] width 106 height 13
paste input "LUANA CAMPOS LEAL"
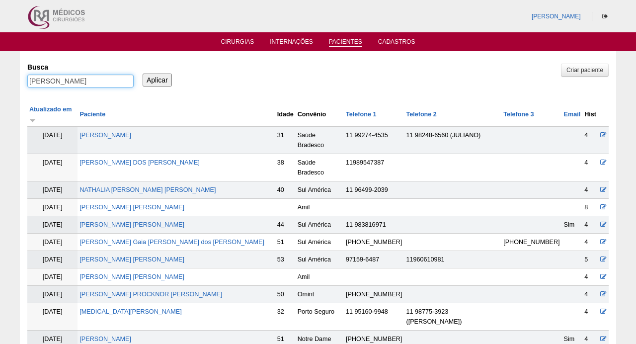
type input "LUANA CAMPOS LEAL"
click at [157, 79] on input "Aplicar" at bounding box center [157, 80] width 29 height 13
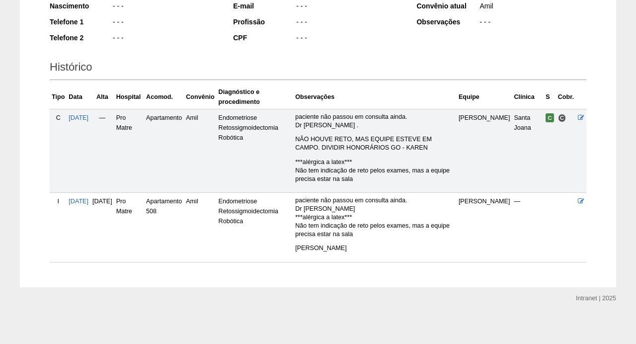
scroll to position [178, 0]
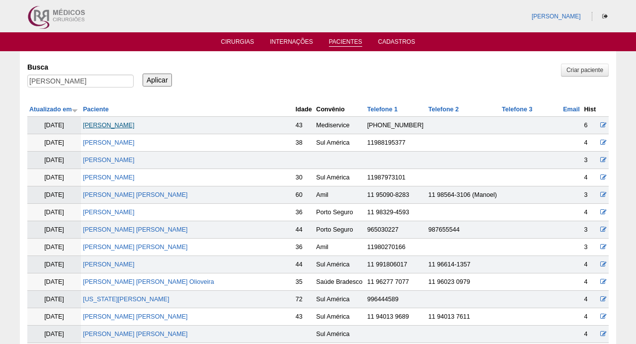
click at [135, 125] on link "[PERSON_NAME]" at bounding box center [109, 125] width 52 height 7
click at [119, 81] on input "[PERSON_NAME]" at bounding box center [80, 81] width 106 height 13
click at [119, 81] on input "LUANA CAMPOS LEAL" at bounding box center [80, 81] width 106 height 13
paste input "ANA PAULA CRISTIANE CARDOSO DO AMAR"
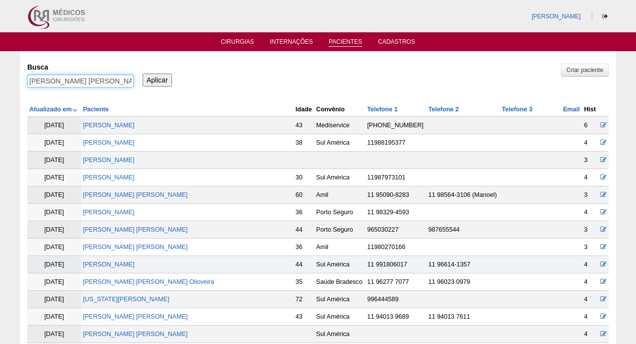
type input "[PERSON_NAME]"
click at [157, 79] on input "Aplicar" at bounding box center [157, 80] width 29 height 13
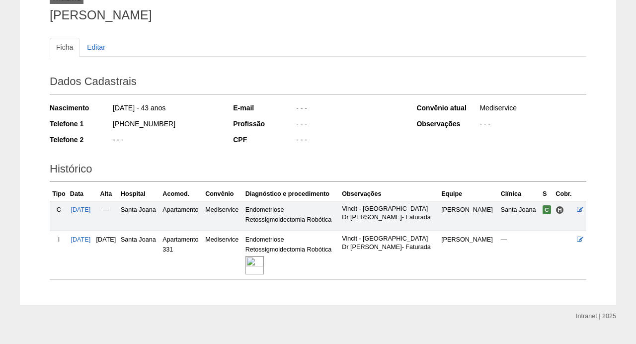
scroll to position [87, 0]
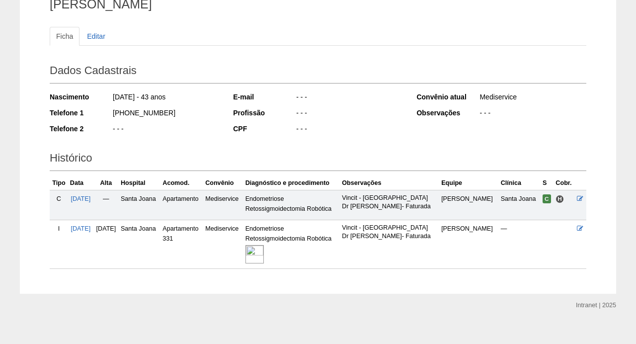
click at [264, 255] on img at bounding box center [254, 254] width 18 height 18
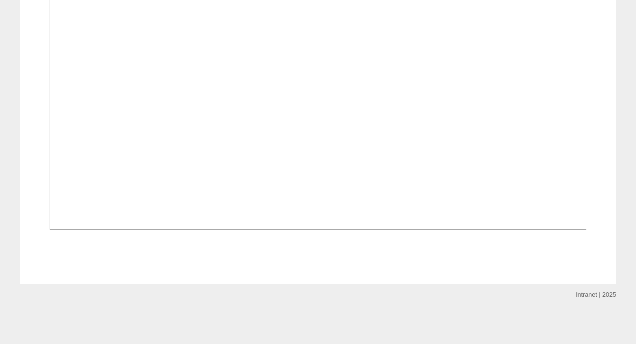
scroll to position [742, 0]
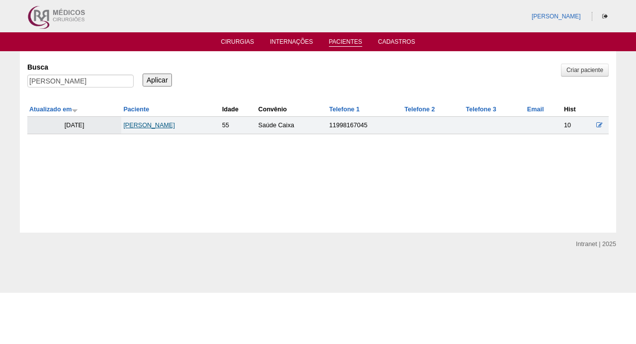
click at [152, 122] on link "[PERSON_NAME]" at bounding box center [149, 125] width 52 height 7
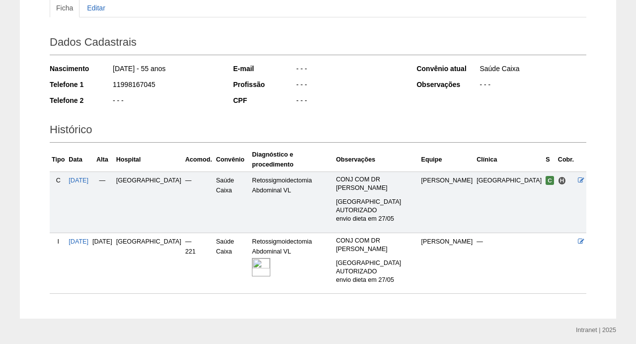
scroll to position [117, 0]
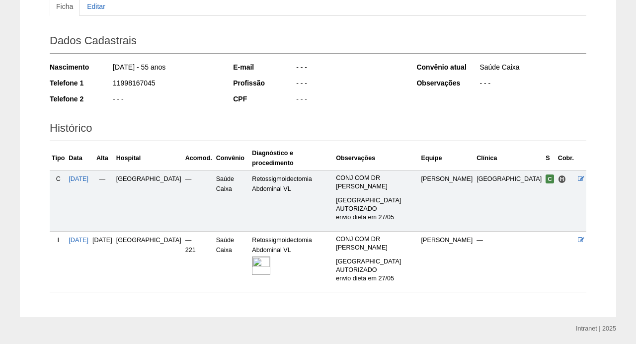
click at [270, 256] on img at bounding box center [261, 265] width 18 height 18
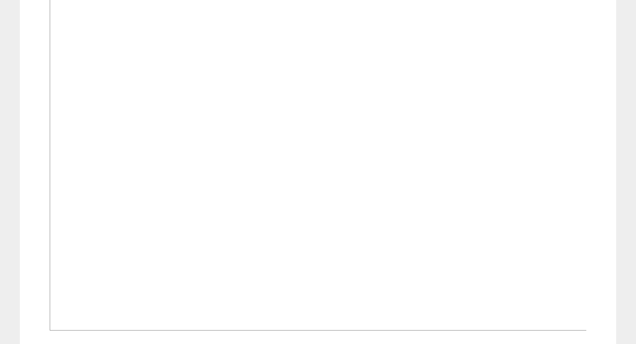
scroll to position [374, 0]
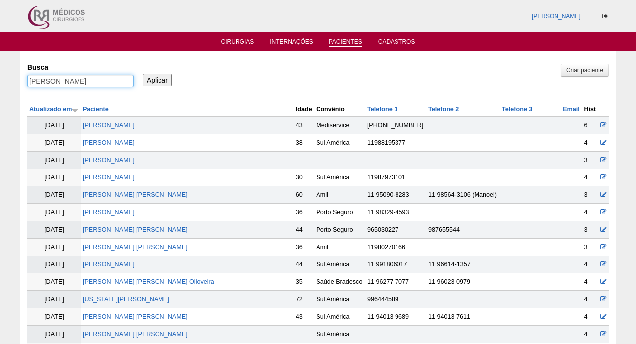
click at [117, 77] on input "LUANA CAMPOS LEAL" at bounding box center [80, 81] width 106 height 13
paste input "SUZANA LUCIA GERMANO"
type input "SUZANA LUCIA GERMANO"
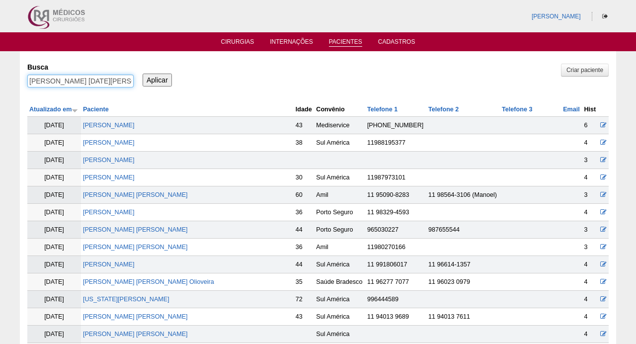
click at [157, 79] on input "Aplicar" at bounding box center [157, 80] width 29 height 13
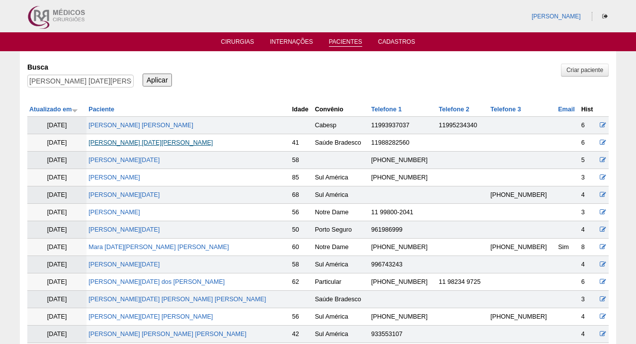
click at [144, 141] on link "[PERSON_NAME][DATE]" at bounding box center [150, 142] width 124 height 7
click at [121, 81] on input "[PERSON_NAME][DATE]" at bounding box center [80, 81] width 106 height 13
click at [121, 81] on input "SUZANA LUCIA GERMANO" at bounding box center [80, 81] width 106 height 13
paste input "[PERSON_NAME]"
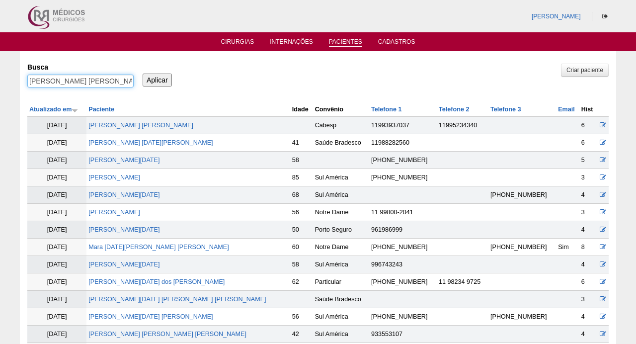
type input "[PERSON_NAME]"
click at [157, 79] on input "Aplicar" at bounding box center [157, 80] width 29 height 13
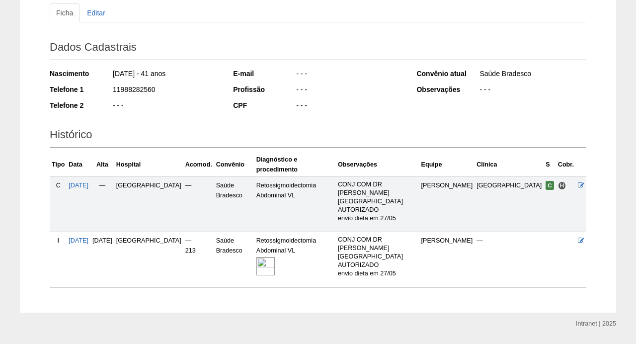
scroll to position [109, 0]
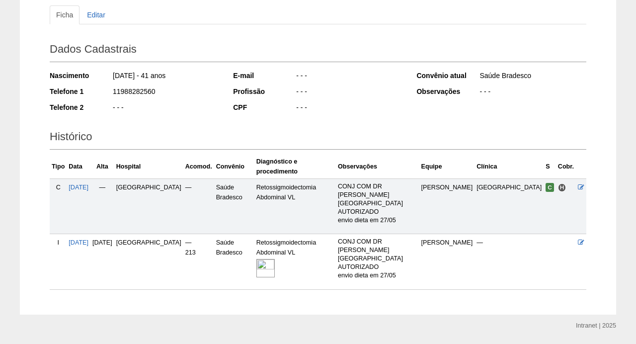
click at [275, 259] on img at bounding box center [265, 268] width 18 height 18
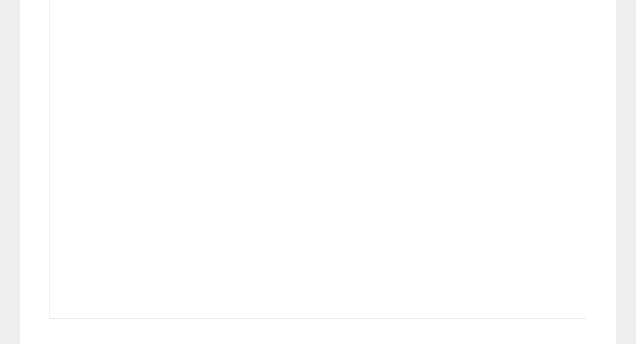
scroll to position [385, 0]
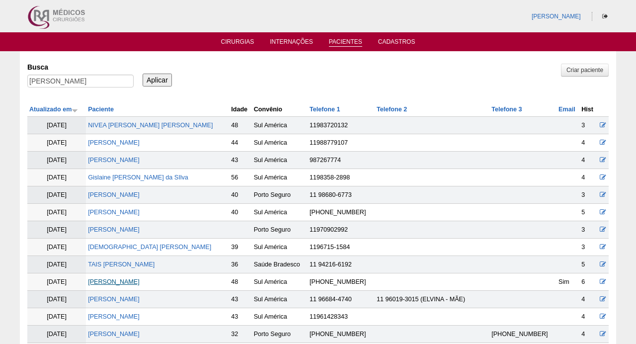
click at [140, 282] on link "[PERSON_NAME]" at bounding box center [114, 281] width 52 height 7
click at [87, 84] on input "[PERSON_NAME]" at bounding box center [80, 81] width 106 height 13
paste input "[PERSON_NAME]"
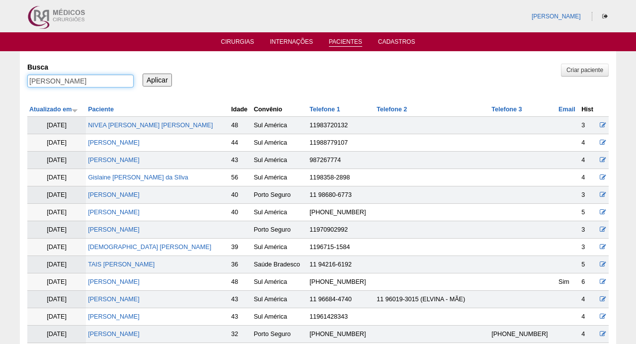
type input "[PERSON_NAME]"
click at [157, 79] on input "Aplicar" at bounding box center [157, 80] width 29 height 13
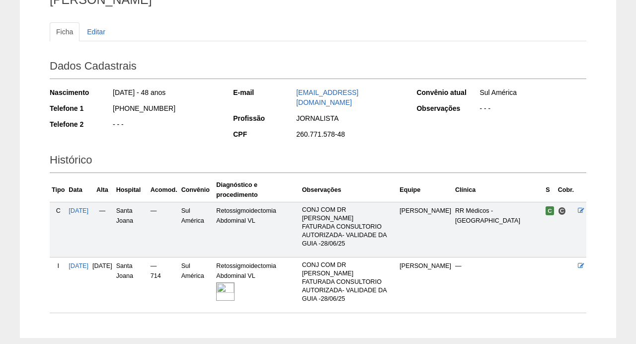
scroll to position [98, 0]
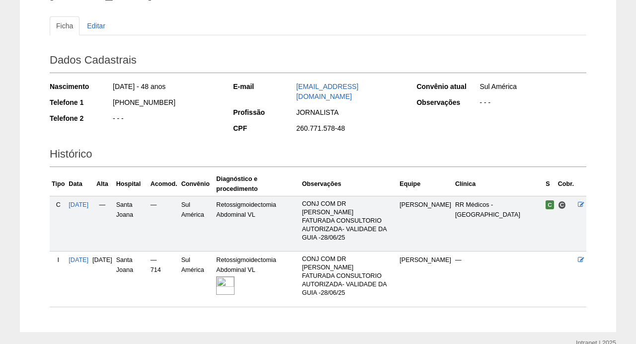
click at [234, 276] on img at bounding box center [225, 285] width 18 height 18
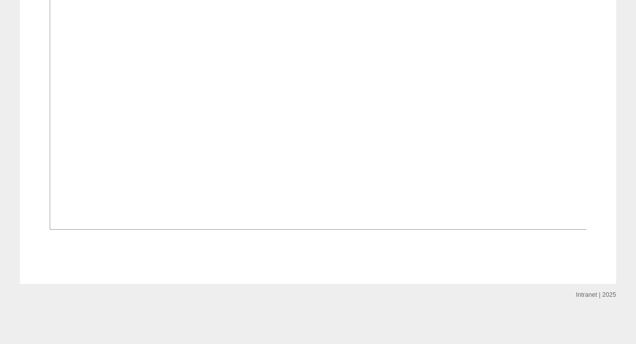
scroll to position [642, 0]
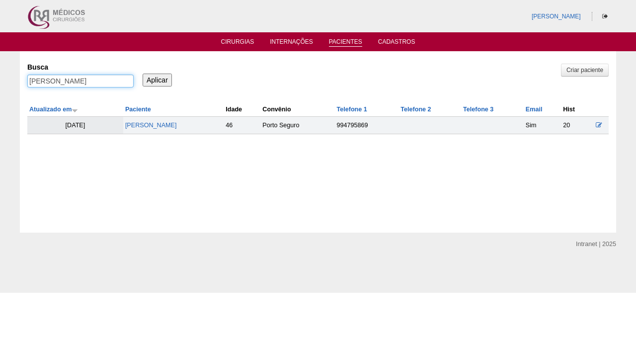
click at [122, 80] on input "Marcelo Jose Teixeira De Carvalho" at bounding box center [80, 81] width 106 height 13
paste input "KESIA DIAS PEREIRA DA SILVA"
type input "KESIA DIAS PEREIRA DA SILVA"
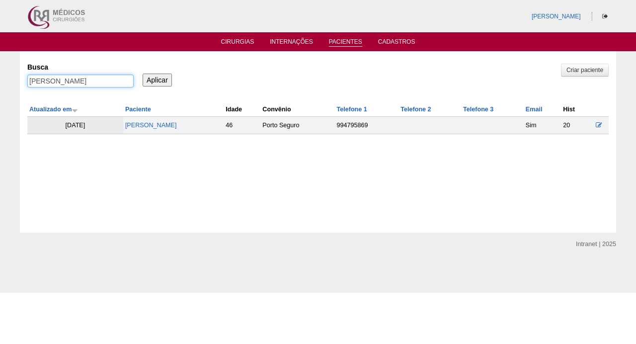
click at [157, 79] on input "Aplicar" at bounding box center [157, 80] width 29 height 13
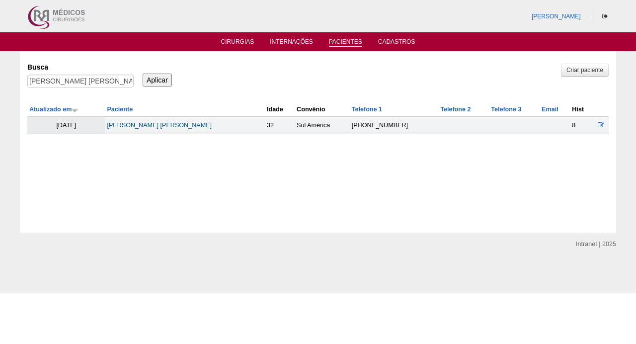
click at [149, 125] on link "[PERSON_NAME]" at bounding box center [159, 125] width 105 height 7
click at [90, 79] on input "[PERSON_NAME]" at bounding box center [80, 81] width 106 height 13
click at [90, 79] on input "KESIA DIAS PEREIRA DA SILVA" at bounding box center [80, 81] width 106 height 13
paste input "MARIA ISABEL DIOLINA DA SILVA ABREU"
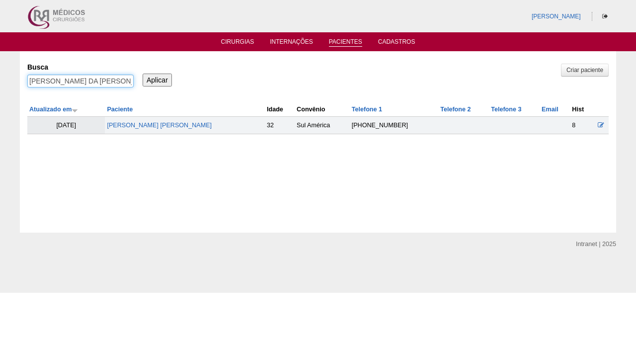
type input "MARIA ISABEL DIOLINA DA SILVA ABREU"
click at [157, 79] on input "Aplicar" at bounding box center [157, 80] width 29 height 13
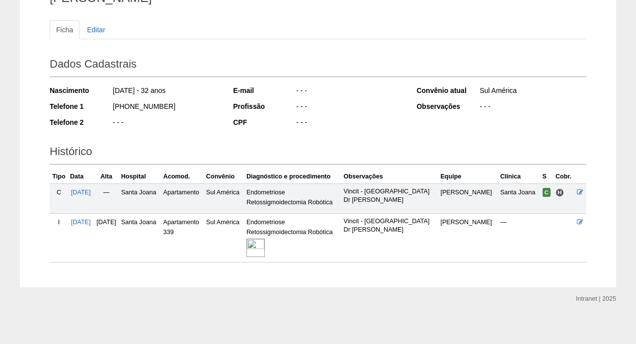
scroll to position [93, 0]
click at [265, 245] on img at bounding box center [255, 248] width 18 height 18
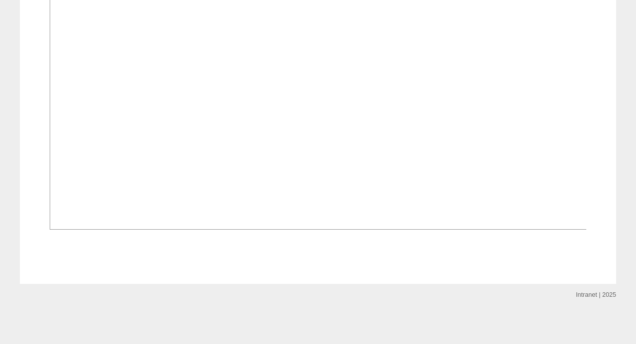
scroll to position [629, 0]
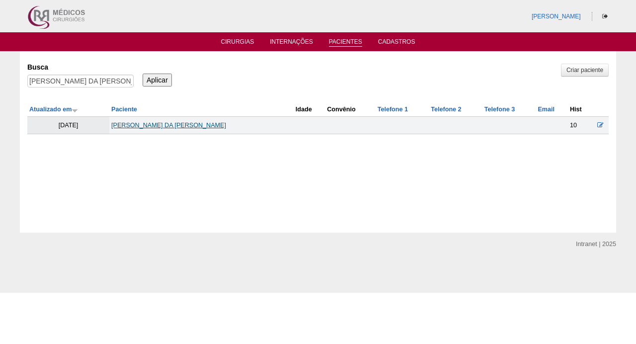
click at [130, 123] on link "[PERSON_NAME] DA [PERSON_NAME]" at bounding box center [168, 125] width 115 height 7
click at [105, 80] on input "MARIA ISABEL DIOLINA DA SILVA ABREU" at bounding box center [80, 81] width 106 height 13
paste input "DAISY OKUBO HAYACIDA"
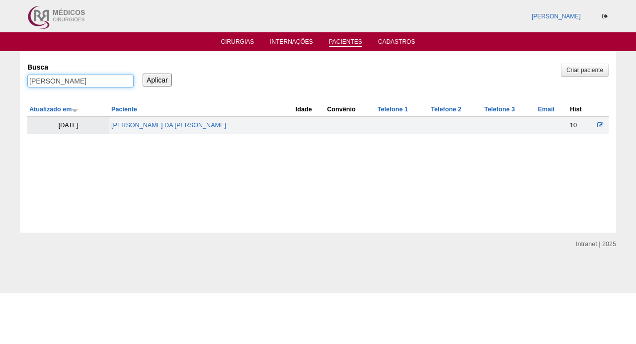
type input "DAISY OKUBO HAYACIDA"
click at [157, 79] on input "Aplicar" at bounding box center [157, 80] width 29 height 13
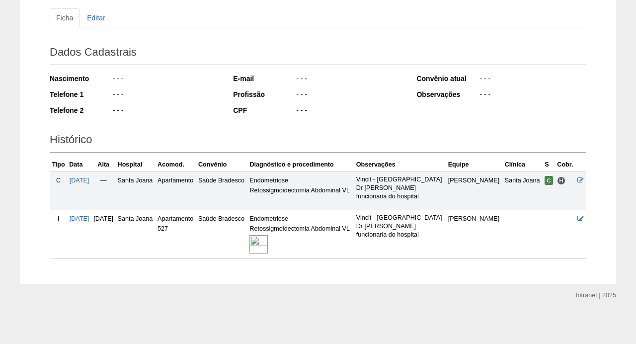
scroll to position [120, 0]
click at [268, 240] on img at bounding box center [258, 244] width 18 height 18
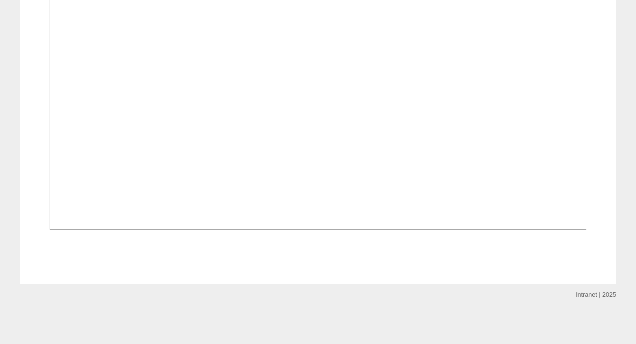
scroll to position [648, 0]
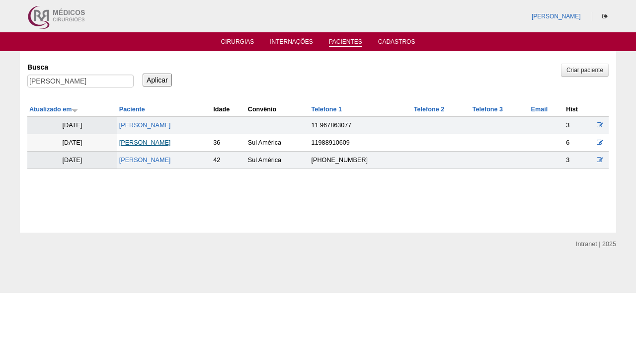
click at [151, 144] on link "DAISY OKUBO HAYACIDA" at bounding box center [145, 142] width 52 height 7
click at [126, 79] on input "DAISY OKUBO HAYACIDA" at bounding box center [80, 81] width 106 height 13
paste input "WALESKA ALVES PESSOA DE OLIVEIR"
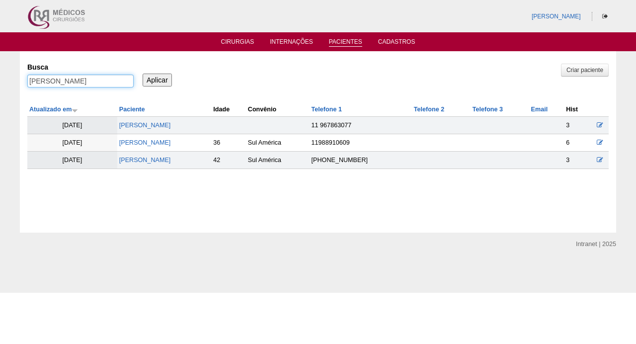
type input "WALESKA ALVES PESSOA DE OLIVEIRA"
click at [157, 79] on input "Aplicar" at bounding box center [157, 80] width 29 height 13
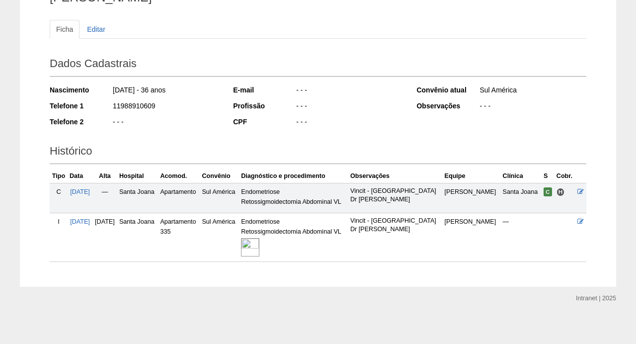
scroll to position [93, 0]
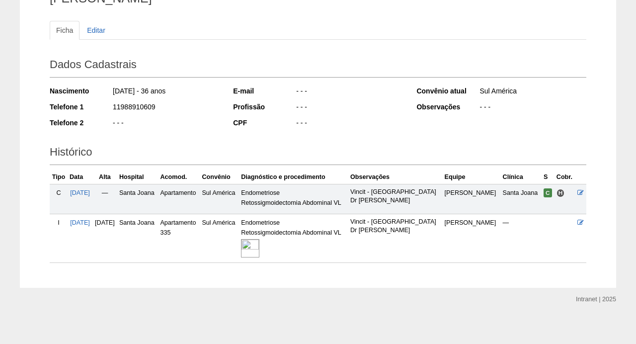
click at [259, 241] on img at bounding box center [250, 248] width 18 height 18
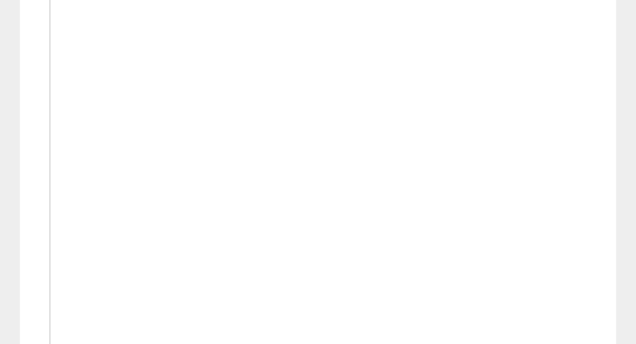
scroll to position [655, 0]
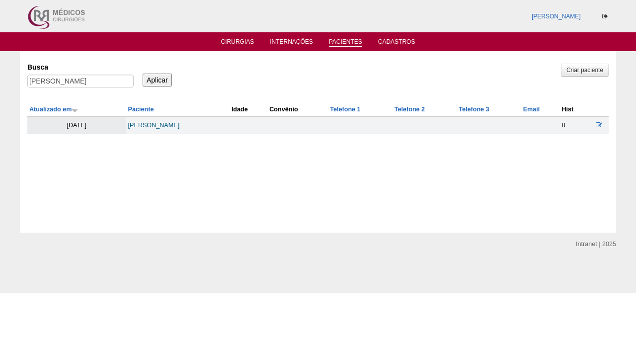
click at [139, 123] on link "[PERSON_NAME]" at bounding box center [154, 125] width 52 height 7
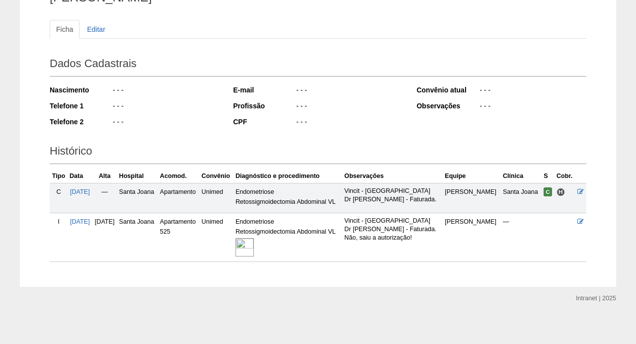
scroll to position [93, 0]
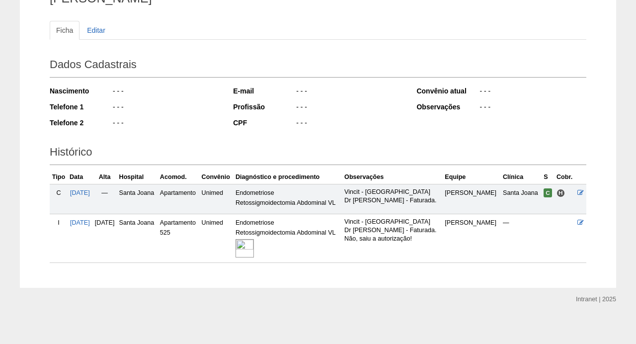
click at [254, 244] on img at bounding box center [244, 248] width 18 height 18
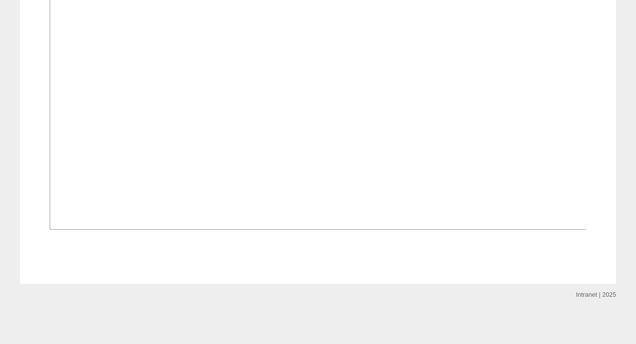
scroll to position [656, 0]
click at [307, 169] on img at bounding box center [318, 27] width 537 height 403
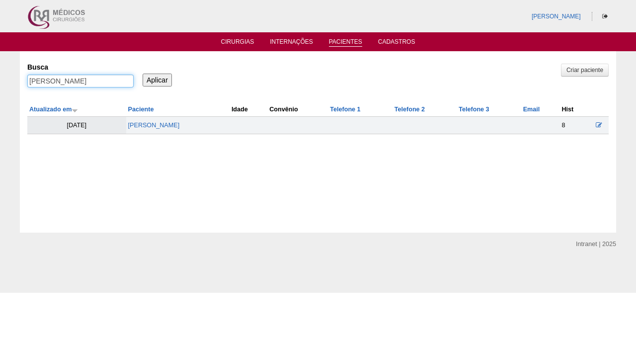
click at [84, 79] on input "[PERSON_NAME]" at bounding box center [80, 81] width 106 height 13
paste input "[PERSON_NAME]"
type input "[PERSON_NAME]"
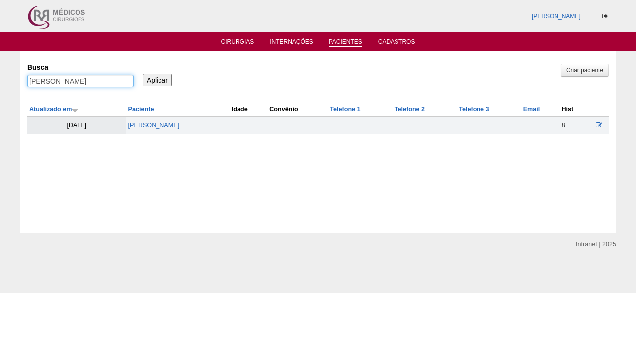
click at [157, 79] on input "Aplicar" at bounding box center [157, 80] width 29 height 13
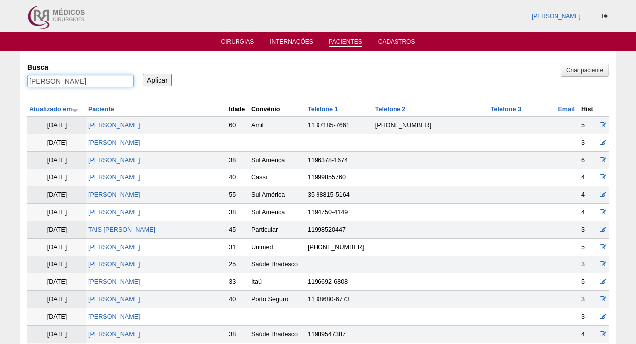
drag, startPoint x: 0, startPoint y: 0, endPoint x: 166, endPoint y: 77, distance: 183.3
type input "[PERSON_NAME]"
click at [157, 79] on input "Aplicar" at bounding box center [157, 80] width 29 height 13
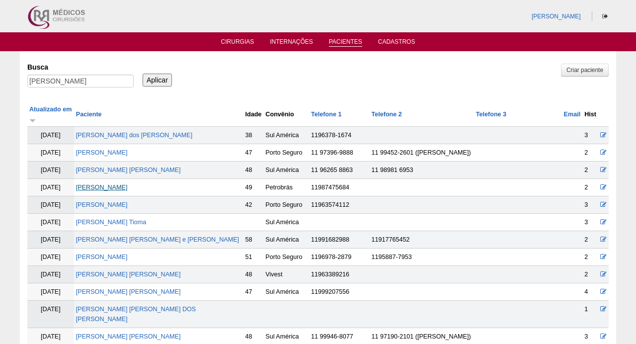
click at [128, 187] on link "[PERSON_NAME]" at bounding box center [102, 187] width 52 height 7
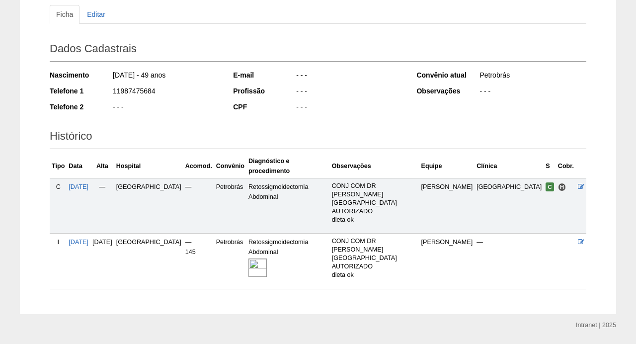
scroll to position [109, 0]
click at [267, 259] on img at bounding box center [257, 268] width 18 height 18
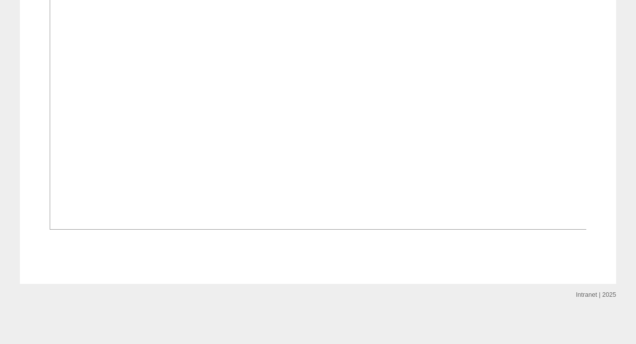
scroll to position [697, 0]
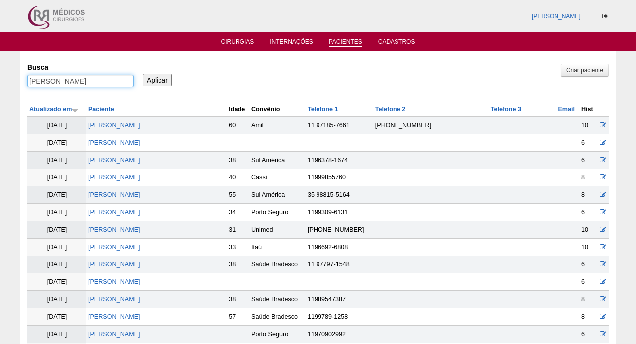
drag, startPoint x: 53, startPoint y: 83, endPoint x: 8, endPoint y: 79, distance: 44.9
type input "HARUMI KAWAKAMI DOS SANTOS"
click at [157, 79] on input "Aplicar" at bounding box center [157, 80] width 29 height 13
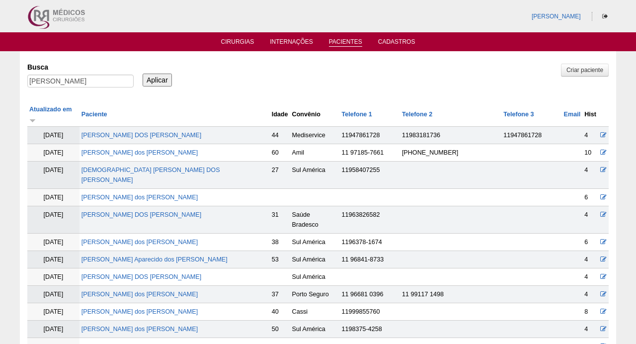
type input "HARUMI KAWAKAMI"
click at [157, 79] on input "Aplicar" at bounding box center [157, 80] width 29 height 13
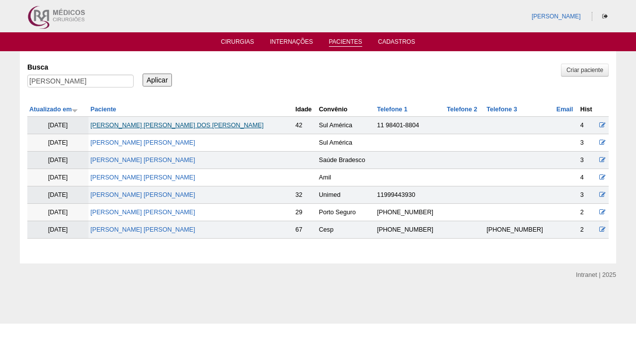
click at [192, 125] on link "PAULA HARUMI KAWAKAMI DOS SANTOS" at bounding box center [176, 125] width 173 height 7
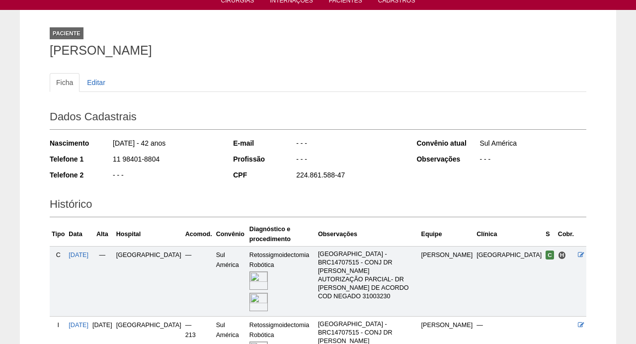
scroll to position [100, 0]
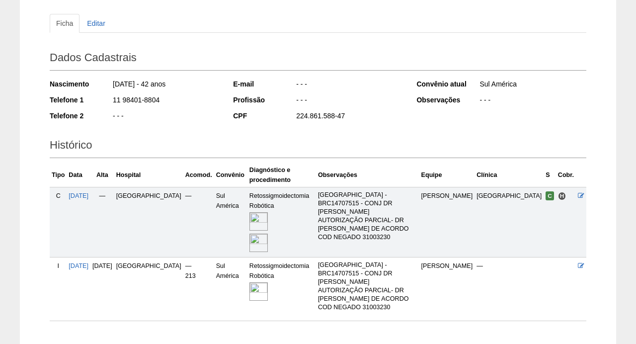
click at [249, 294] on img at bounding box center [258, 291] width 18 height 18
click at [249, 286] on img at bounding box center [258, 291] width 18 height 18
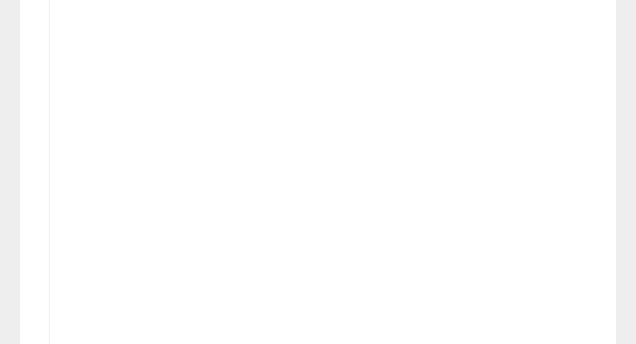
scroll to position [353, 0]
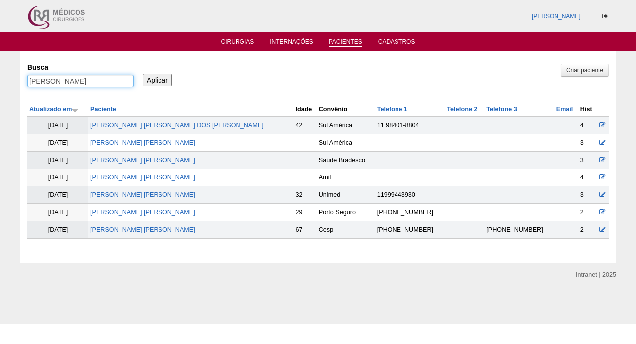
click at [112, 83] on input "HARUMI KAWAKAMI" at bounding box center [80, 81] width 106 height 13
paste input "[PERSON_NAME]"
type input "[PERSON_NAME]"
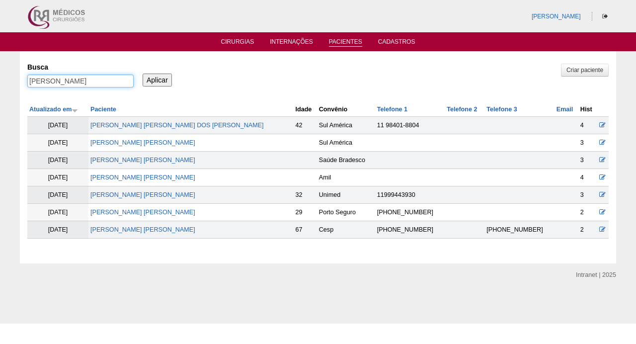
click at [157, 79] on input "Aplicar" at bounding box center [157, 80] width 29 height 13
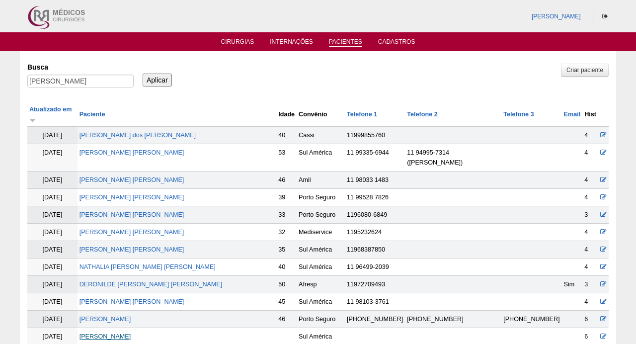
click at [120, 333] on link "[PERSON_NAME]" at bounding box center [105, 336] width 52 height 7
click at [110, 83] on input "[PERSON_NAME]" at bounding box center [80, 81] width 106 height 13
paste input "FERNANDA DA SILVA MORAES"
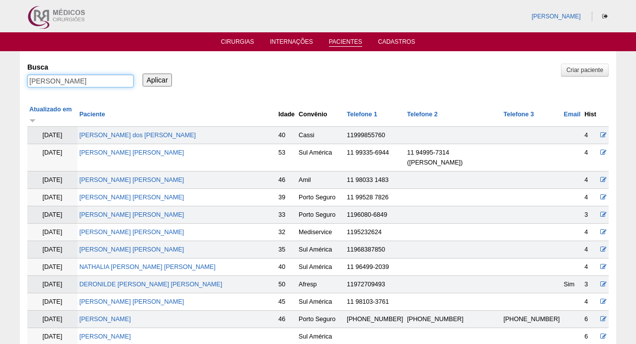
type input "FERNANDA DA SILVA MORAES"
click at [157, 79] on input "Aplicar" at bounding box center [157, 80] width 29 height 13
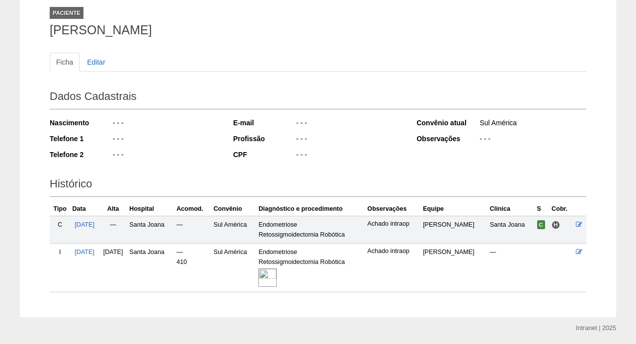
scroll to position [66, 0]
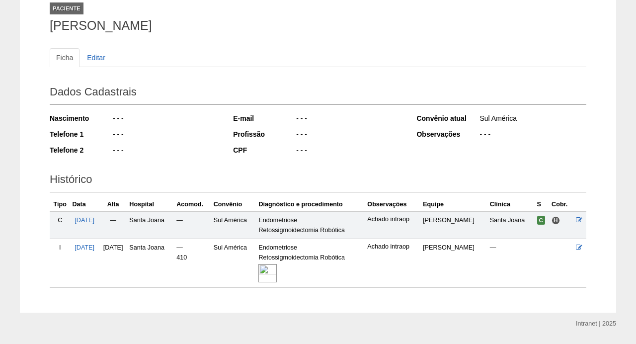
click at [277, 272] on img at bounding box center [267, 273] width 18 height 18
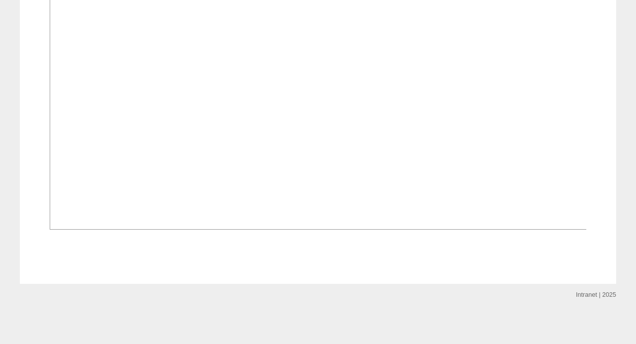
scroll to position [625, 0]
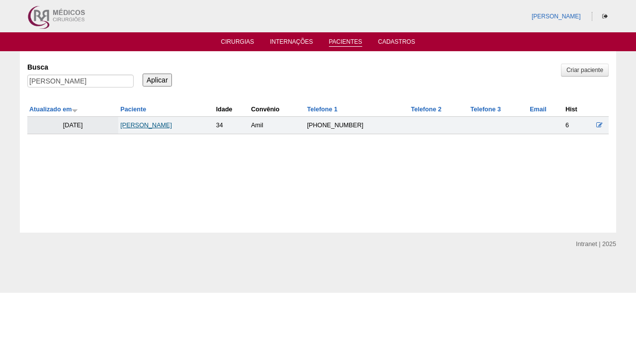
click at [142, 123] on link "[PERSON_NAME]" at bounding box center [146, 125] width 52 height 7
click at [107, 82] on input "FERNANDA DA SILVA MORAES" at bounding box center [80, 81] width 106 height 13
paste input "ANDREIA DE FATIMA SPINOLA CANUTO"
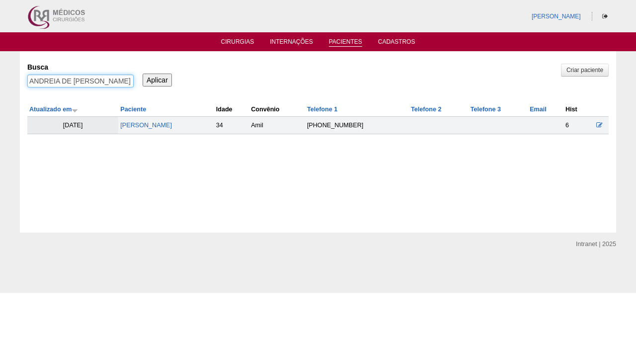
type input "ANDREIA DE FATIMA SPINOLA CANUTO"
click at [157, 79] on input "Aplicar" at bounding box center [157, 80] width 29 height 13
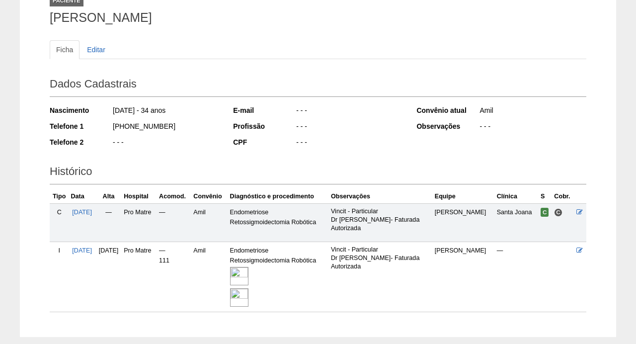
scroll to position [77, 0]
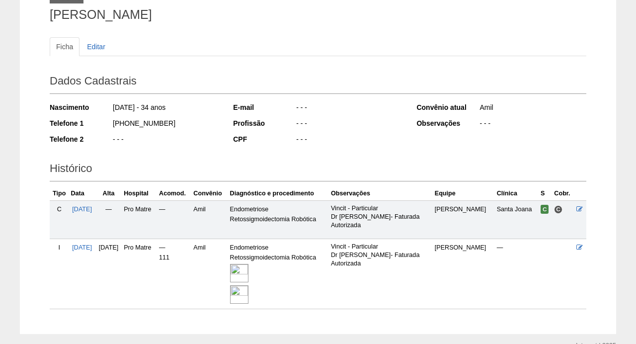
click at [248, 271] on img at bounding box center [239, 273] width 18 height 18
click at [248, 270] on img at bounding box center [239, 273] width 18 height 18
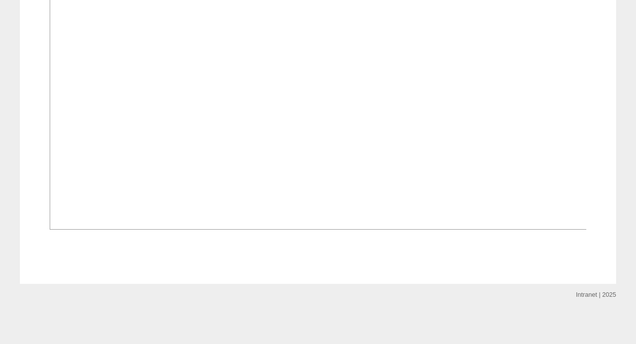
scroll to position [1007, 0]
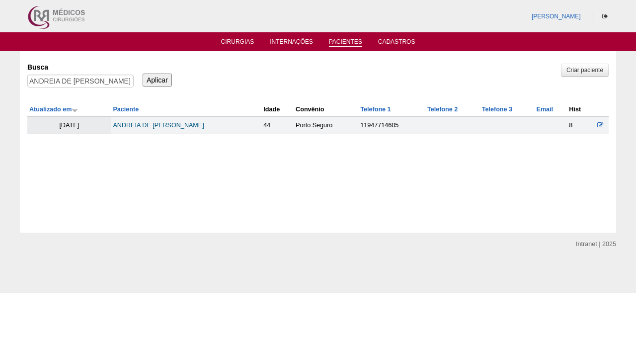
click at [137, 123] on link "ANDREIA DE FATIMA SPINOLA CANUTO" at bounding box center [158, 125] width 91 height 7
click at [112, 79] on input "ANDREIA DE FATIMA SPINOLA CANUTO" at bounding box center [80, 81] width 106 height 13
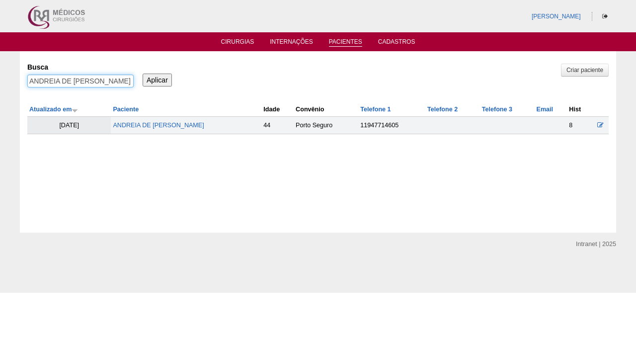
paste input "ndreia Figueirdo dos Santos"
type input "Andreia Figueirdo dos Santos"
click at [157, 79] on input "Aplicar" at bounding box center [157, 80] width 29 height 13
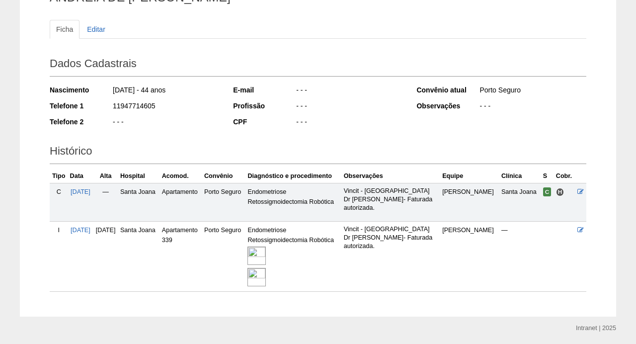
scroll to position [93, 0]
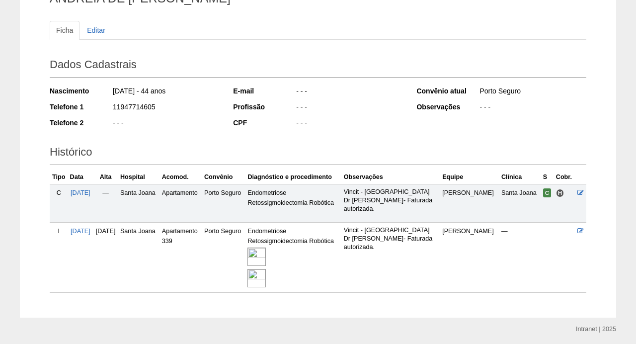
click at [266, 254] on img at bounding box center [256, 256] width 18 height 18
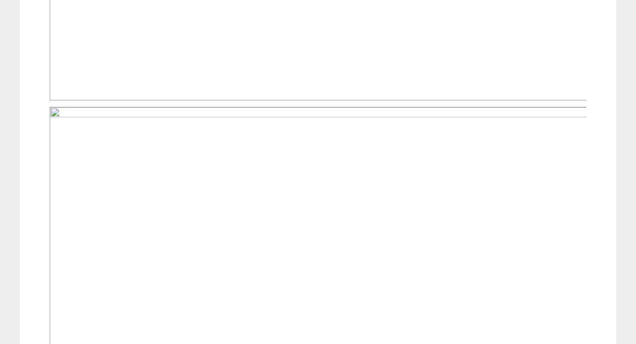
scroll to position [636, 0]
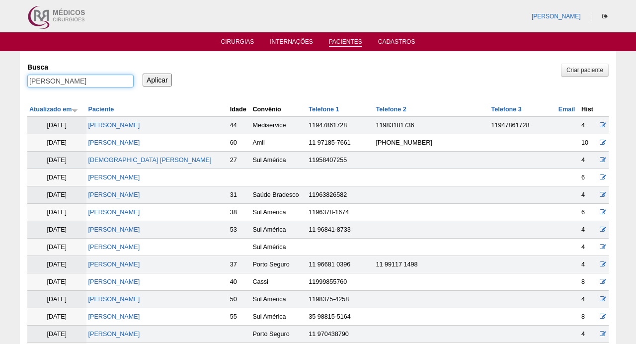
click at [52, 78] on input "Andreia Figueirdo dos Santos" at bounding box center [80, 81] width 106 height 13
drag, startPoint x: 52, startPoint y: 78, endPoint x: 164, endPoint y: 87, distance: 113.1
type input "Andreia"
click at [157, 79] on input "Aplicar" at bounding box center [157, 80] width 29 height 13
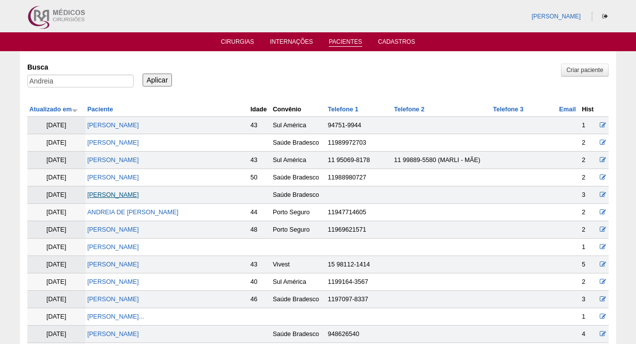
click at [136, 196] on link "[PERSON_NAME]" at bounding box center [113, 194] width 52 height 7
click at [67, 81] on input "Andreia" at bounding box center [80, 81] width 106 height 13
paste input "Daisy de Araújo Cor"
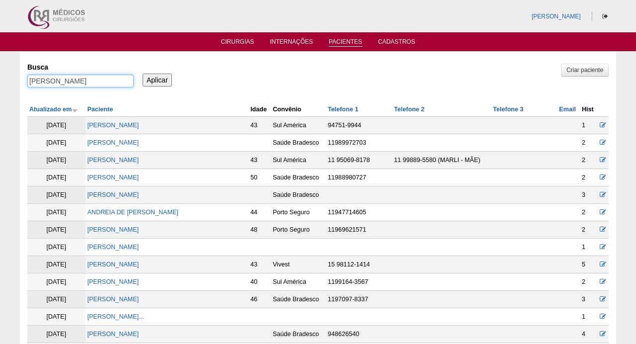
type input "Daisy de Araújo Correia"
click at [157, 79] on input "Aplicar" at bounding box center [157, 80] width 29 height 13
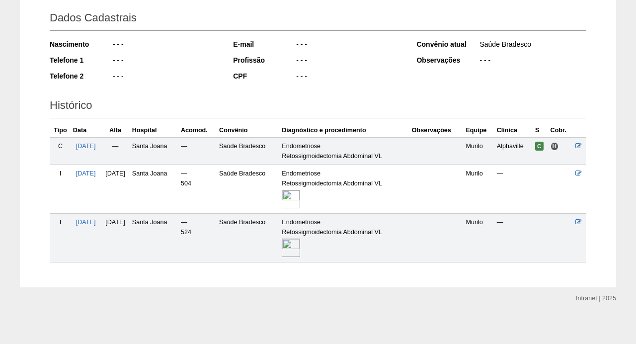
scroll to position [140, 0]
click at [300, 239] on img at bounding box center [291, 248] width 18 height 18
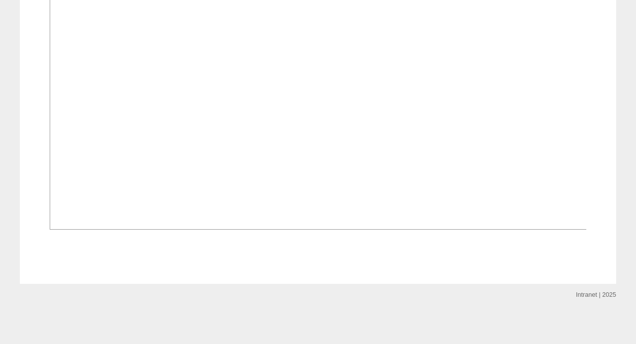
scroll to position [728, 0]
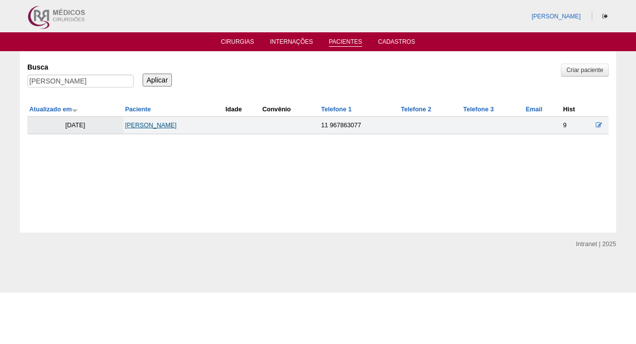
click at [155, 125] on link "[PERSON_NAME]" at bounding box center [151, 125] width 52 height 7
click at [104, 77] on input "[PERSON_NAME]" at bounding box center [80, 81] width 106 height 13
click at [104, 77] on input "Daisy de Araújo Correia" at bounding box center [80, 81] width 106 height 13
paste input "KATUCHA AROUCA GAROFALO"
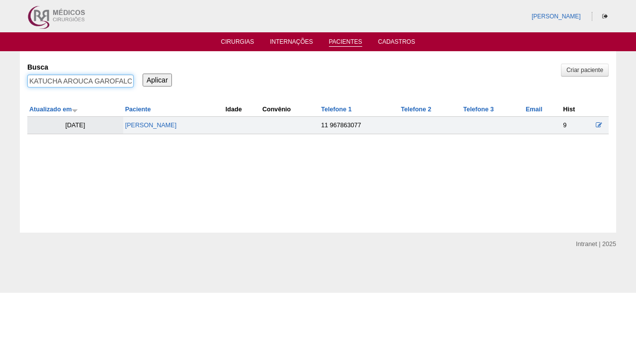
type input "KATUCHA AROUCA GAROFALO"
click at [157, 79] on input "Aplicar" at bounding box center [157, 80] width 29 height 13
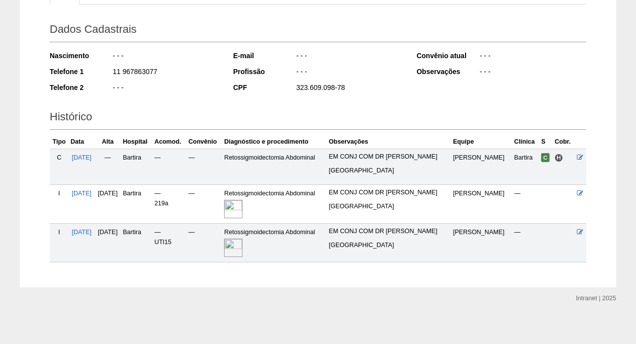
scroll to position [128, 0]
click at [242, 205] on img at bounding box center [233, 209] width 18 height 18
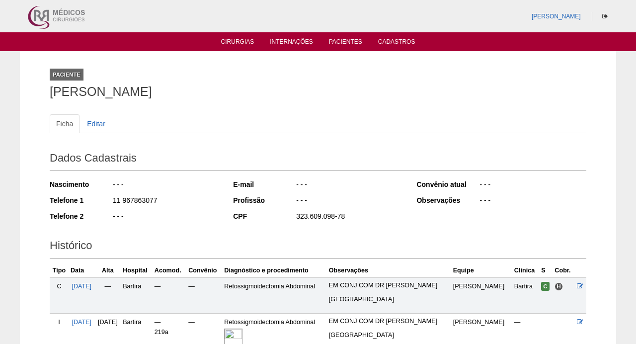
scroll to position [0, 0]
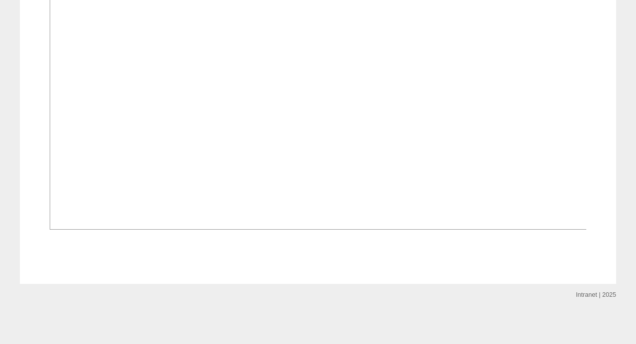
scroll to position [605, 0]
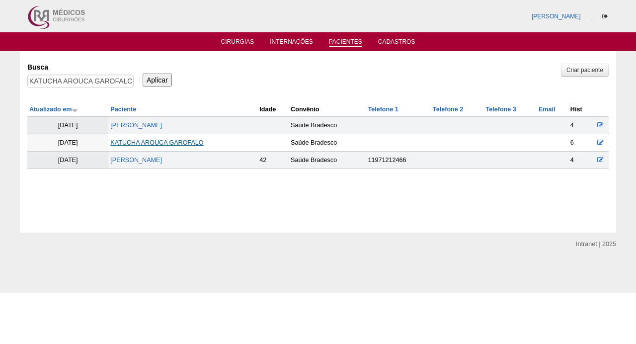
click at [171, 146] on link "KATUCHA AROUCA GAROFALO" at bounding box center [156, 142] width 93 height 7
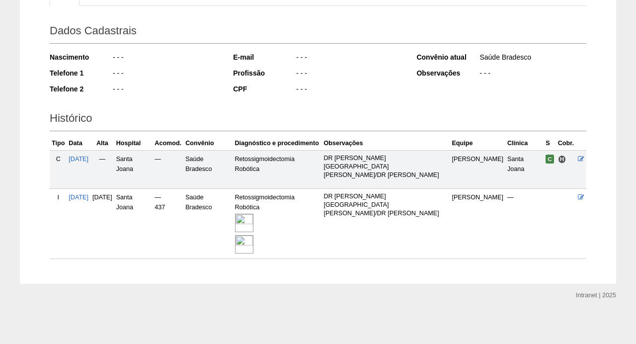
scroll to position [133, 0]
click at [253, 224] on img at bounding box center [244, 223] width 18 height 18
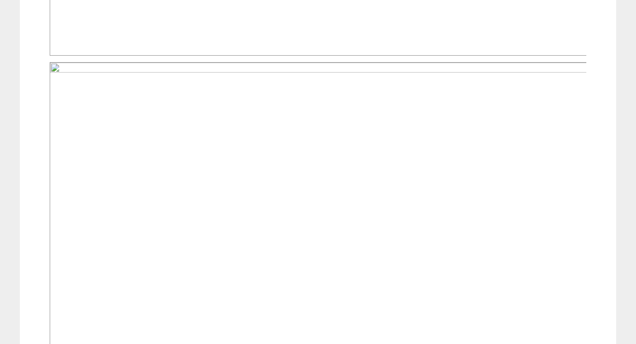
scroll to position [664, 0]
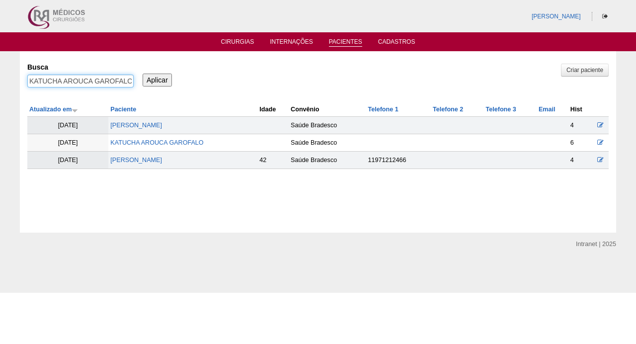
click at [113, 82] on input "KATUCHA AROUCA GAROFALO" at bounding box center [80, 81] width 106 height 13
paste input "DANIELE AUGUSTO DE SOUZA"
type input "DANIELE AUGUSTO DE SOUZA"
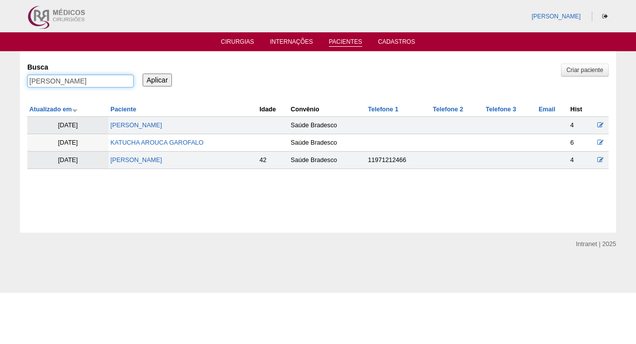
click at [157, 79] on input "Aplicar" at bounding box center [157, 80] width 29 height 13
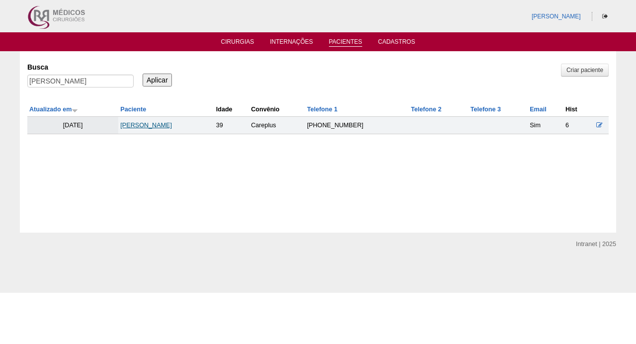
click at [172, 128] on link "[PERSON_NAME]" at bounding box center [146, 125] width 52 height 7
click at [108, 87] on input "[PERSON_NAME]" at bounding box center [80, 81] width 106 height 13
paste input "Camila De Camargo Vieira"
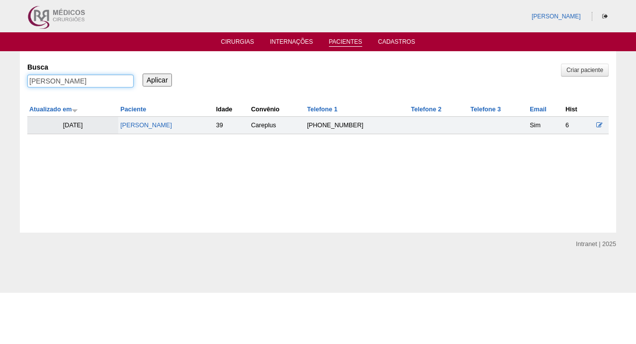
type input "Camila De Camargo Vieira"
click at [157, 79] on input "Aplicar" at bounding box center [157, 80] width 29 height 13
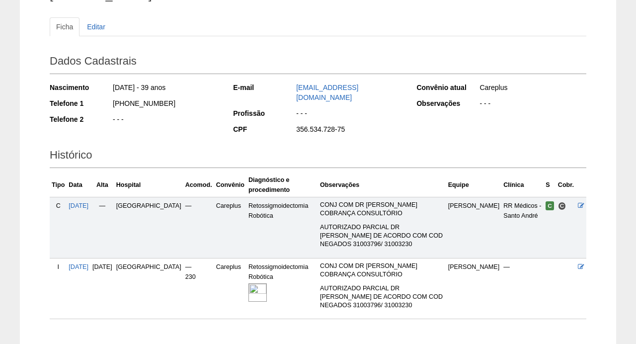
scroll to position [97, 0]
click at [248, 283] on img at bounding box center [257, 292] width 18 height 18
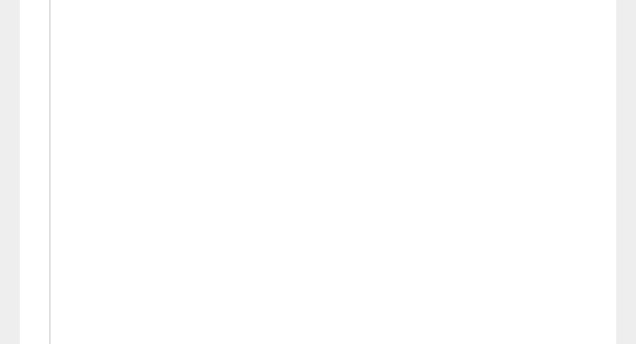
scroll to position [328, 0]
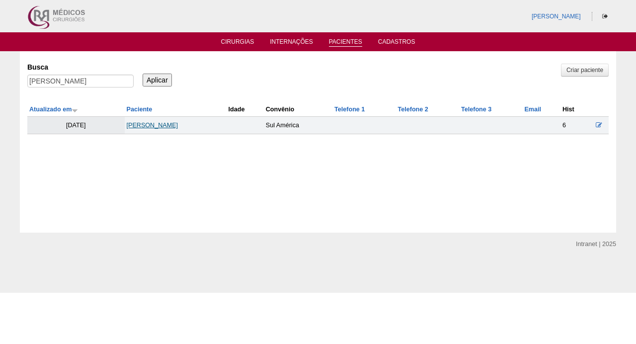
click at [178, 127] on link "[PERSON_NAME]" at bounding box center [153, 125] width 52 height 7
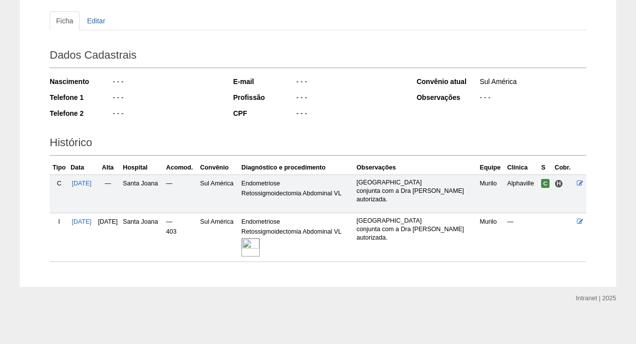
scroll to position [102, 0]
click at [260, 239] on img at bounding box center [250, 248] width 18 height 18
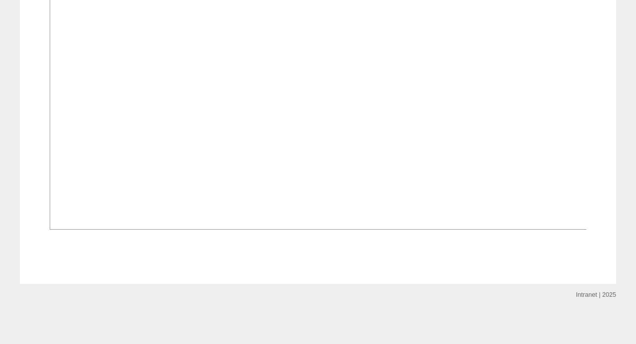
scroll to position [692, 0]
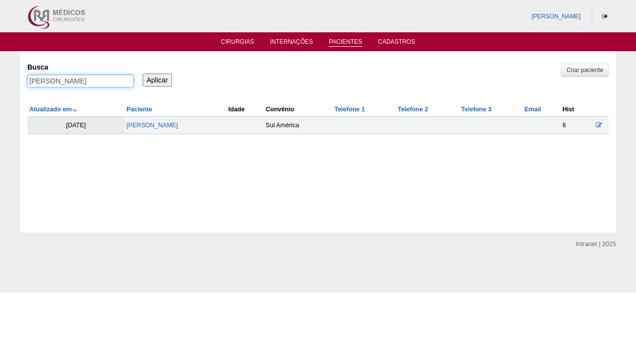
click at [125, 83] on input "[PERSON_NAME]" at bounding box center [80, 81] width 106 height 13
paste input "MONIZE GOES"
type input "MONIZE GOES"
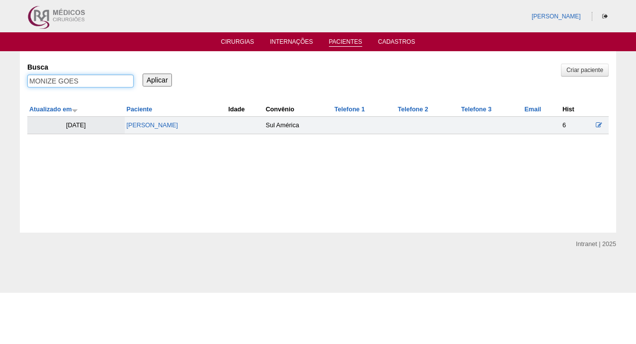
click at [157, 79] on input "Aplicar" at bounding box center [157, 80] width 29 height 13
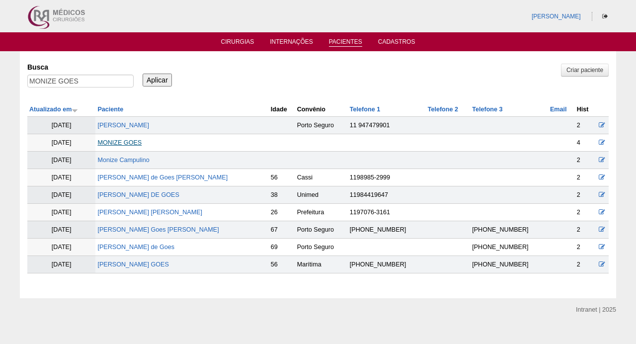
click at [139, 142] on link "MONIZE GOES" at bounding box center [119, 142] width 44 height 7
click at [113, 83] on input "MONIZE GOES" at bounding box center [80, 81] width 106 height 13
paste input "[PERSON_NAME]"
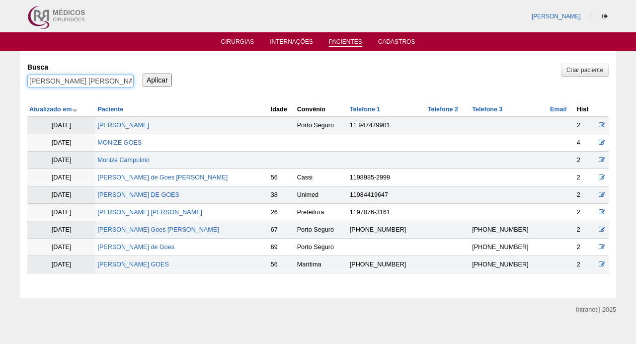
type input "[PERSON_NAME] [PERSON_NAME]"
click at [157, 79] on input "Aplicar" at bounding box center [157, 80] width 29 height 13
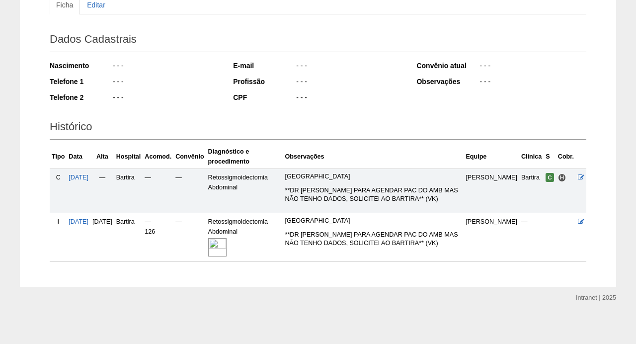
scroll to position [118, 0]
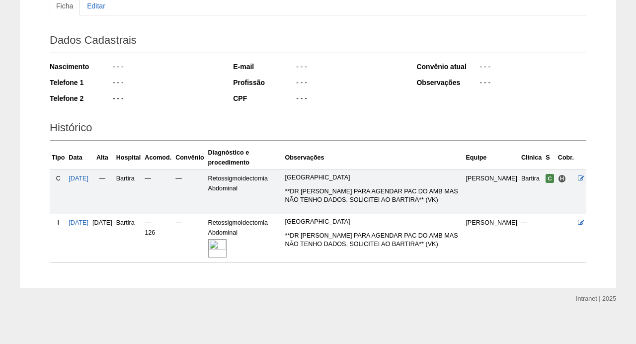
click at [226, 242] on img at bounding box center [217, 248] width 18 height 18
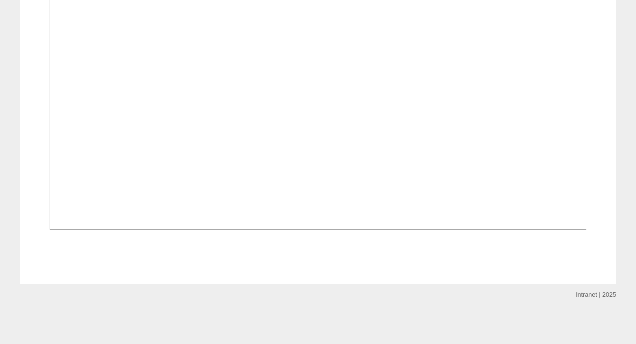
scroll to position [704, 0]
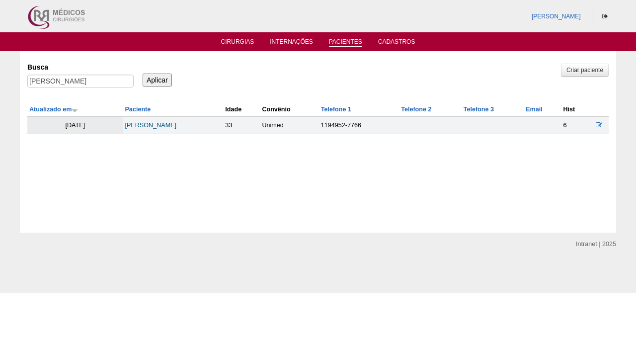
click at [138, 127] on link "[PERSON_NAME]" at bounding box center [151, 125] width 52 height 7
click at [114, 78] on input "[PERSON_NAME]" at bounding box center [80, 81] width 106 height 13
paste input "LUZIA MAIARA MEDEIR"
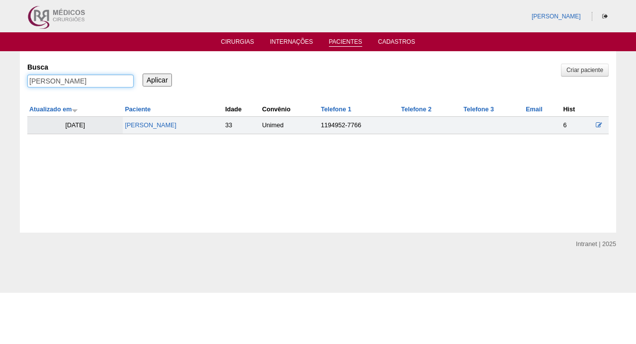
type input "LUZIA MAIARA MEDEIROS"
click at [157, 79] on input "Aplicar" at bounding box center [157, 80] width 29 height 13
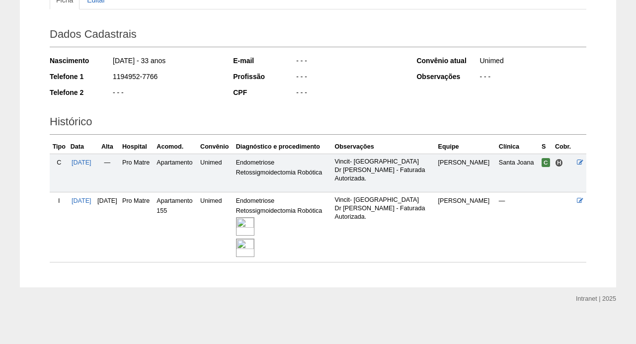
scroll to position [123, 0]
click at [254, 224] on img at bounding box center [245, 227] width 18 height 18
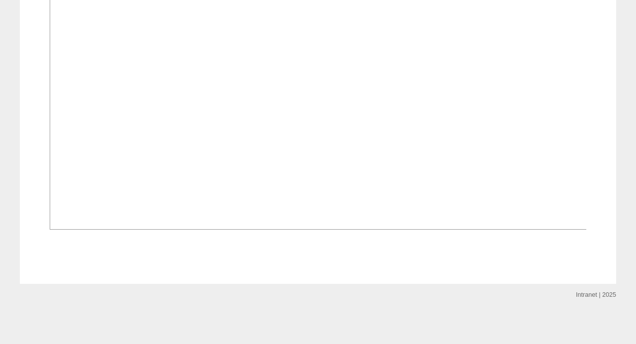
scroll to position [1086, 0]
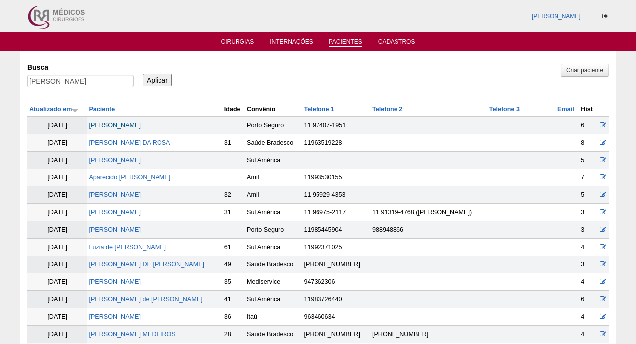
click at [137, 126] on link "LUZIA MAIARA MEDEIROS" at bounding box center [115, 125] width 52 height 7
click at [126, 81] on input "LUZIA MAIARA MEDEIROS" at bounding box center [80, 81] width 106 height 13
paste input "VANESSA CRISTINA FERNADES CASSIMIRO"
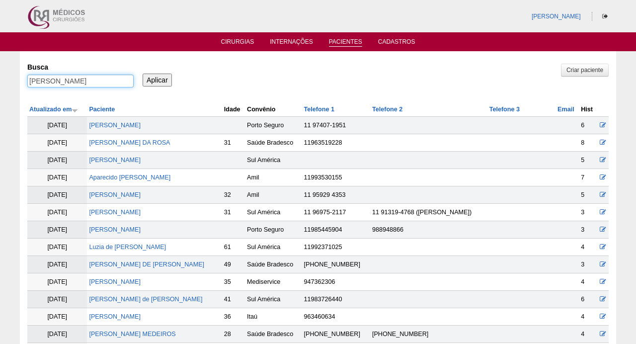
type input "VANESSA CRISTINA FERNADES CASSIMIRO"
click at [157, 79] on input "Aplicar" at bounding box center [157, 80] width 29 height 13
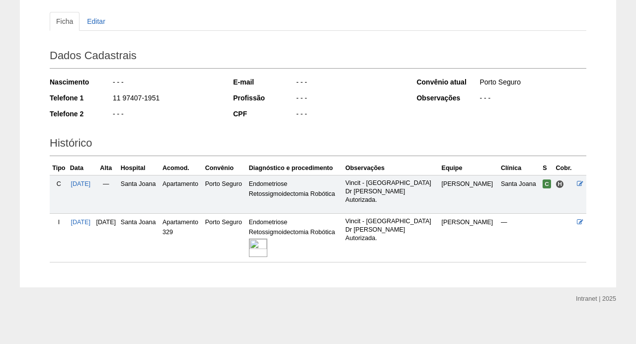
scroll to position [102, 0]
click at [267, 244] on img at bounding box center [258, 248] width 18 height 18
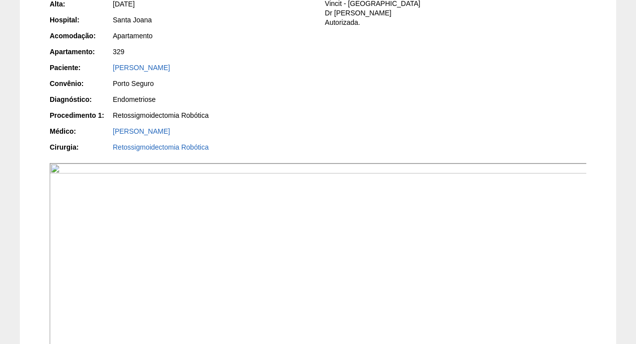
scroll to position [195, 0]
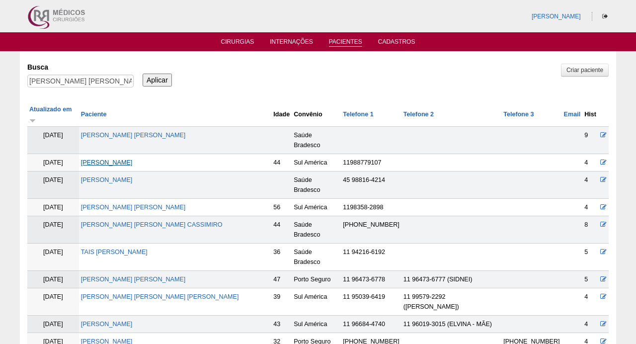
click at [133, 159] on link "DENISE CRISTINA XAVIER" at bounding box center [107, 162] width 52 height 7
click at [170, 221] on link "VANESSA CRISTINA FERNADES CASSIMIRO" at bounding box center [152, 224] width 142 height 7
click at [123, 79] on input "VANESSA CRISTINA FERNADES CASSIMIRO" at bounding box center [80, 81] width 106 height 13
click at [123, 79] on input "[PERSON_NAME]" at bounding box center [80, 81] width 106 height 13
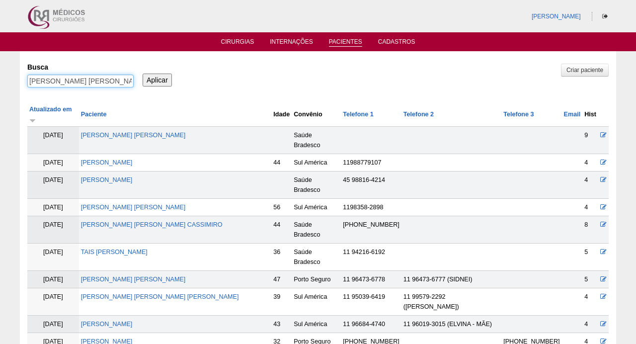
paste input "[PERSON_NAME] [PERSON_NAME]"
type input "[PERSON_NAME] [PERSON_NAME]"
click at [157, 79] on input "Aplicar" at bounding box center [157, 80] width 29 height 13
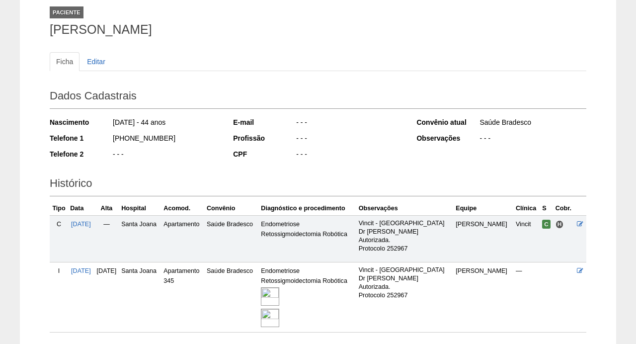
scroll to position [88, 0]
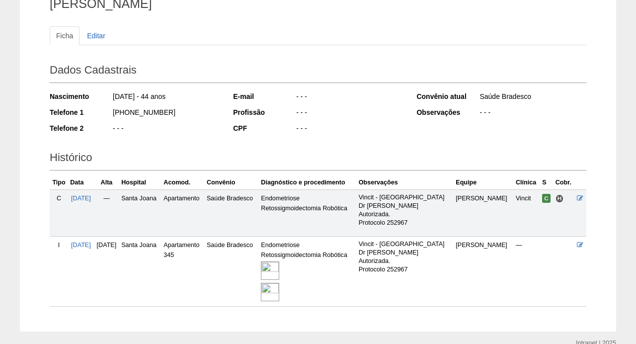
click at [279, 271] on img at bounding box center [270, 270] width 18 height 18
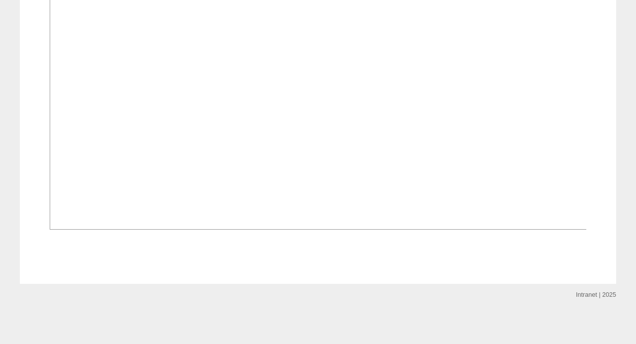
scroll to position [1009, 0]
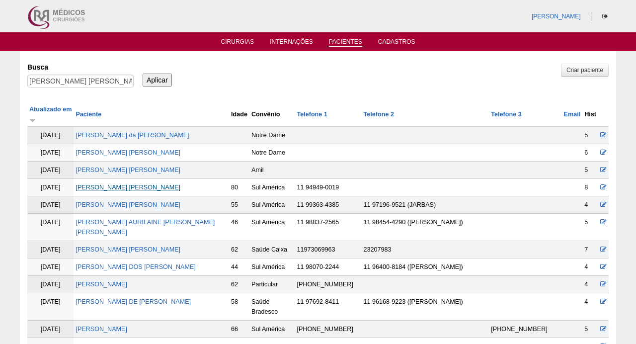
click at [111, 184] on link "[PERSON_NAME] TEDROS" at bounding box center [127, 187] width 105 height 7
click at [97, 82] on input "MARIA INES CHAGURI TEDROS" at bounding box center [80, 81] width 106 height 13
paste input "[PERSON_NAME]"
type input "[PERSON_NAME]"
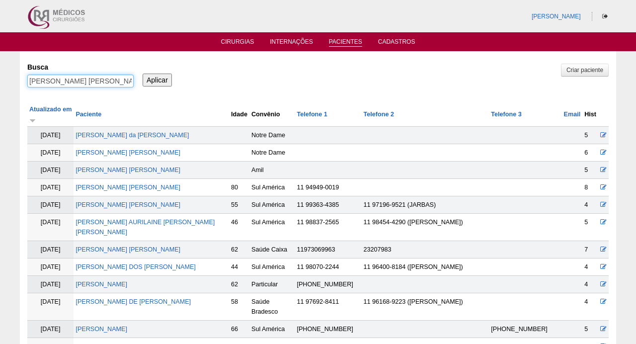
click at [157, 79] on input "Aplicar" at bounding box center [157, 80] width 29 height 13
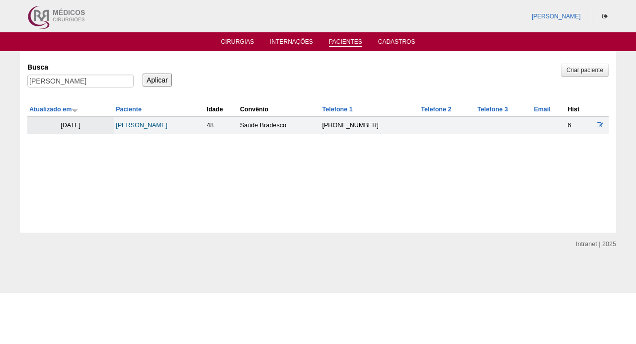
click at [159, 126] on link "[PERSON_NAME]" at bounding box center [142, 125] width 52 height 7
click at [120, 81] on input "[PERSON_NAME]" at bounding box center [80, 81] width 106 height 13
paste input "LUANA RODRIGUES GARCIA MOREIRA"
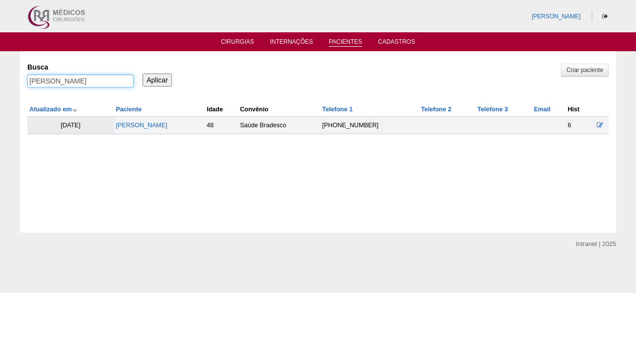
type input "LUANA RODRIGUES GARCIA MOREIRA"
click at [157, 79] on input "Aplicar" at bounding box center [157, 80] width 29 height 13
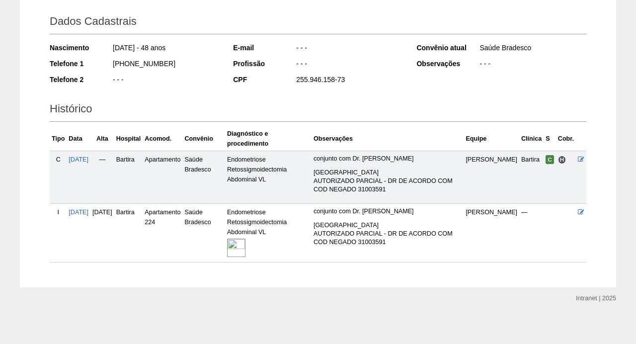
scroll to position [136, 0]
click at [245, 249] on img at bounding box center [236, 248] width 18 height 18
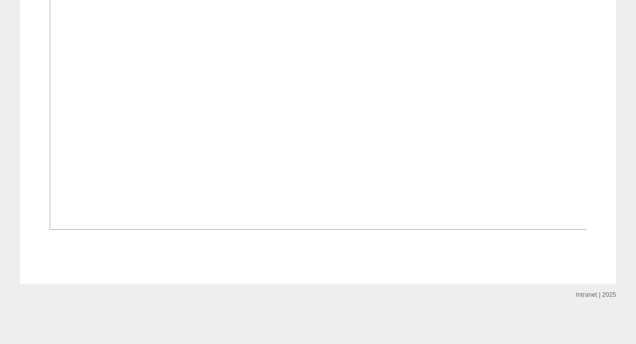
scroll to position [641, 0]
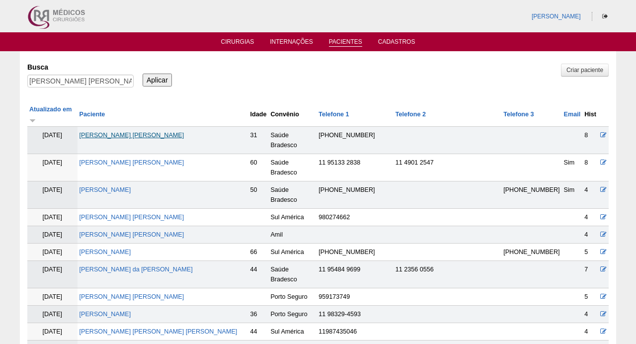
click at [153, 132] on link "LUANA RODRIGUES GARCIA MOREIRA" at bounding box center [131, 135] width 105 height 7
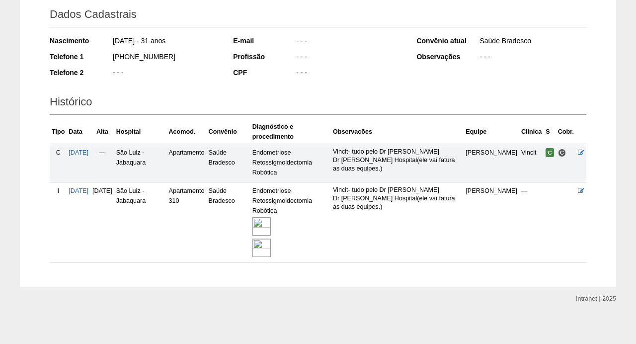
scroll to position [143, 0]
click at [271, 223] on img at bounding box center [261, 227] width 18 height 18
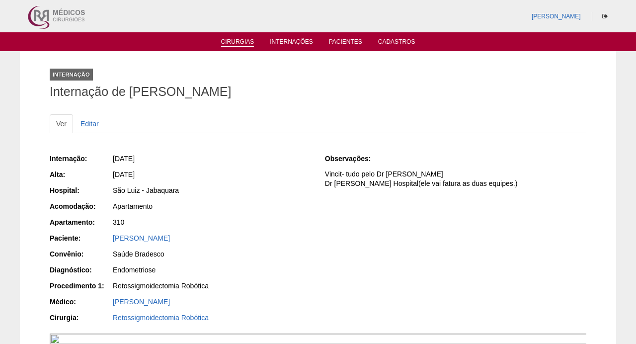
click at [232, 45] on link "Cirurgias" at bounding box center [237, 42] width 33 height 8
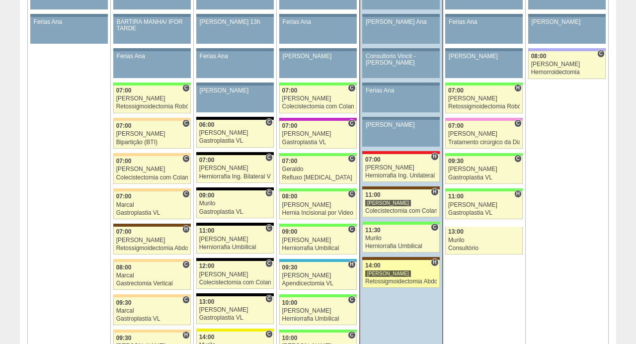
scroll to position [594, 0]
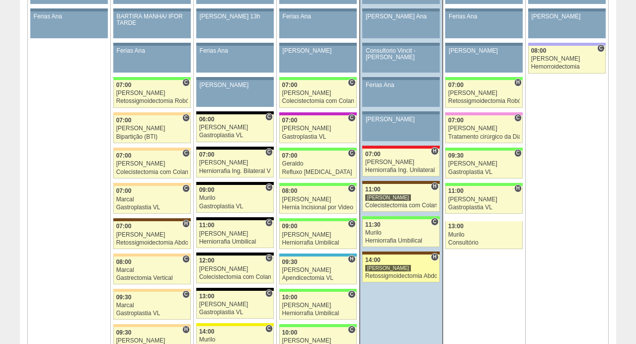
click at [391, 261] on div "14:00" at bounding box center [401, 260] width 72 height 6
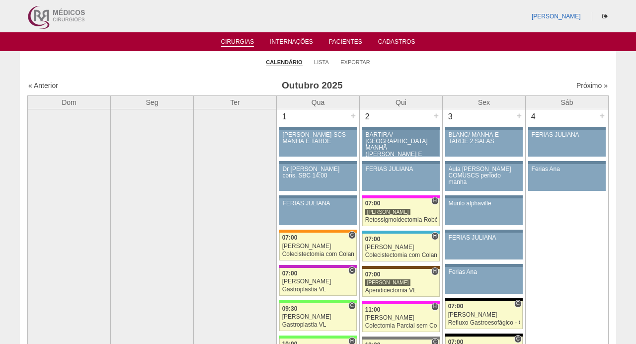
scroll to position [0, 0]
click at [358, 61] on link "Exportar" at bounding box center [355, 62] width 30 height 7
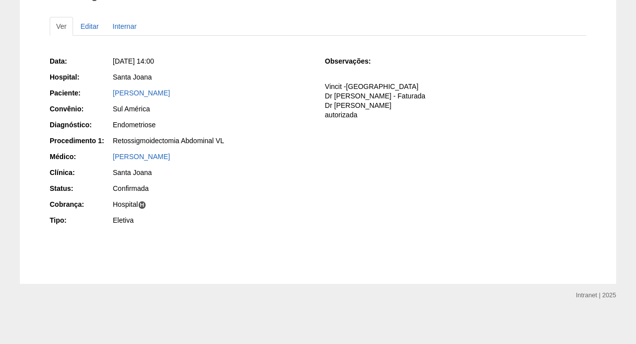
scroll to position [97, 0]
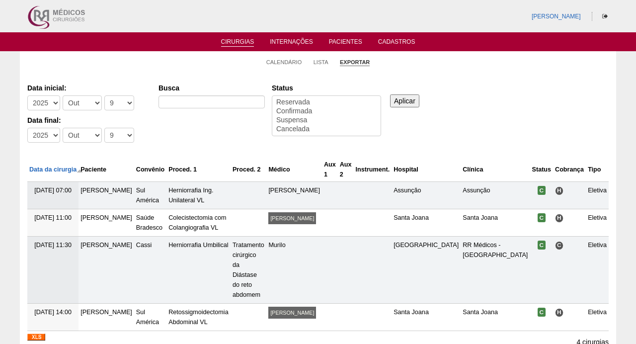
select select
select select "7"
click at [216, 100] on input "Busca" at bounding box center [211, 101] width 106 height 13
type input "retossigmoidectomia"
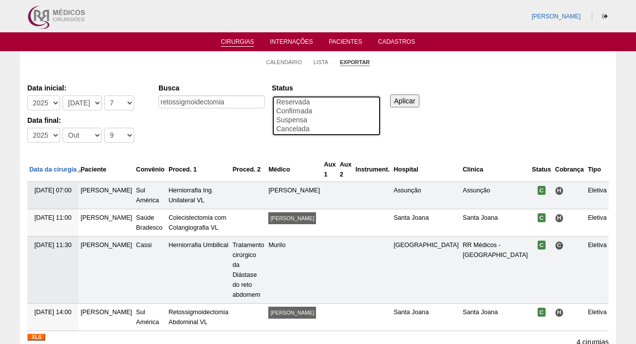
select select "conf"
click at [298, 112] on option "Confirmada" at bounding box center [326, 111] width 102 height 9
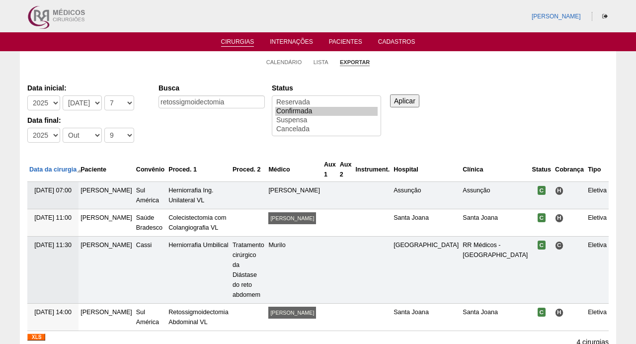
click at [404, 101] on input "Aplicar" at bounding box center [404, 100] width 29 height 13
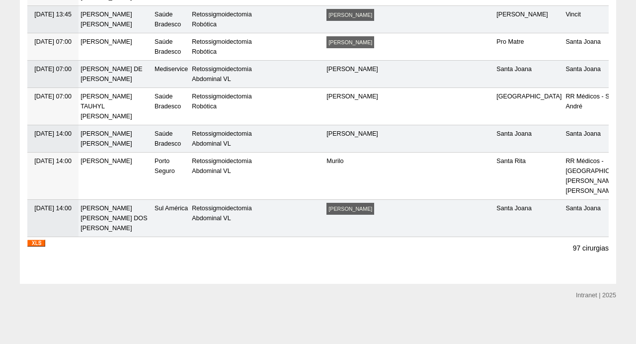
scroll to position [3169, 0]
click at [40, 242] on img at bounding box center [36, 242] width 18 height 7
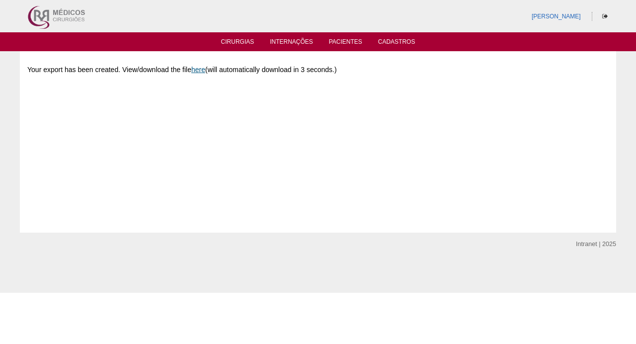
click at [199, 68] on link "here" at bounding box center [198, 70] width 14 height 8
